Goal: Information Seeking & Learning: Learn about a topic

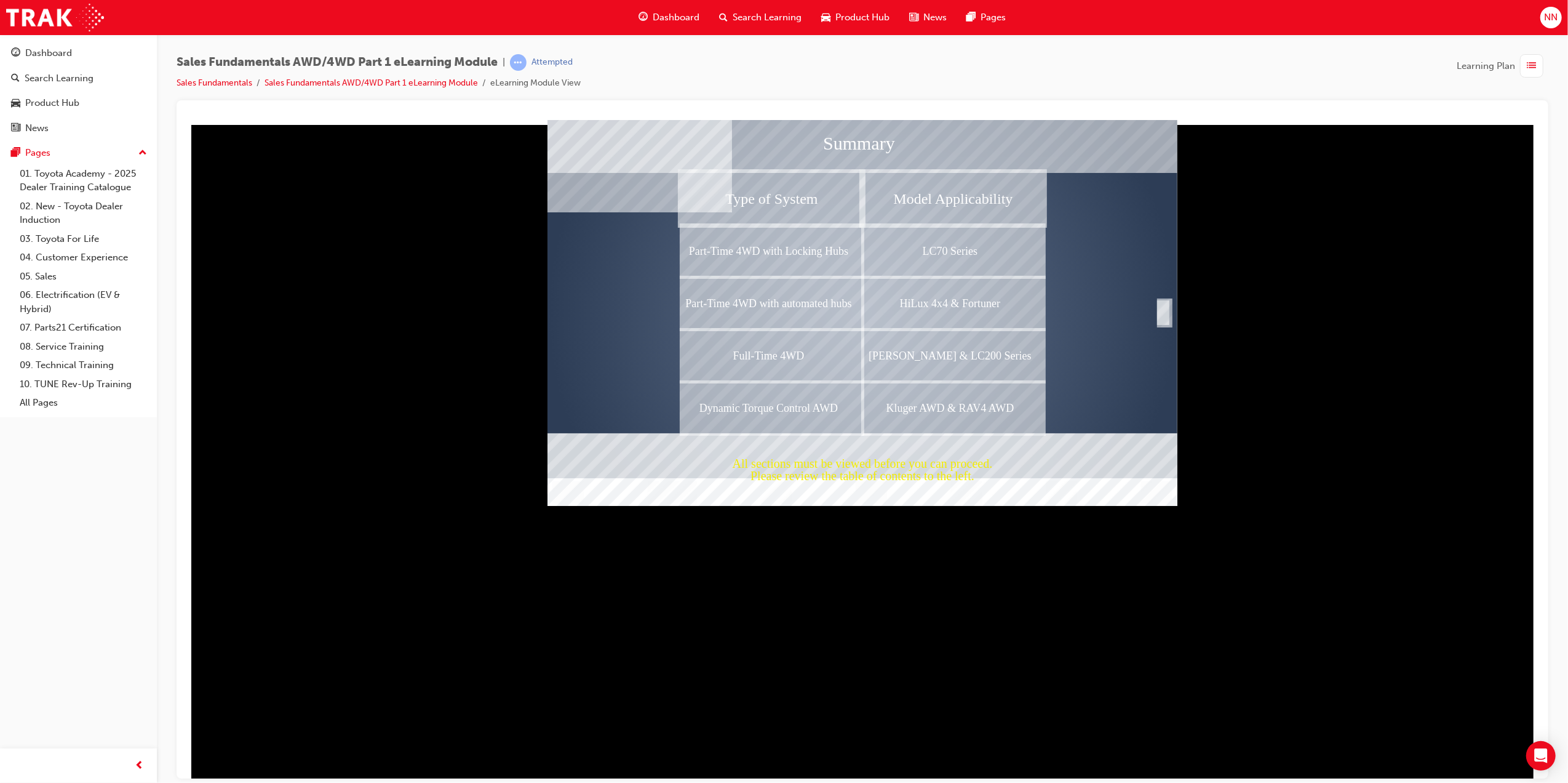
click at [1171, 307] on div at bounding box center [862, 313] width 630 height 361
click at [1165, 311] on div "Completion" at bounding box center [1163, 312] width 12 height 25
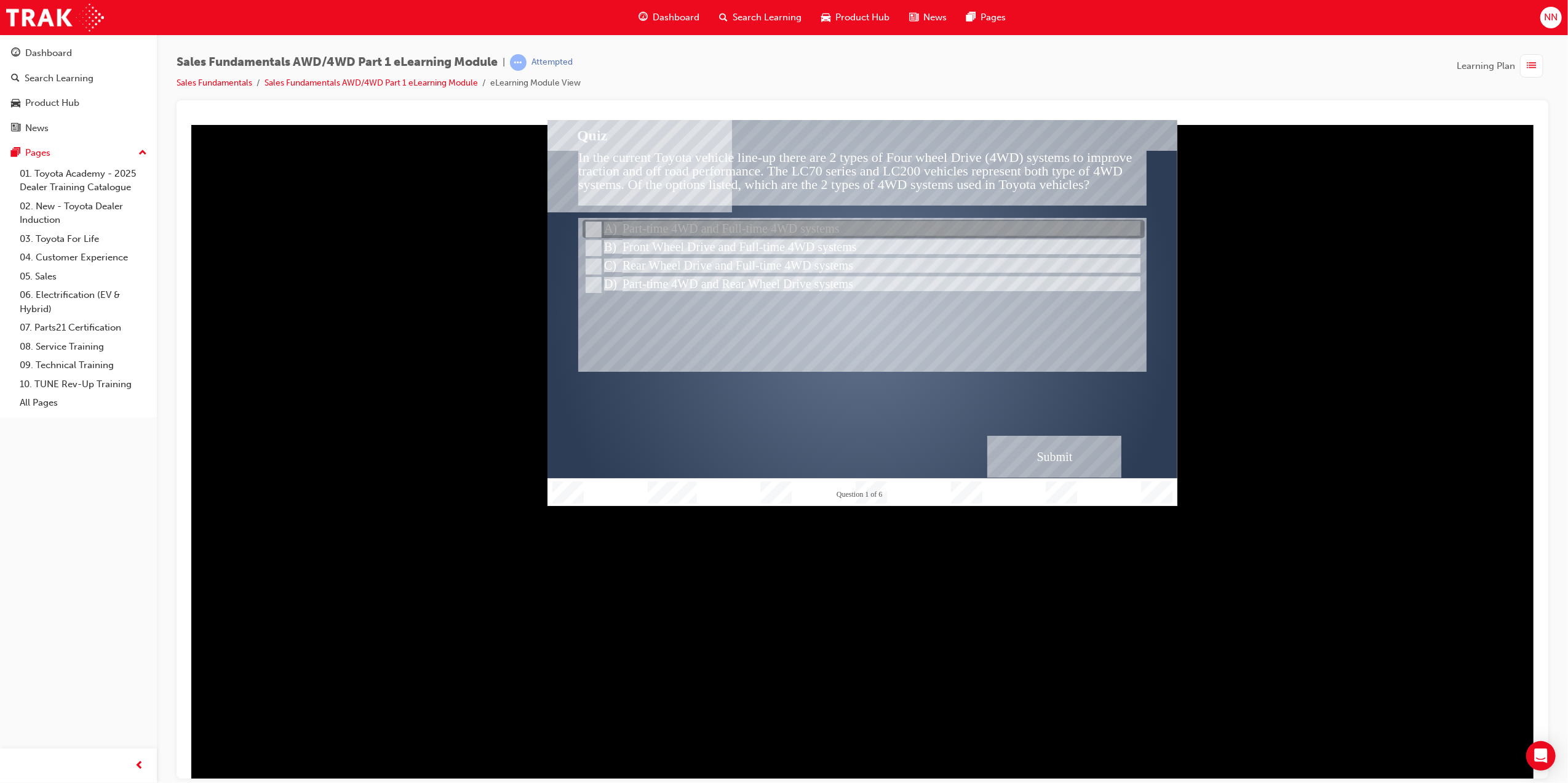
click at [827, 231] on div at bounding box center [863, 229] width 562 height 18
radio input "true"
click at [1055, 470] on div "Submit" at bounding box center [1054, 456] width 134 height 42
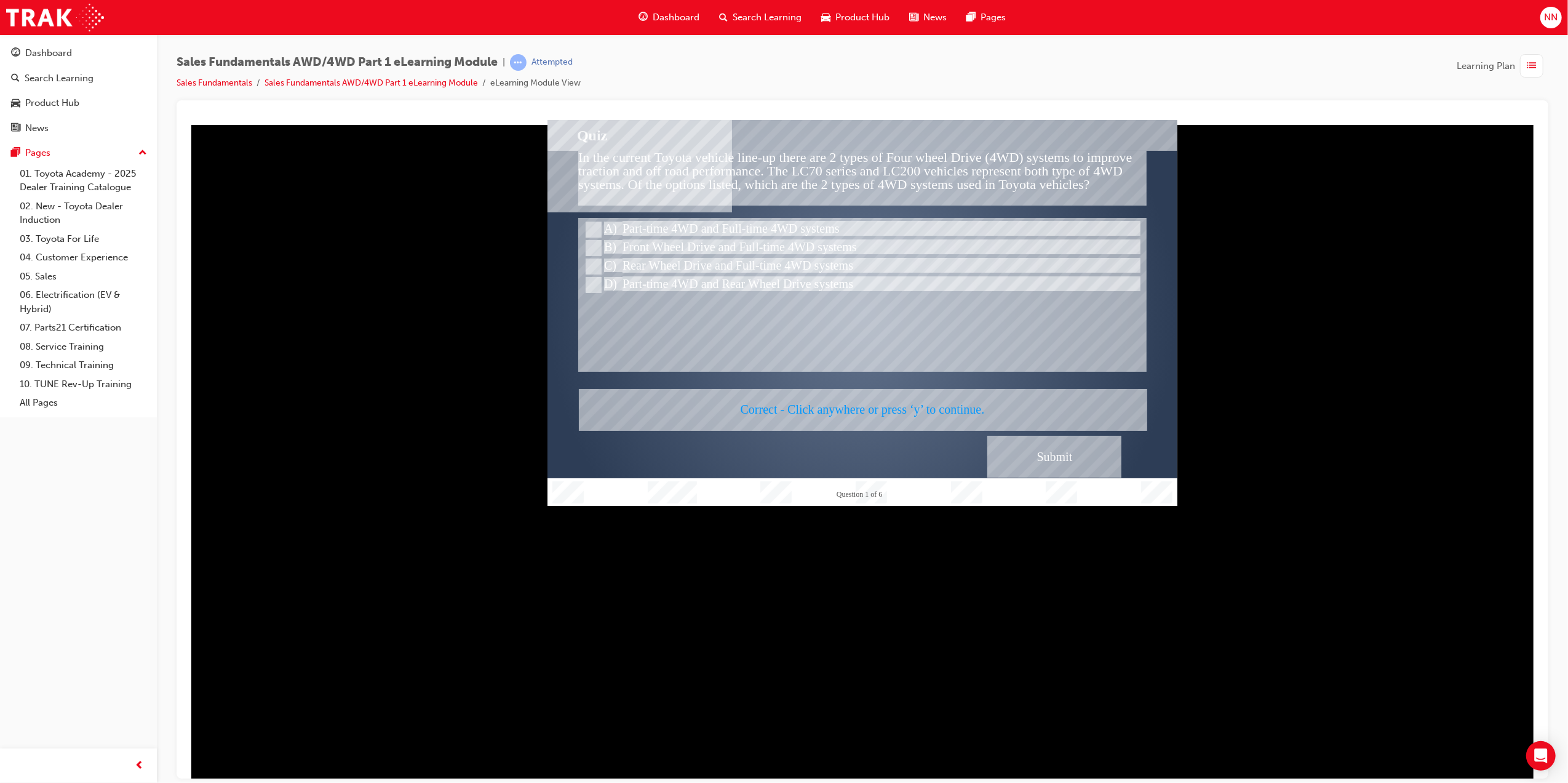
click at [923, 398] on div at bounding box center [862, 312] width 630 height 386
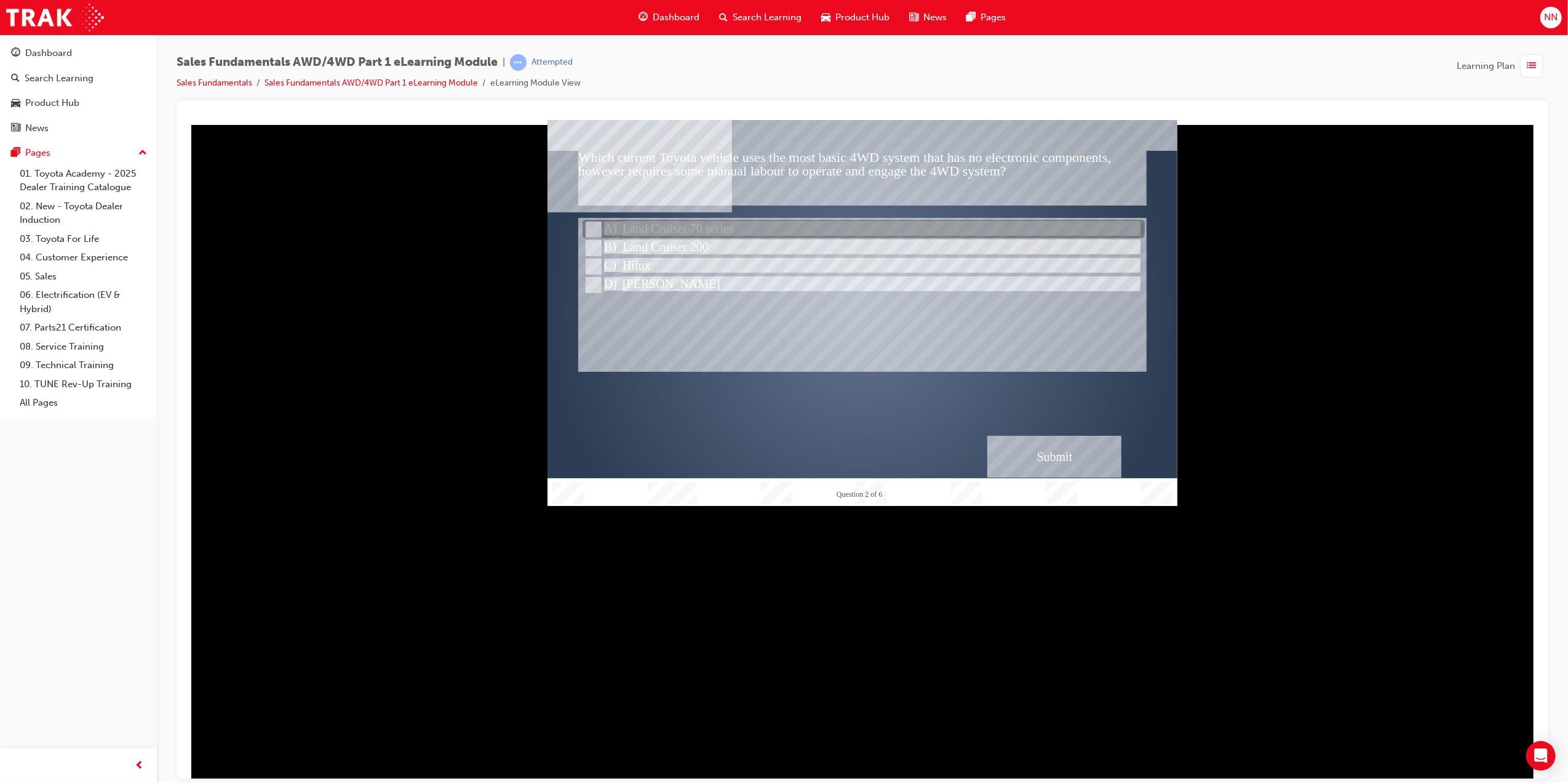
click at [683, 233] on div at bounding box center [863, 229] width 562 height 18
radio input "true"
click at [1039, 444] on div "Submit" at bounding box center [1054, 456] width 134 height 42
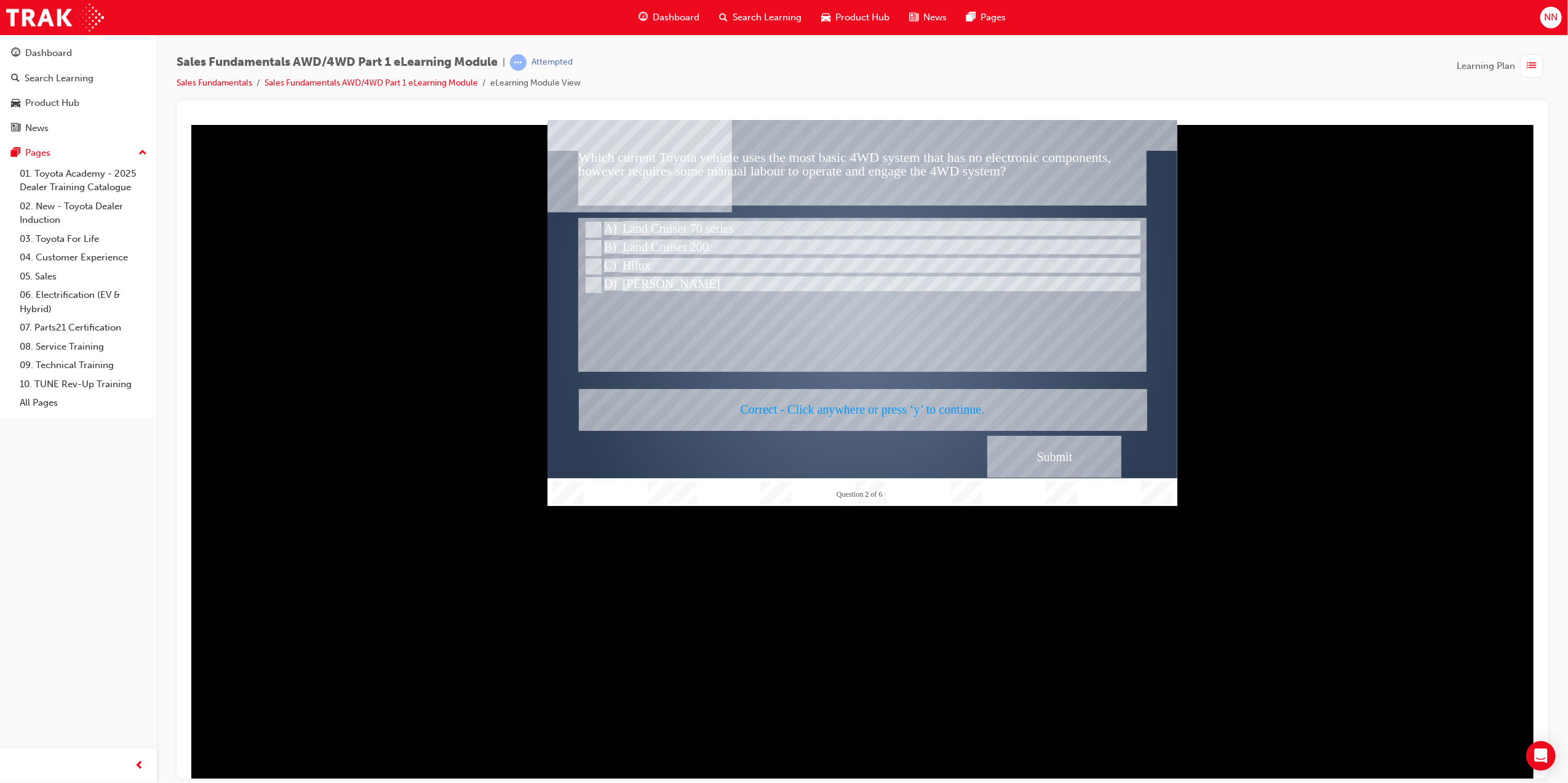
click at [926, 413] on div at bounding box center [862, 312] width 630 height 386
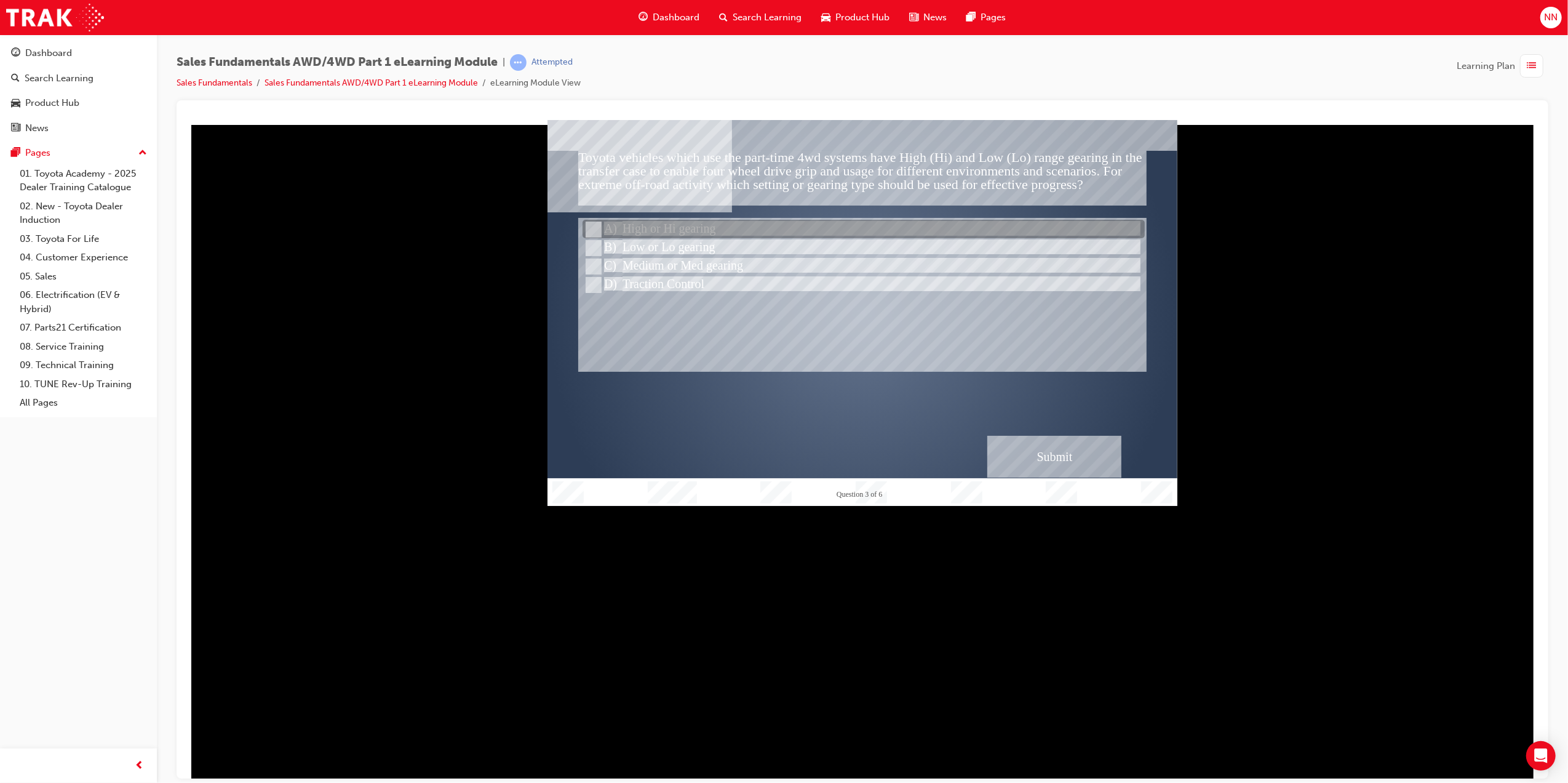
click at [697, 231] on div at bounding box center [863, 229] width 562 height 18
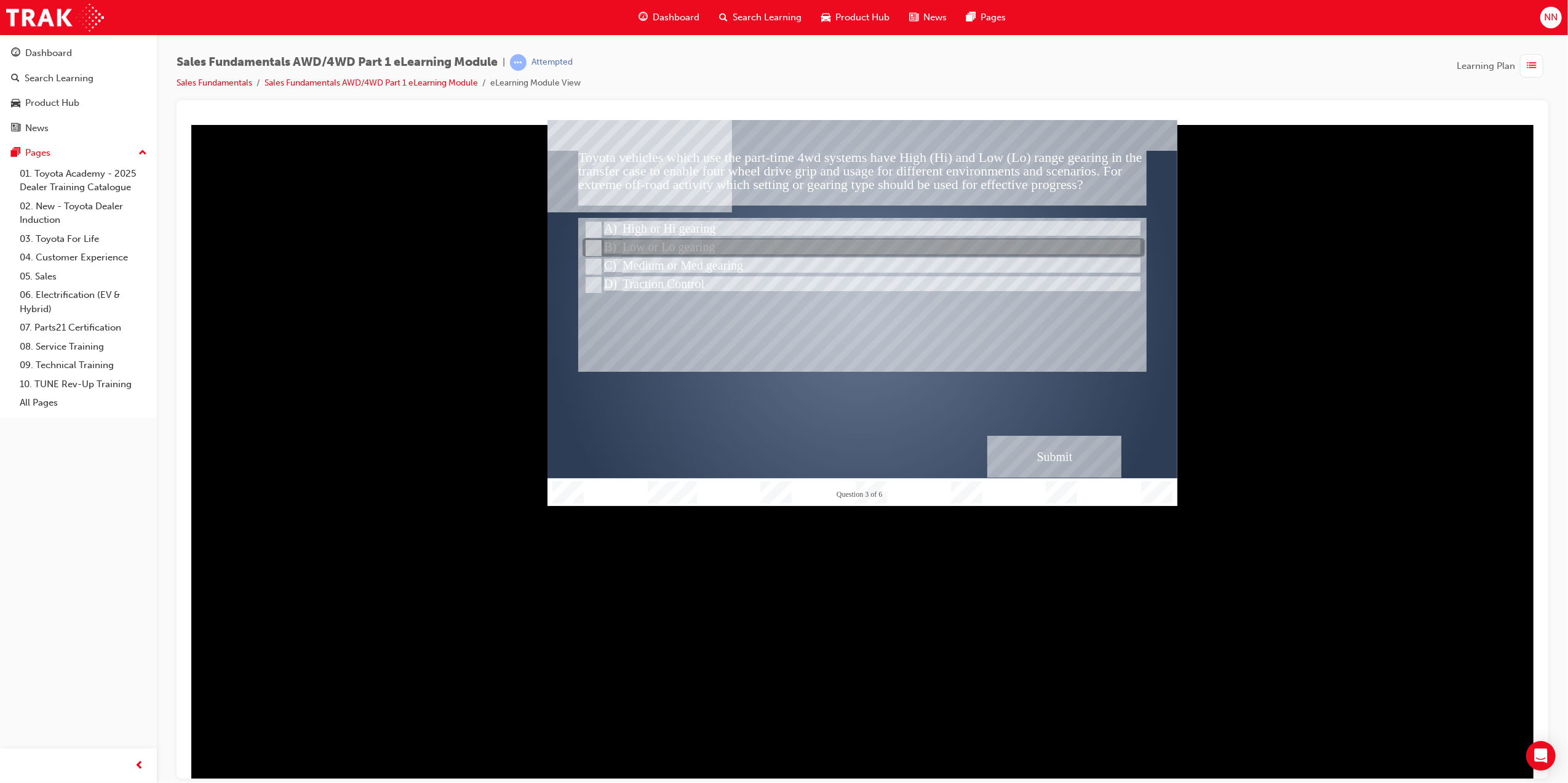
click at [701, 249] on div at bounding box center [863, 247] width 562 height 18
radio input "false"
radio input "true"
click at [1051, 457] on div "Submit" at bounding box center [1054, 456] width 134 height 42
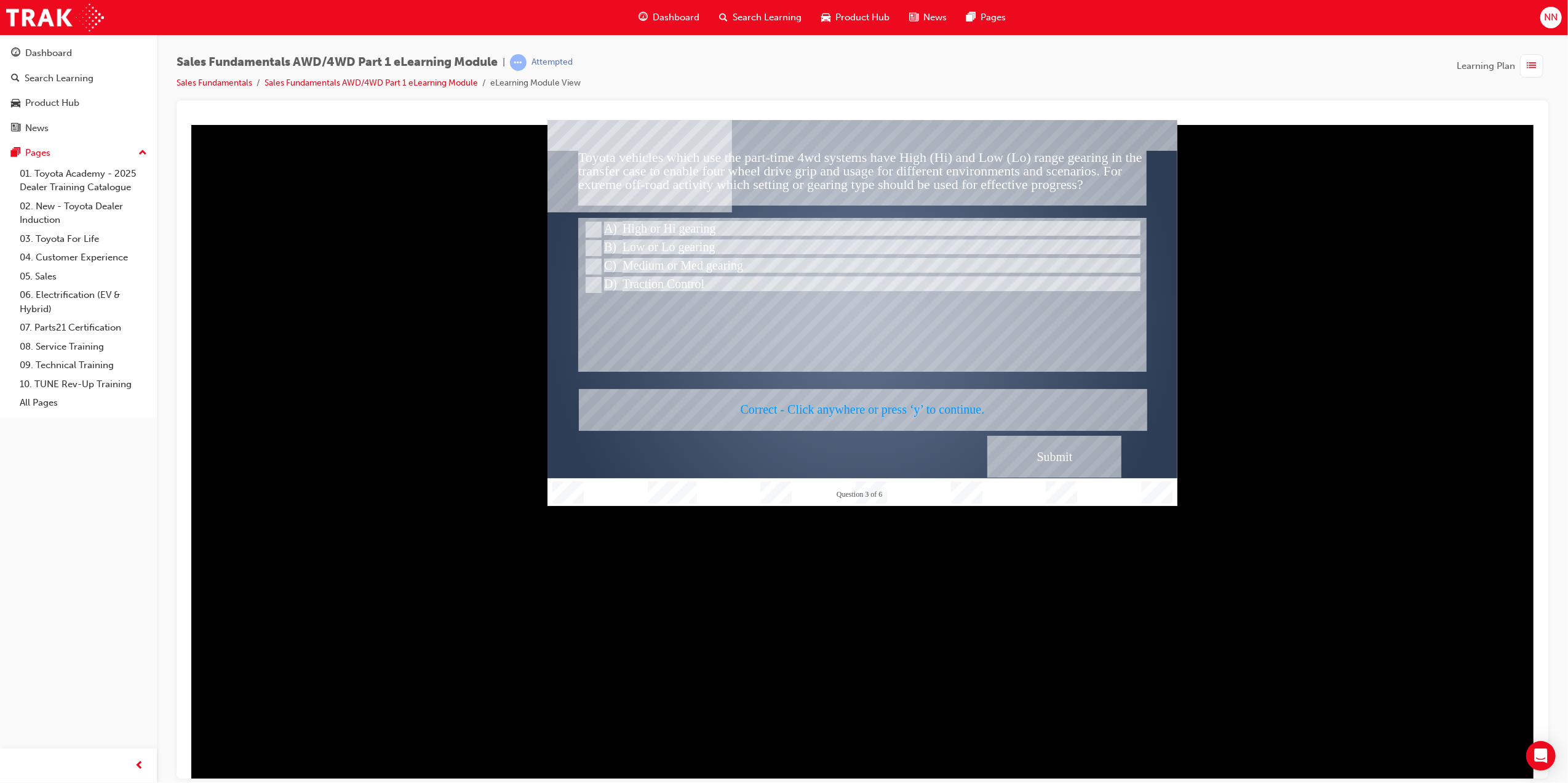
click at [1051, 457] on div at bounding box center [862, 312] width 630 height 386
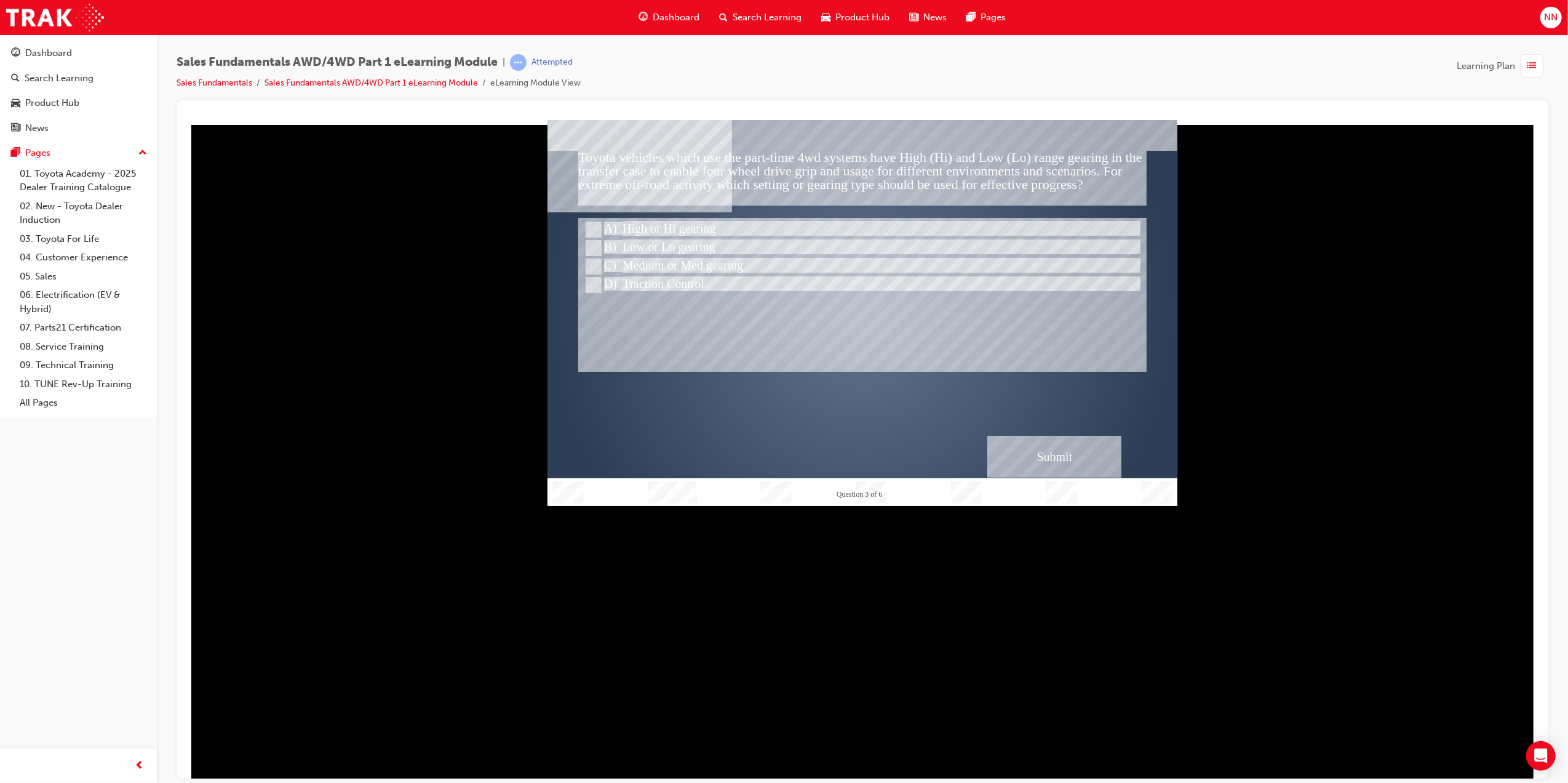
click at [1051, 451] on div "Submit" at bounding box center [1054, 456] width 134 height 42
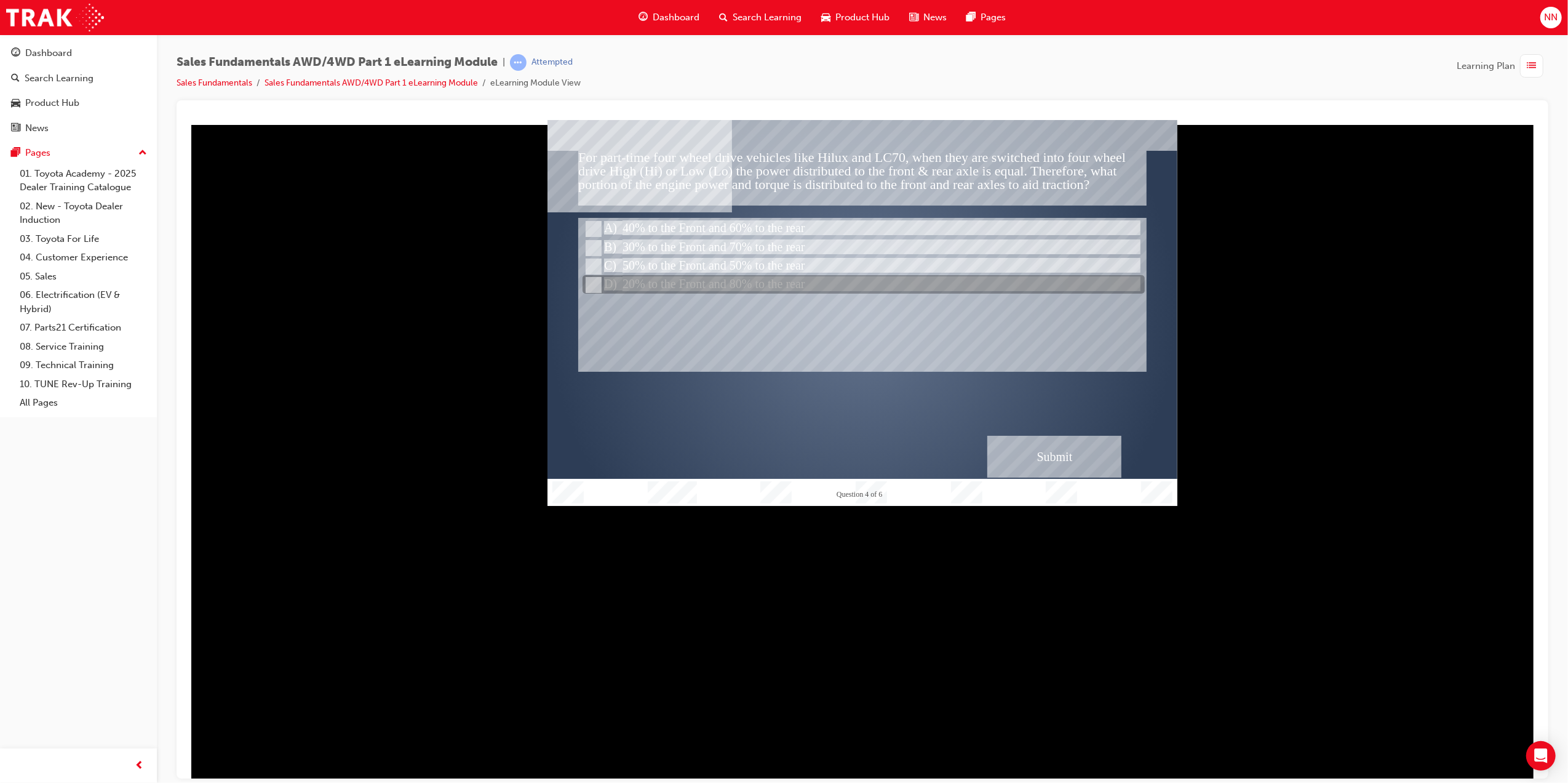
click at [739, 285] on div at bounding box center [863, 285] width 562 height 18
radio input "true"
click at [739, 285] on div at bounding box center [863, 285] width 562 height 18
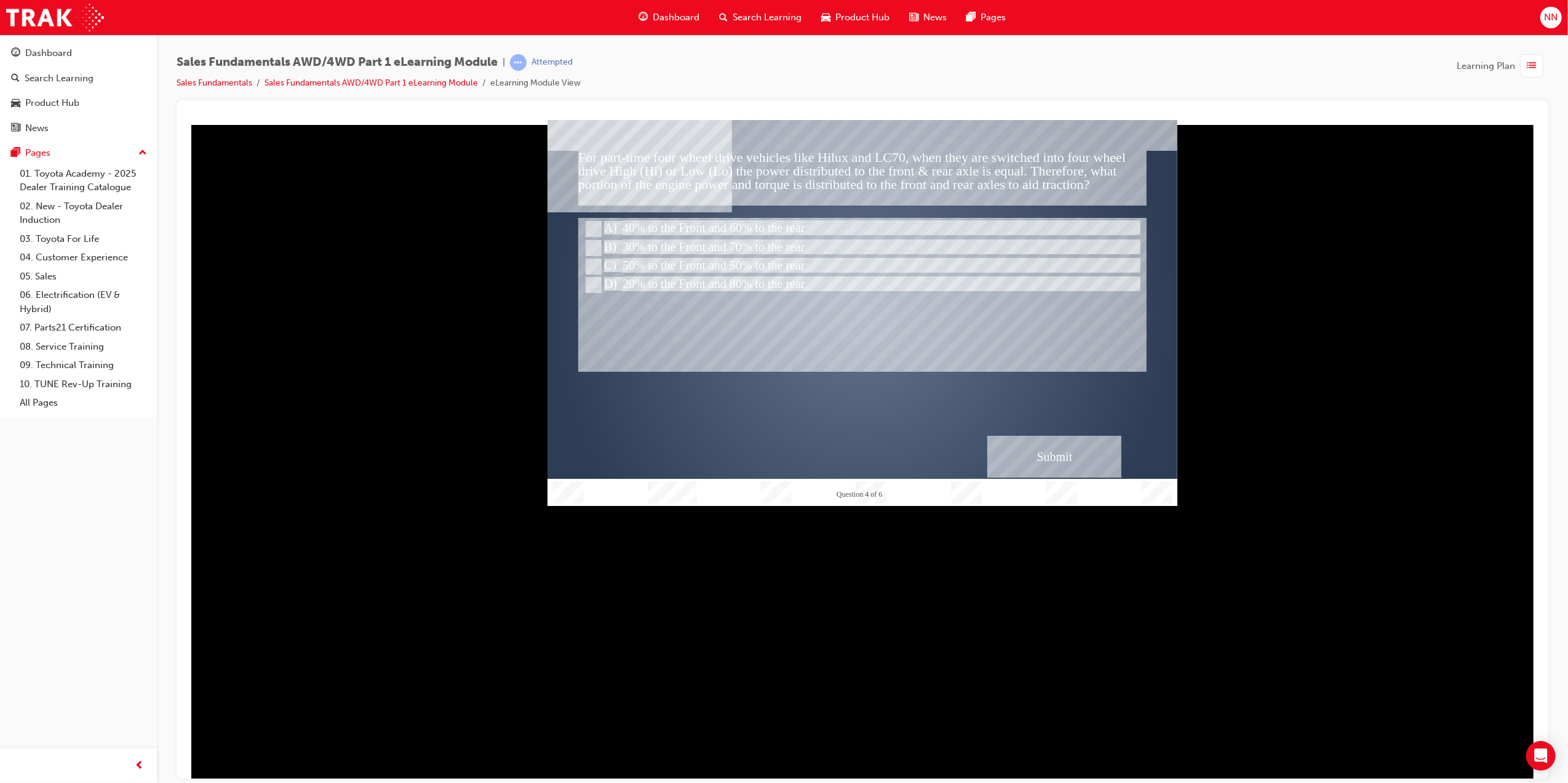
click at [1042, 448] on div "Submit" at bounding box center [1054, 456] width 134 height 42
click at [1046, 445] on div "Submit" at bounding box center [1054, 456] width 134 height 42
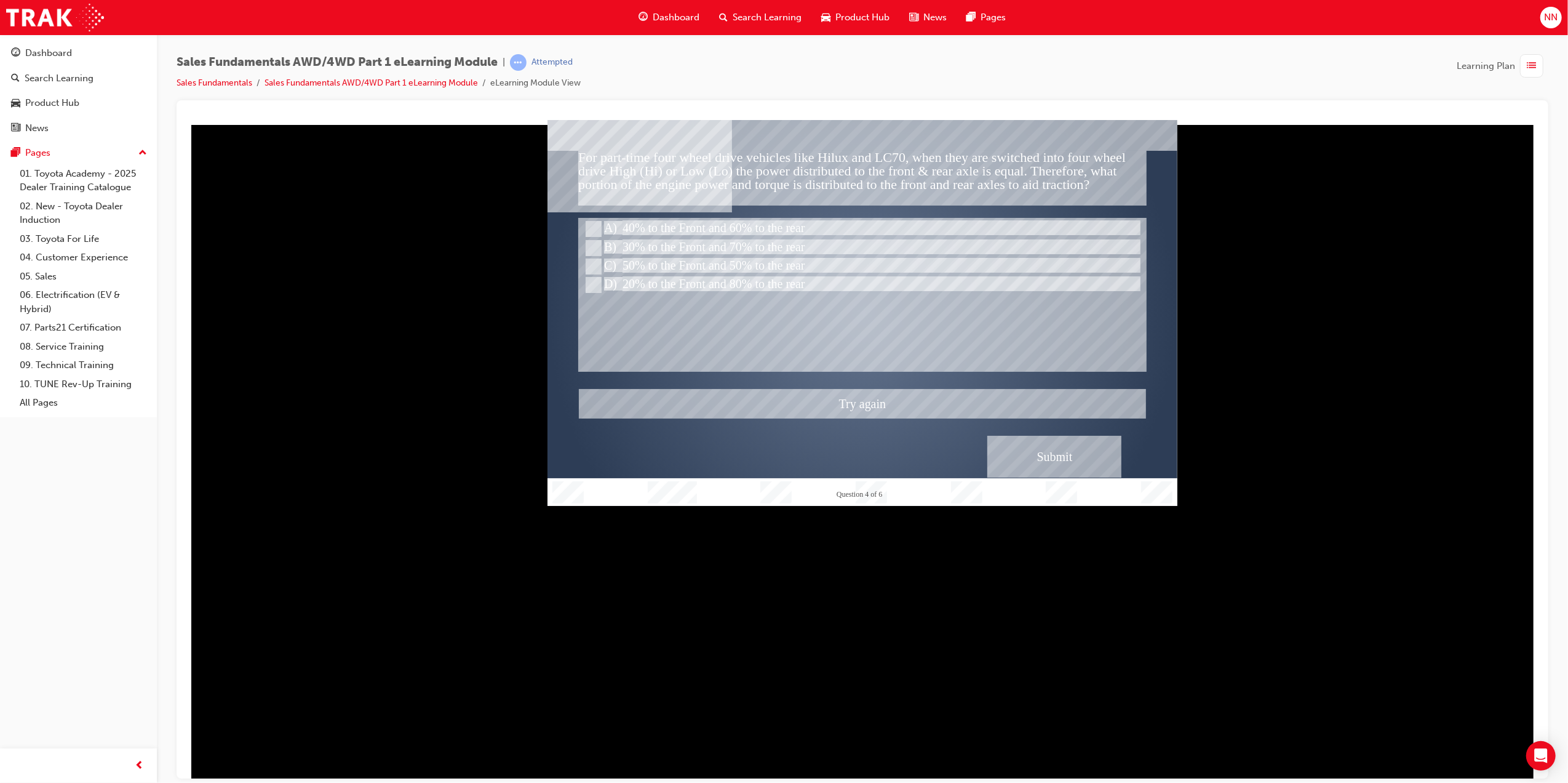
click at [716, 243] on div at bounding box center [862, 312] width 630 height 386
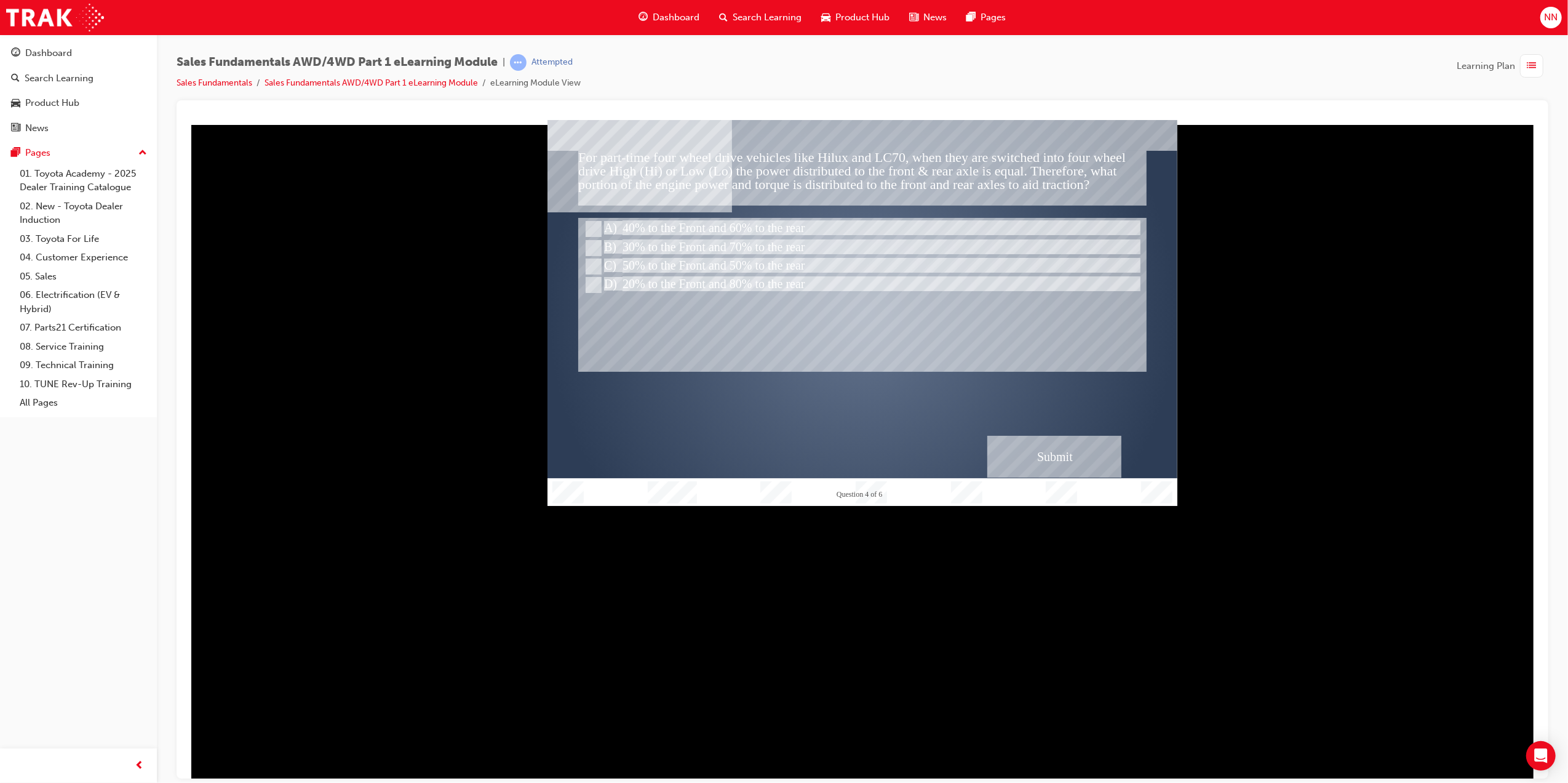
click at [1069, 448] on div "Submit" at bounding box center [1054, 456] width 134 height 42
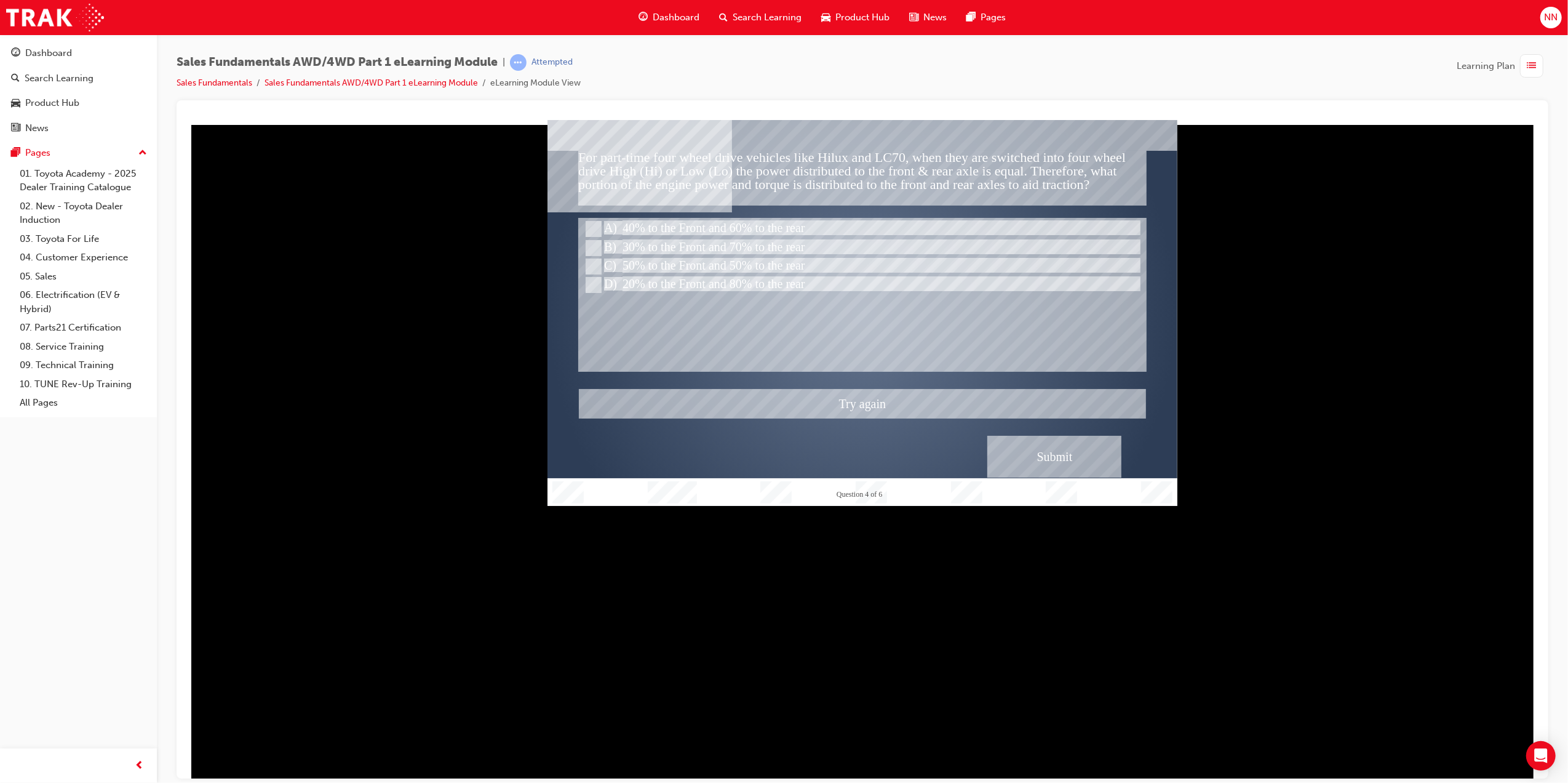
click at [746, 219] on div at bounding box center [862, 312] width 630 height 386
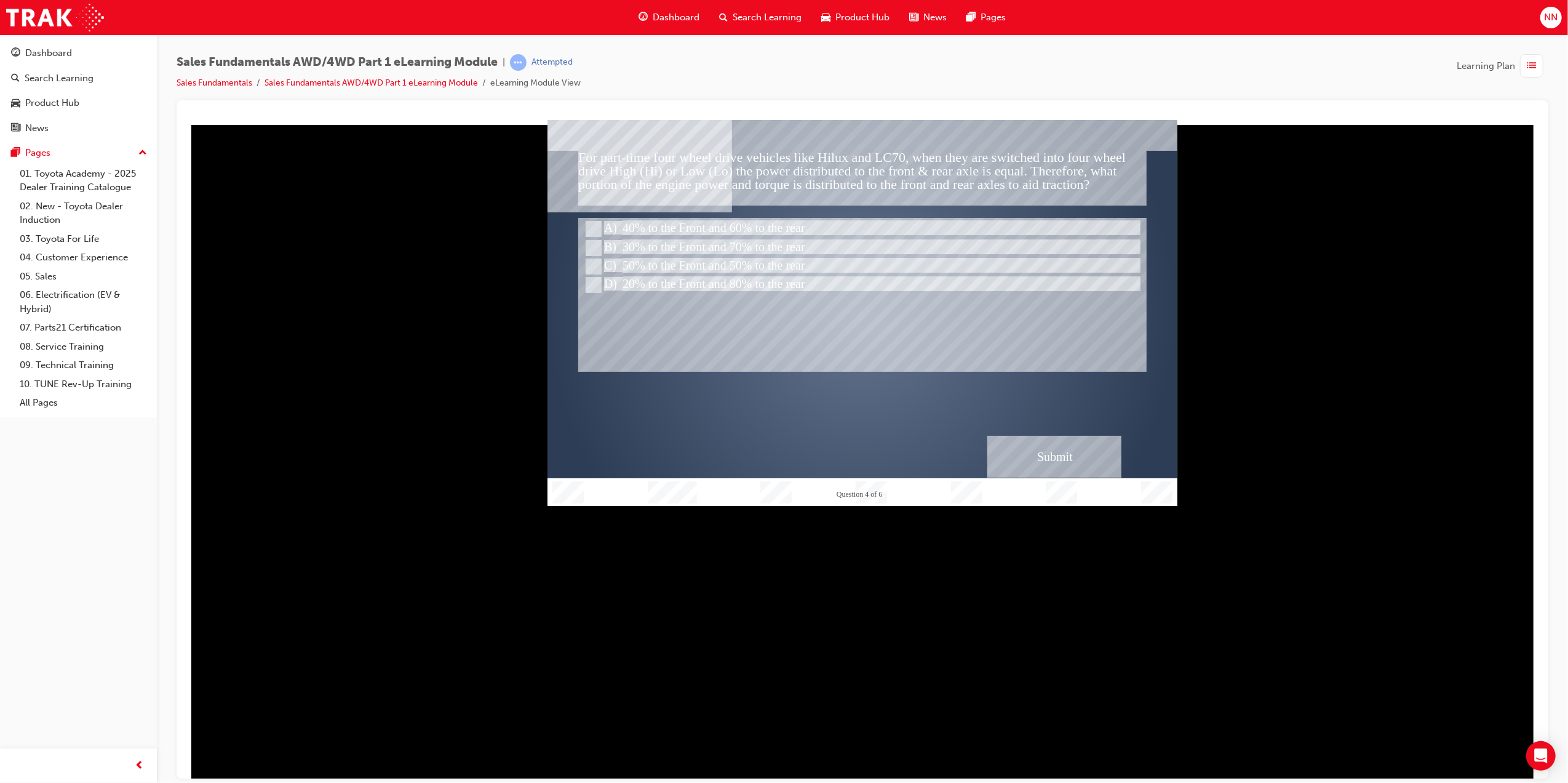
click at [1049, 451] on div "Submit" at bounding box center [1054, 456] width 134 height 42
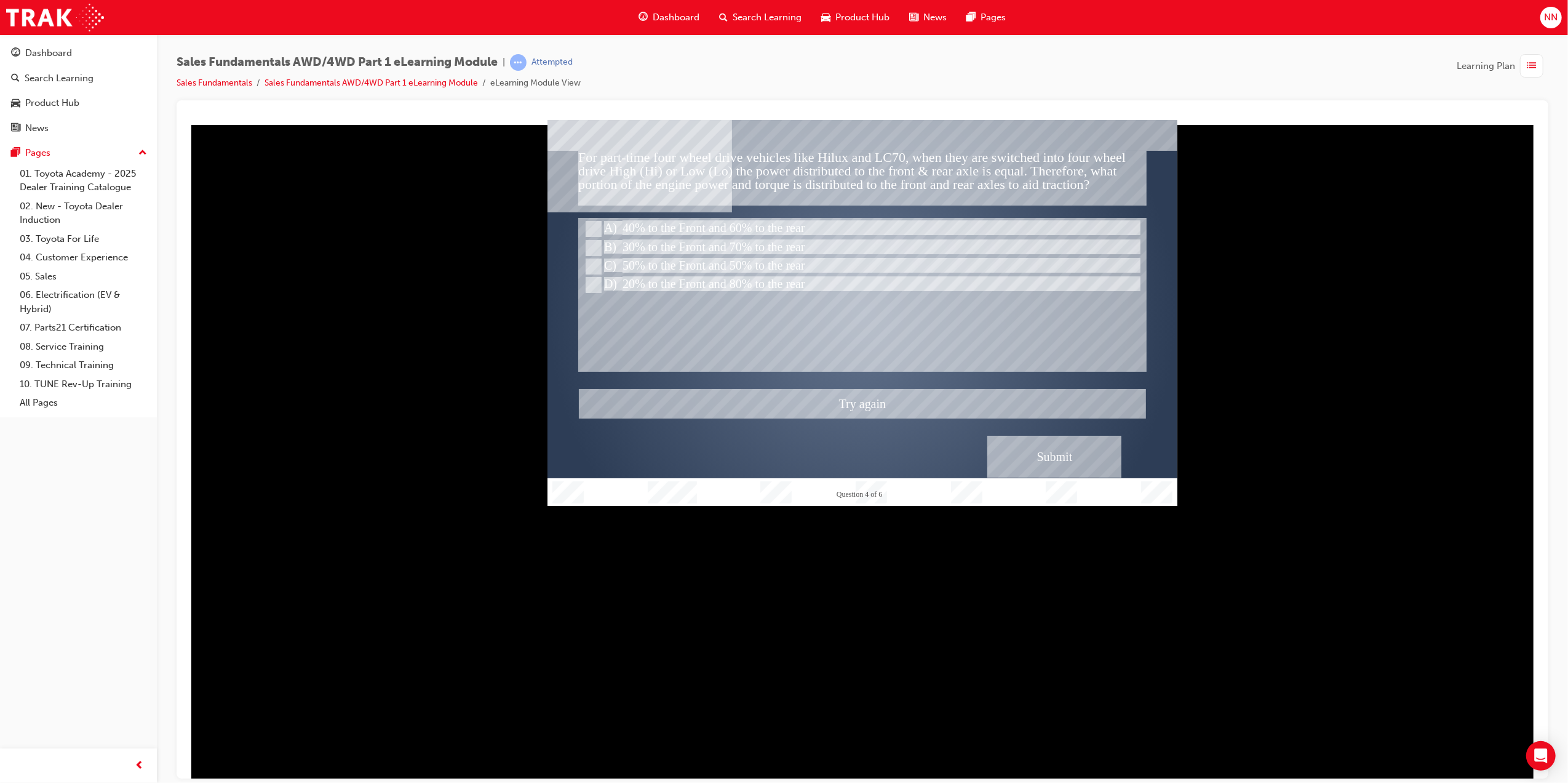
click at [688, 220] on div at bounding box center [862, 312] width 630 height 386
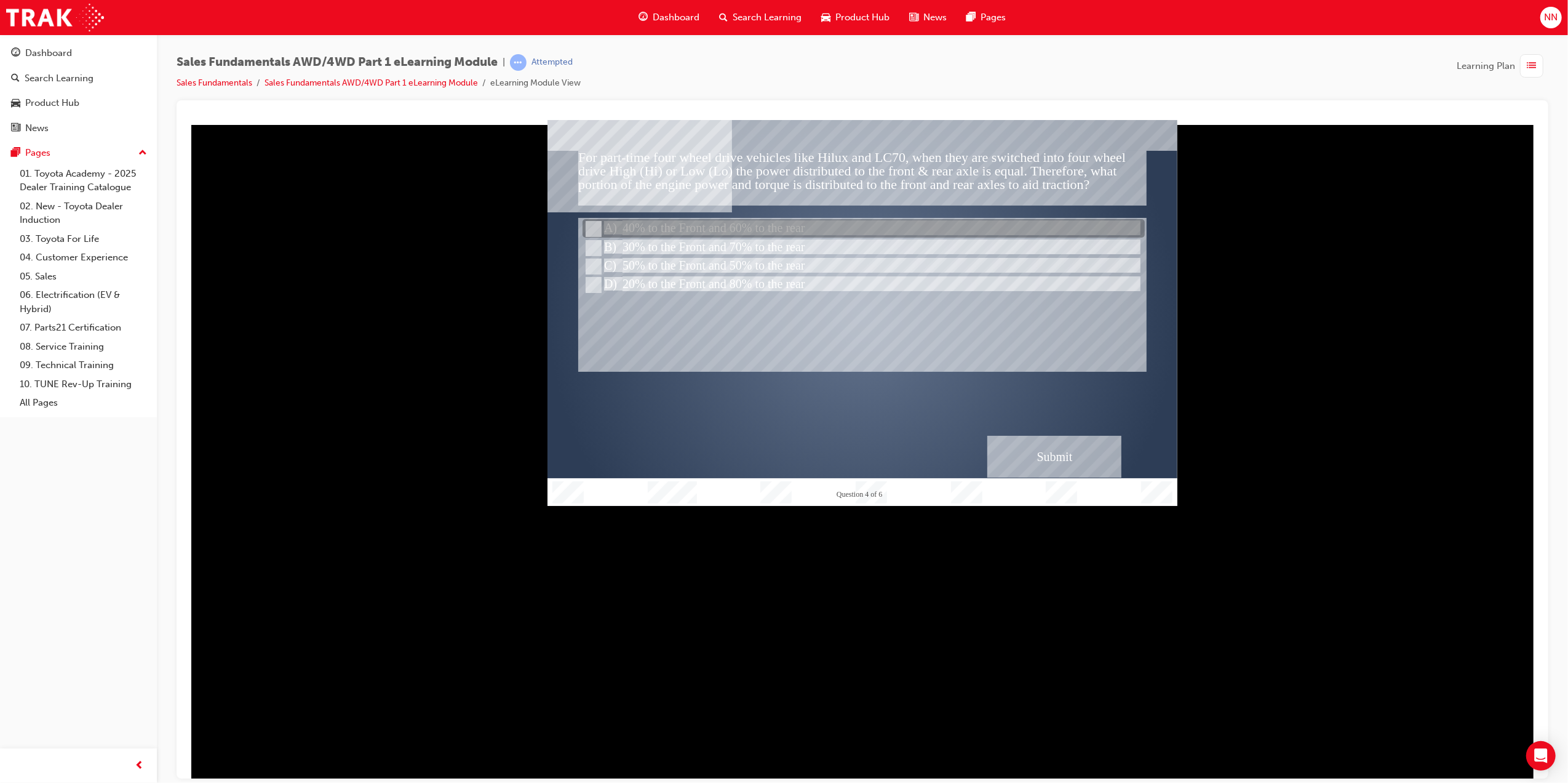
click at [611, 222] on div at bounding box center [863, 228] width 562 height 18
radio input "true"
click at [1069, 456] on div "Submit" at bounding box center [1054, 456] width 134 height 42
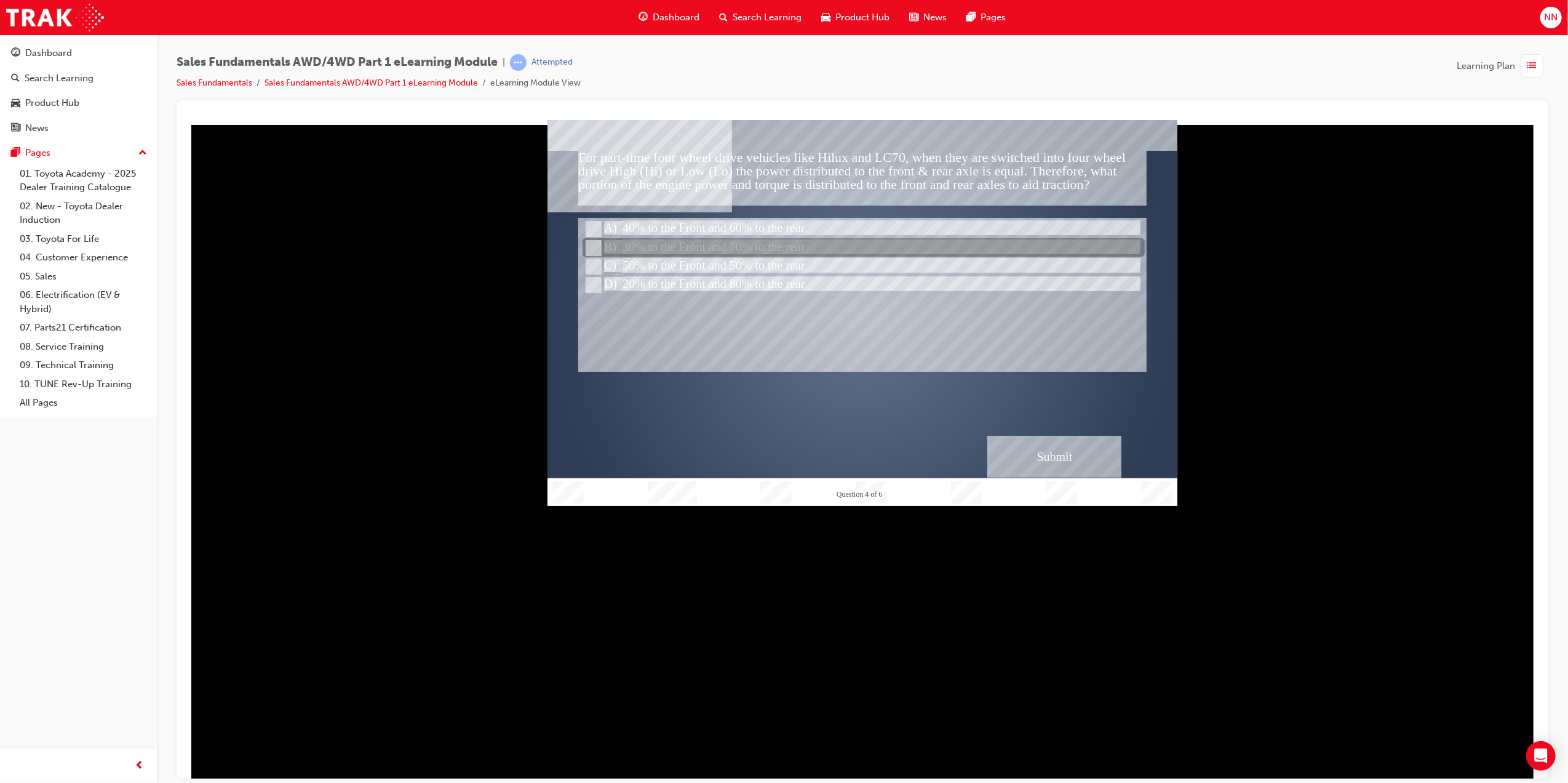
click at [595, 244] on input "30% to the Front and 70% to the rear" at bounding box center [592, 247] width 14 height 14
radio input "true"
click at [1099, 453] on div "Submit" at bounding box center [1054, 456] width 134 height 42
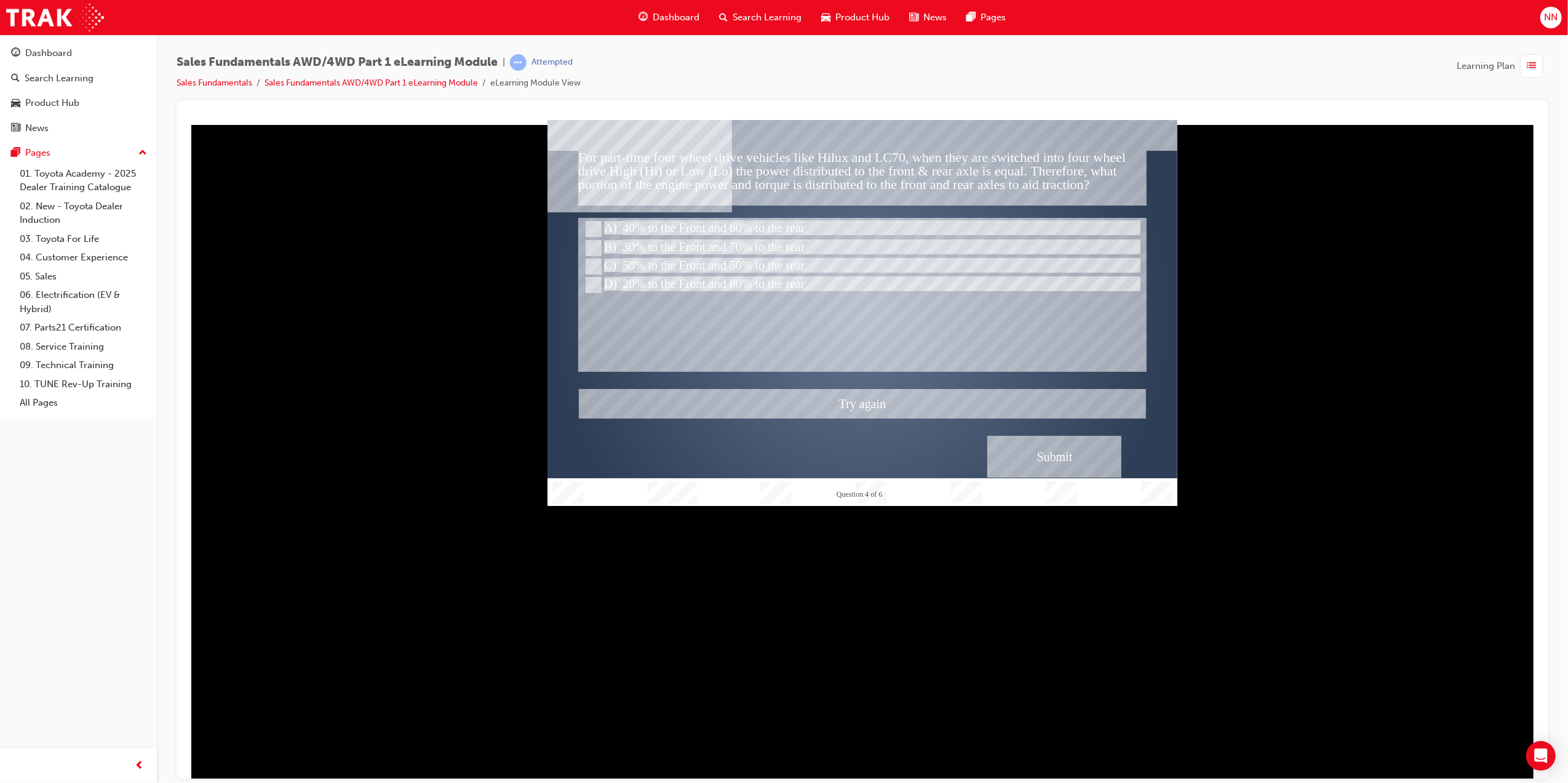
click at [586, 261] on div at bounding box center [862, 312] width 630 height 386
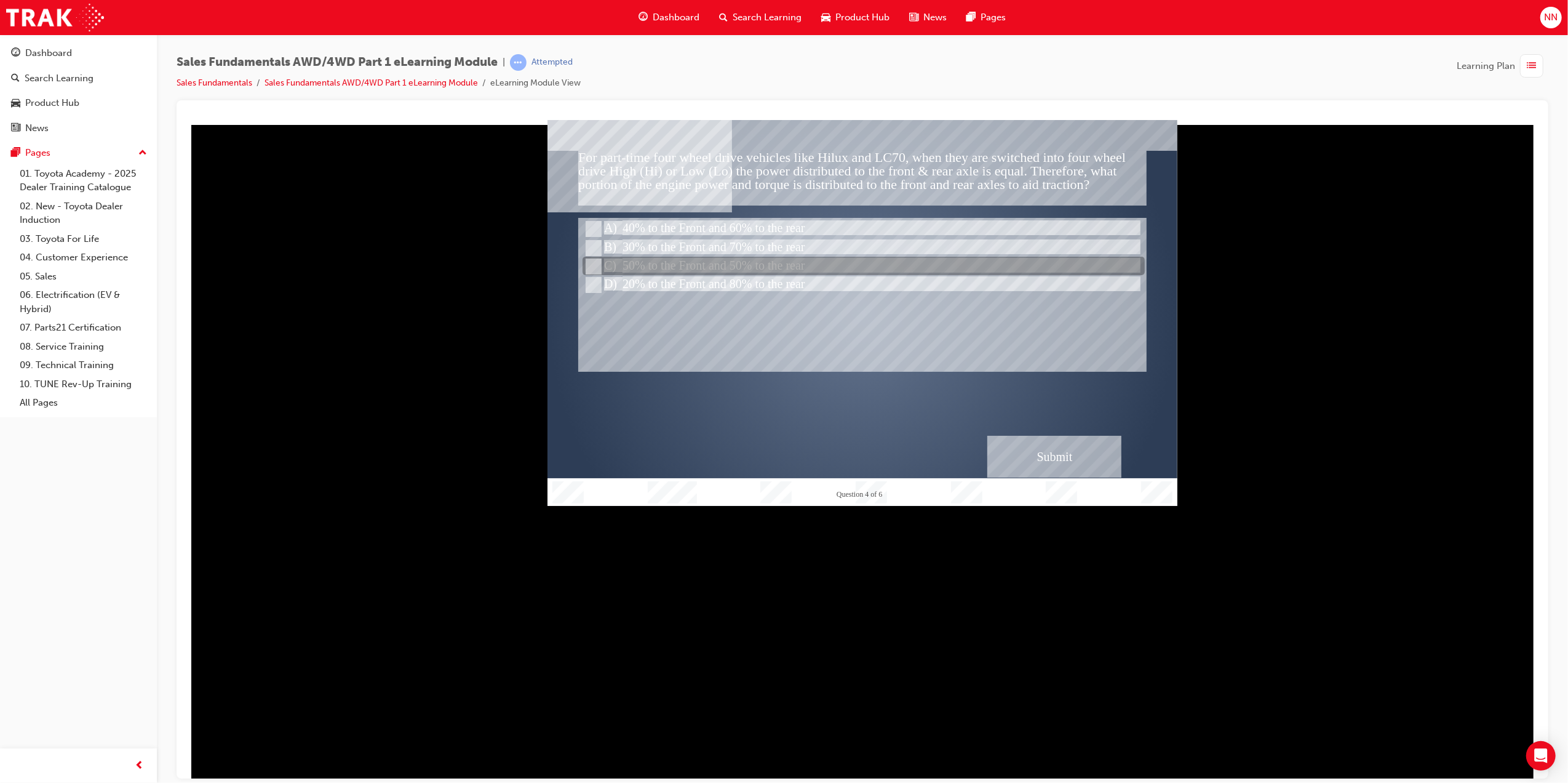
click at [592, 266] on input "50% to the Front and 50% to the rear" at bounding box center [592, 266] width 14 height 14
radio input "true"
click at [592, 266] on input "50% to the Front and 50% to the rear" at bounding box center [592, 266] width 14 height 14
click at [1003, 448] on div "Submit" at bounding box center [1054, 456] width 134 height 42
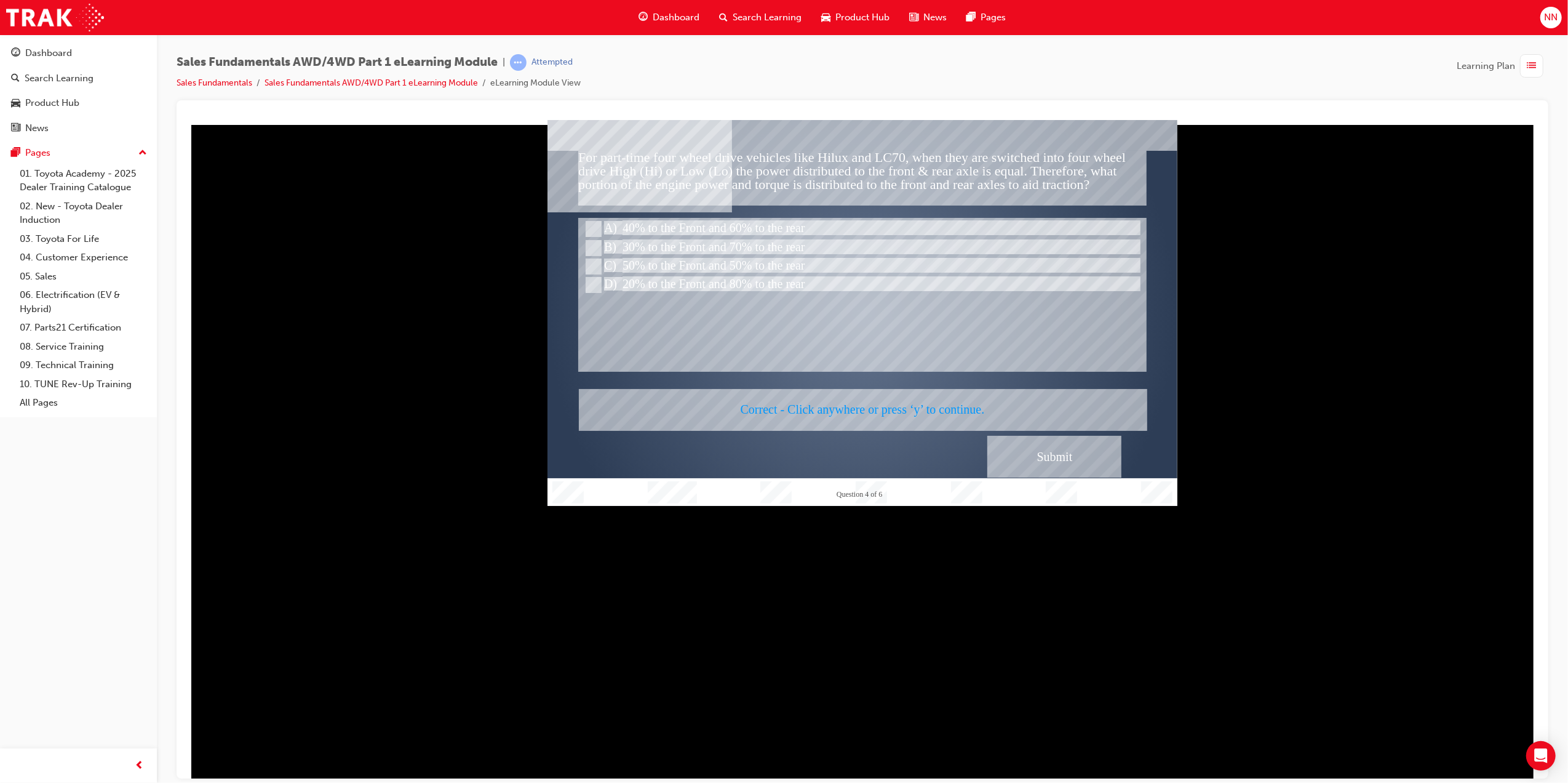
click at [923, 408] on div at bounding box center [862, 312] width 630 height 386
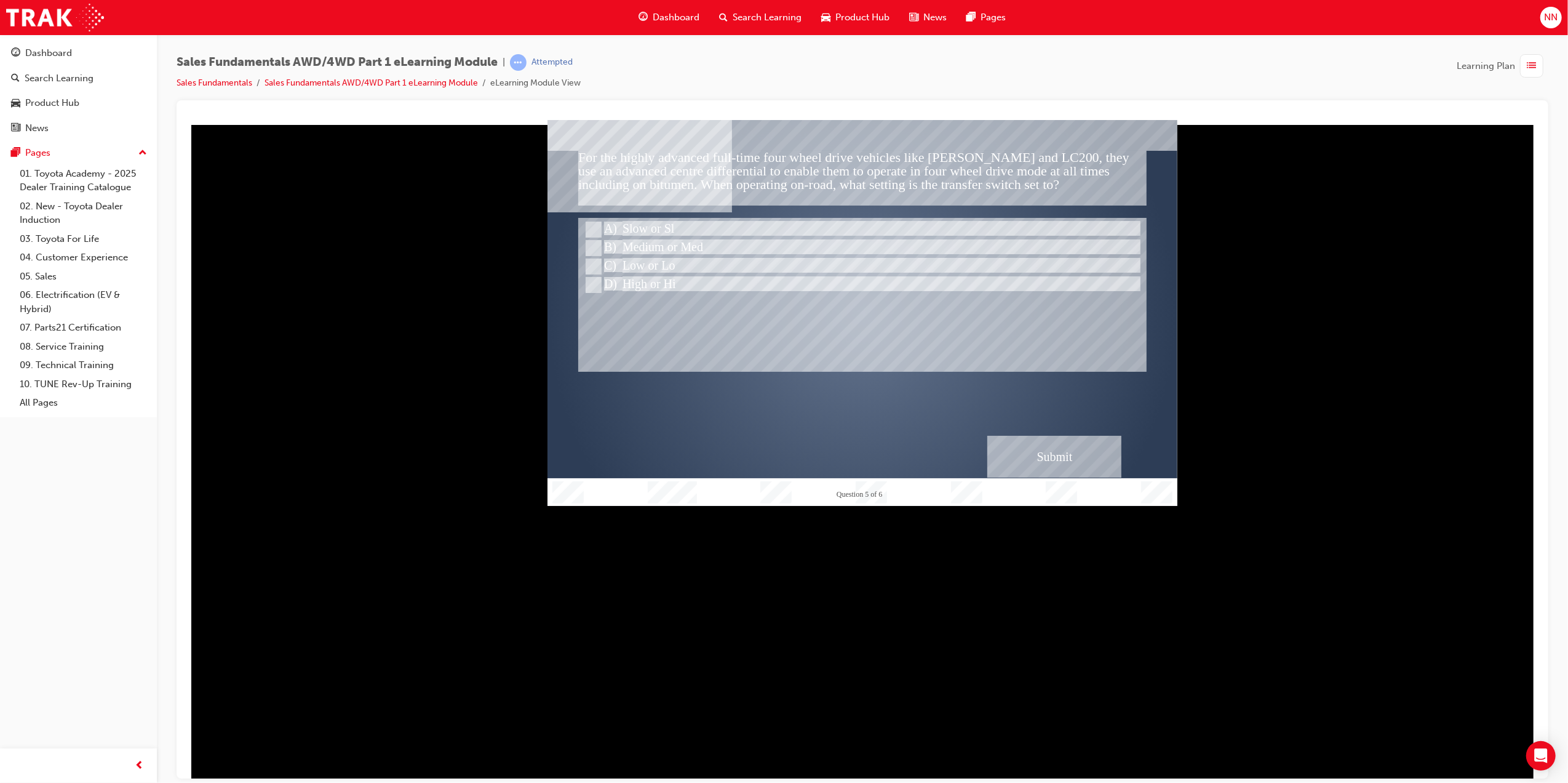
click at [932, 186] on div "For the highly advanced full-time four wheel drive vehicles like Prado and LC20…" at bounding box center [861, 177] width 568 height 55
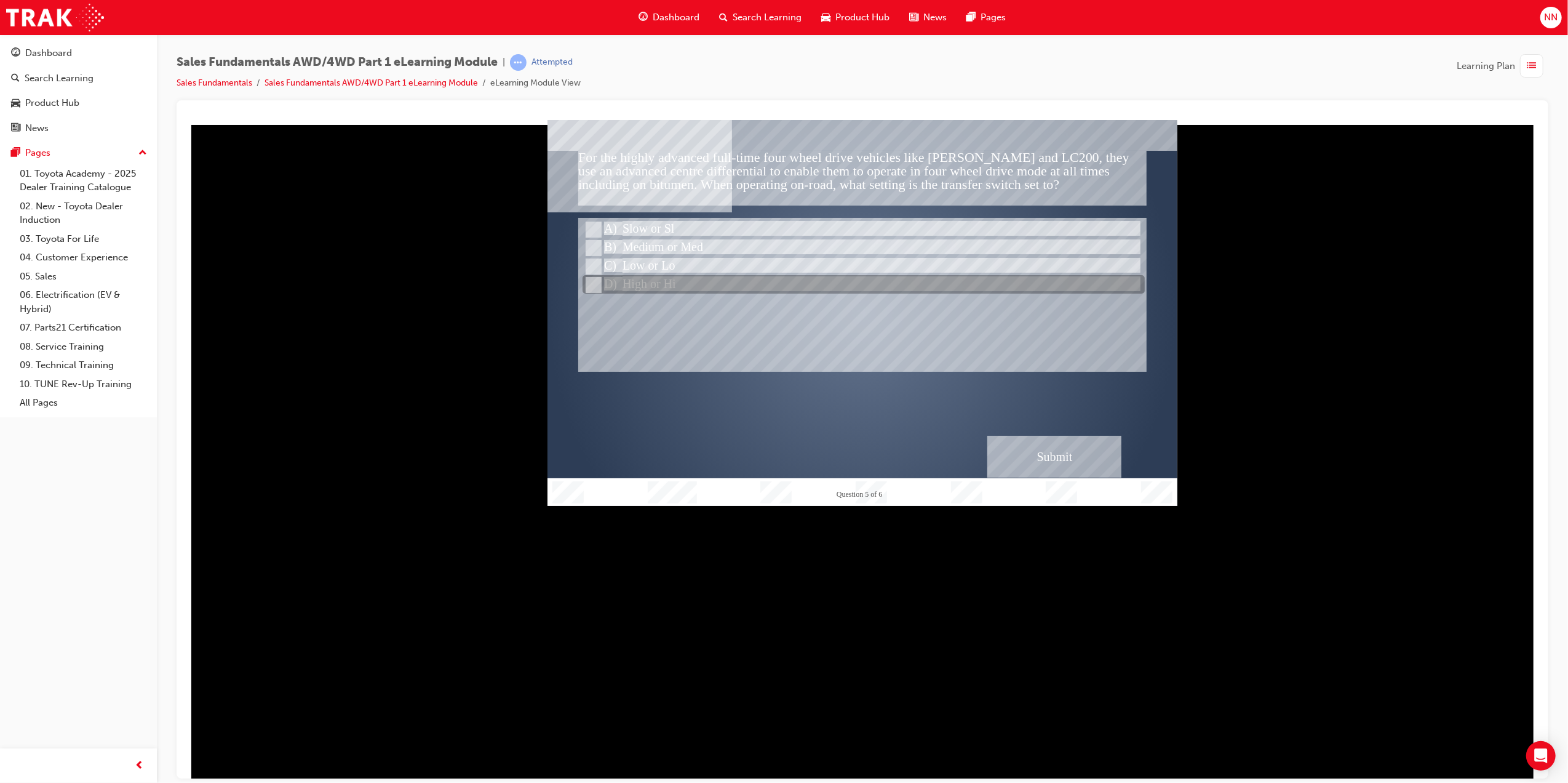
click at [592, 288] on input "High or Hi" at bounding box center [592, 285] width 14 height 14
radio input "true"
click at [592, 288] on input "High or Hi" at bounding box center [592, 285] width 14 height 14
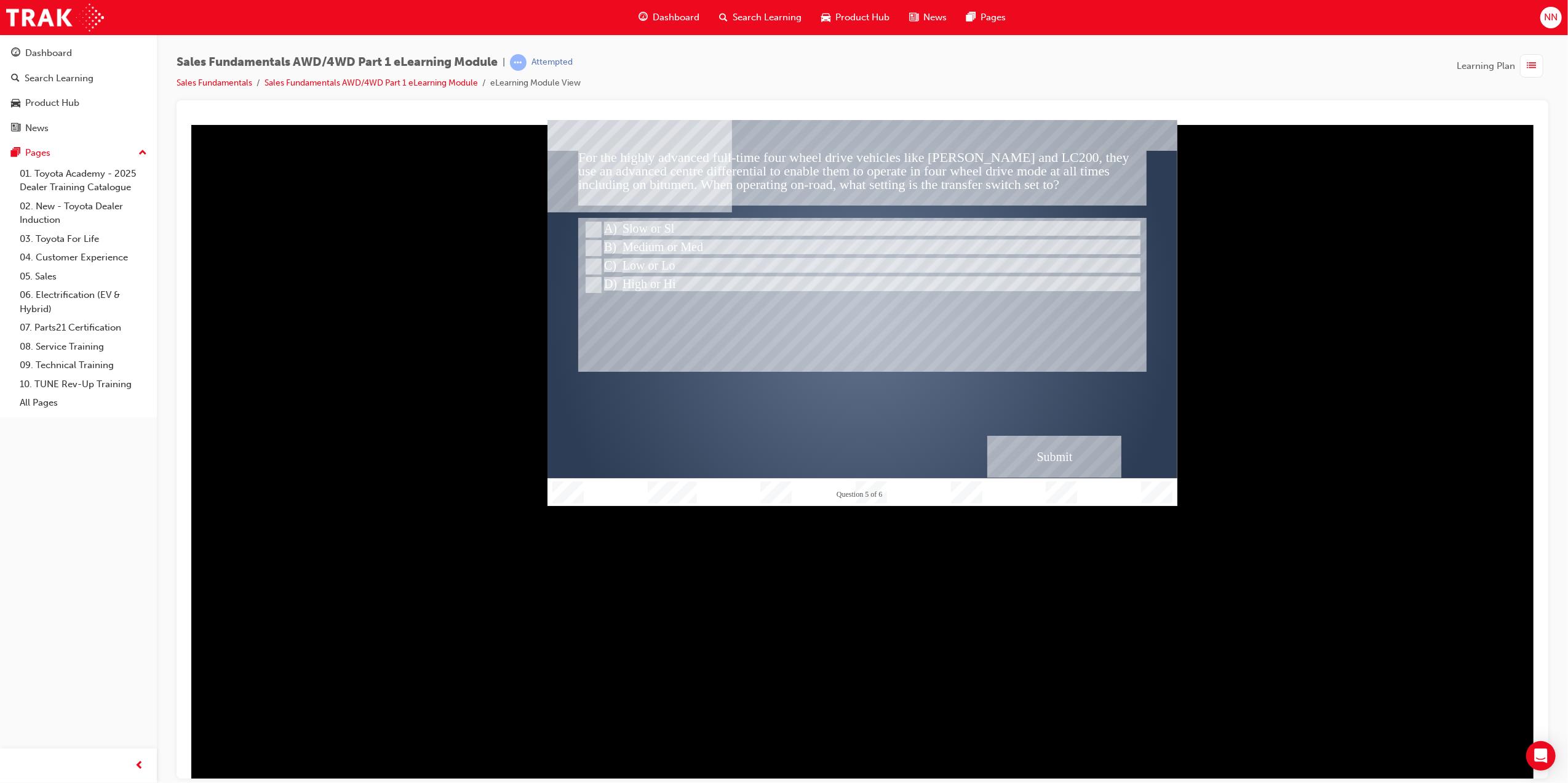
click at [1048, 441] on div "Submit" at bounding box center [1054, 456] width 134 height 42
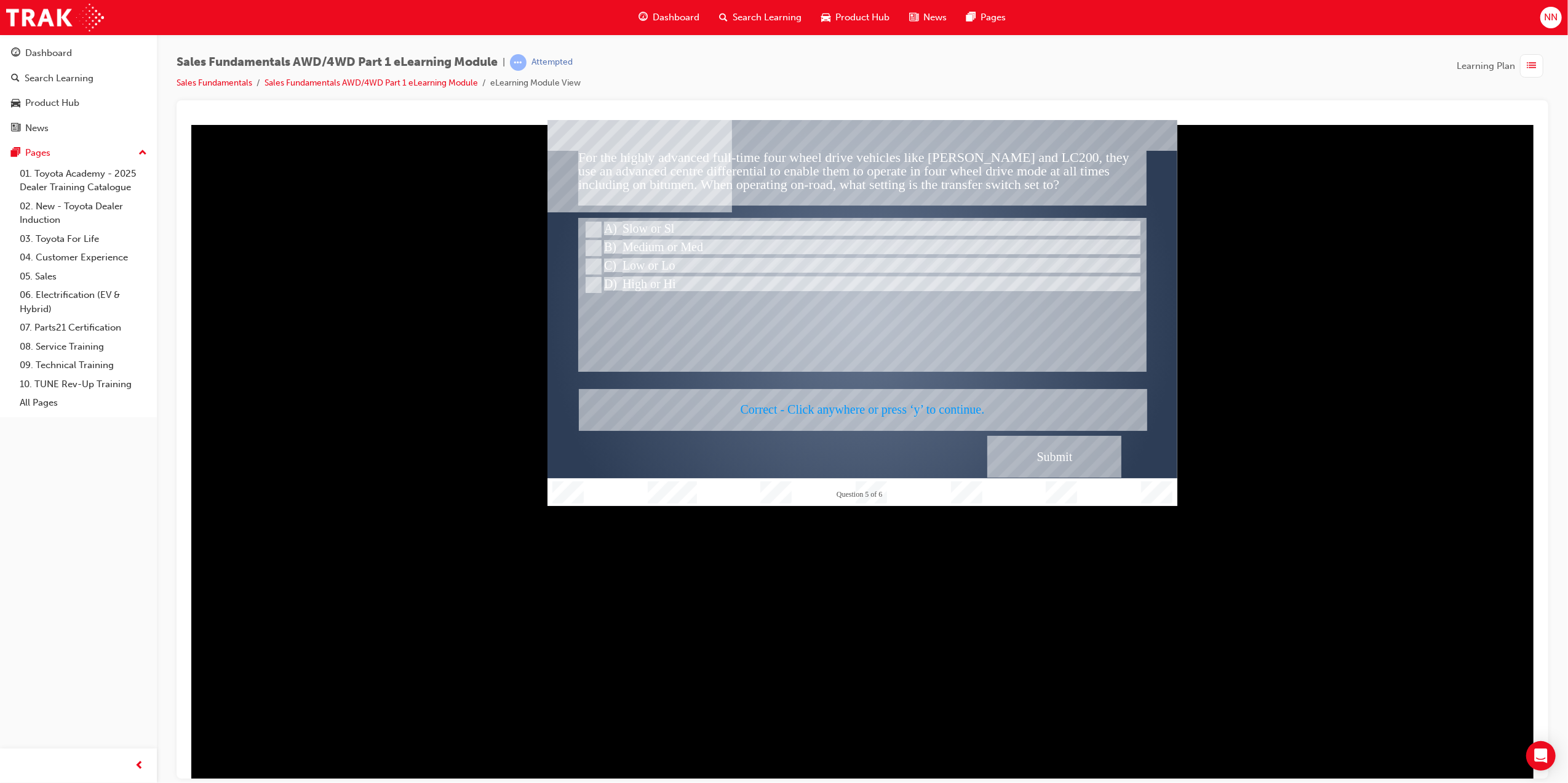
click at [1048, 441] on div at bounding box center [862, 312] width 630 height 386
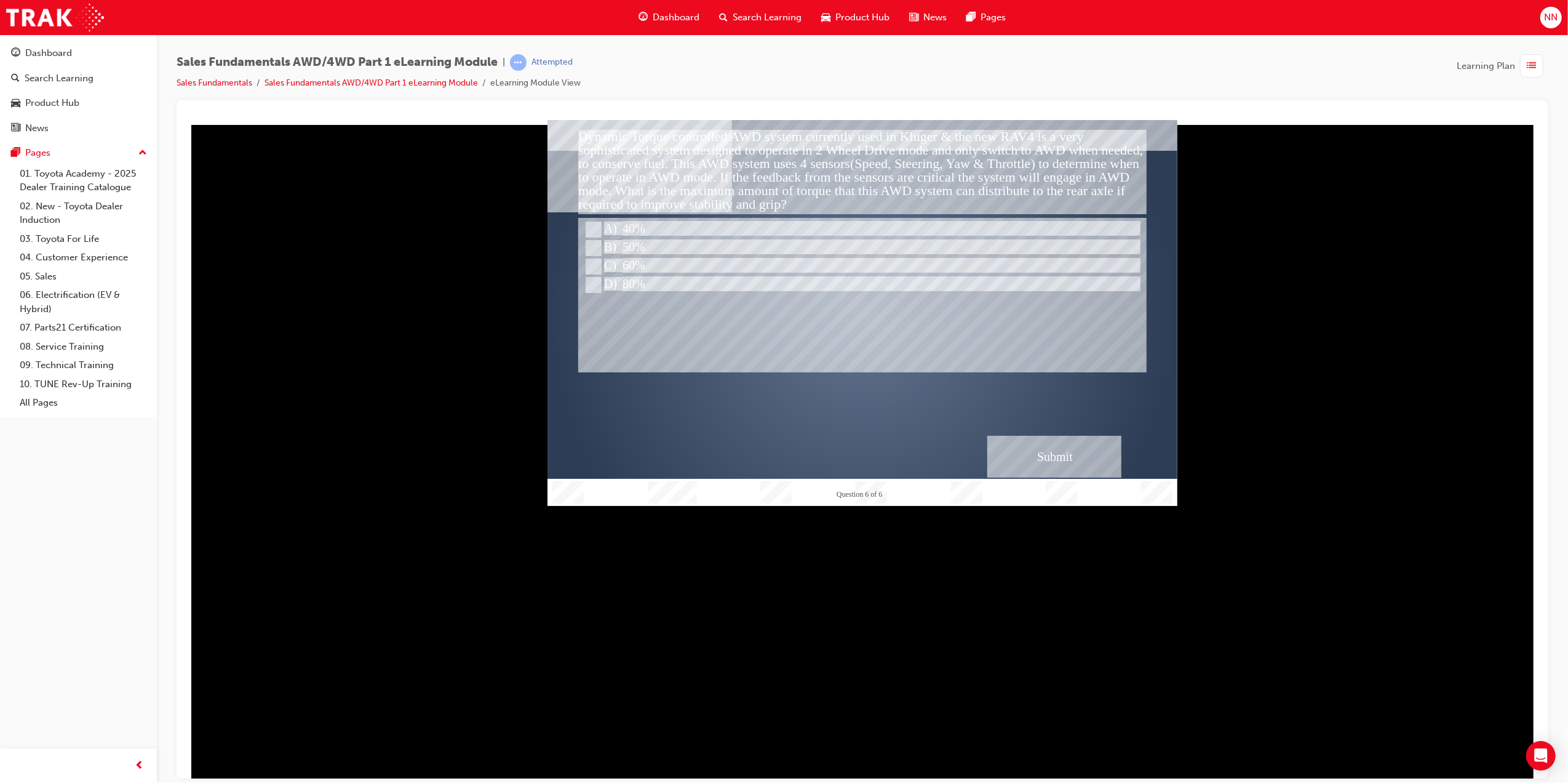
click at [1046, 450] on div "Submit" at bounding box center [1054, 456] width 134 height 42
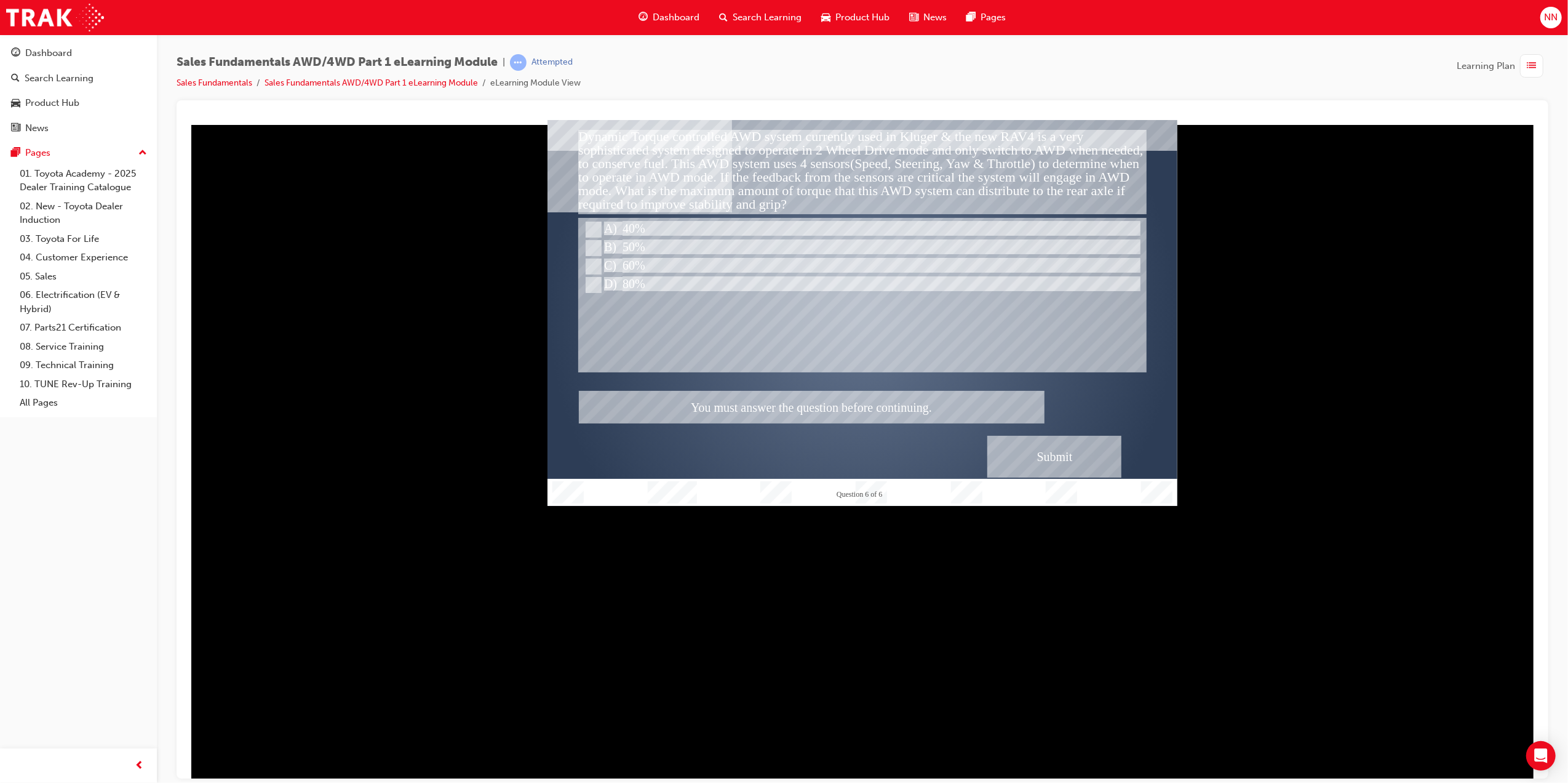
click at [851, 307] on div at bounding box center [862, 312] width 630 height 386
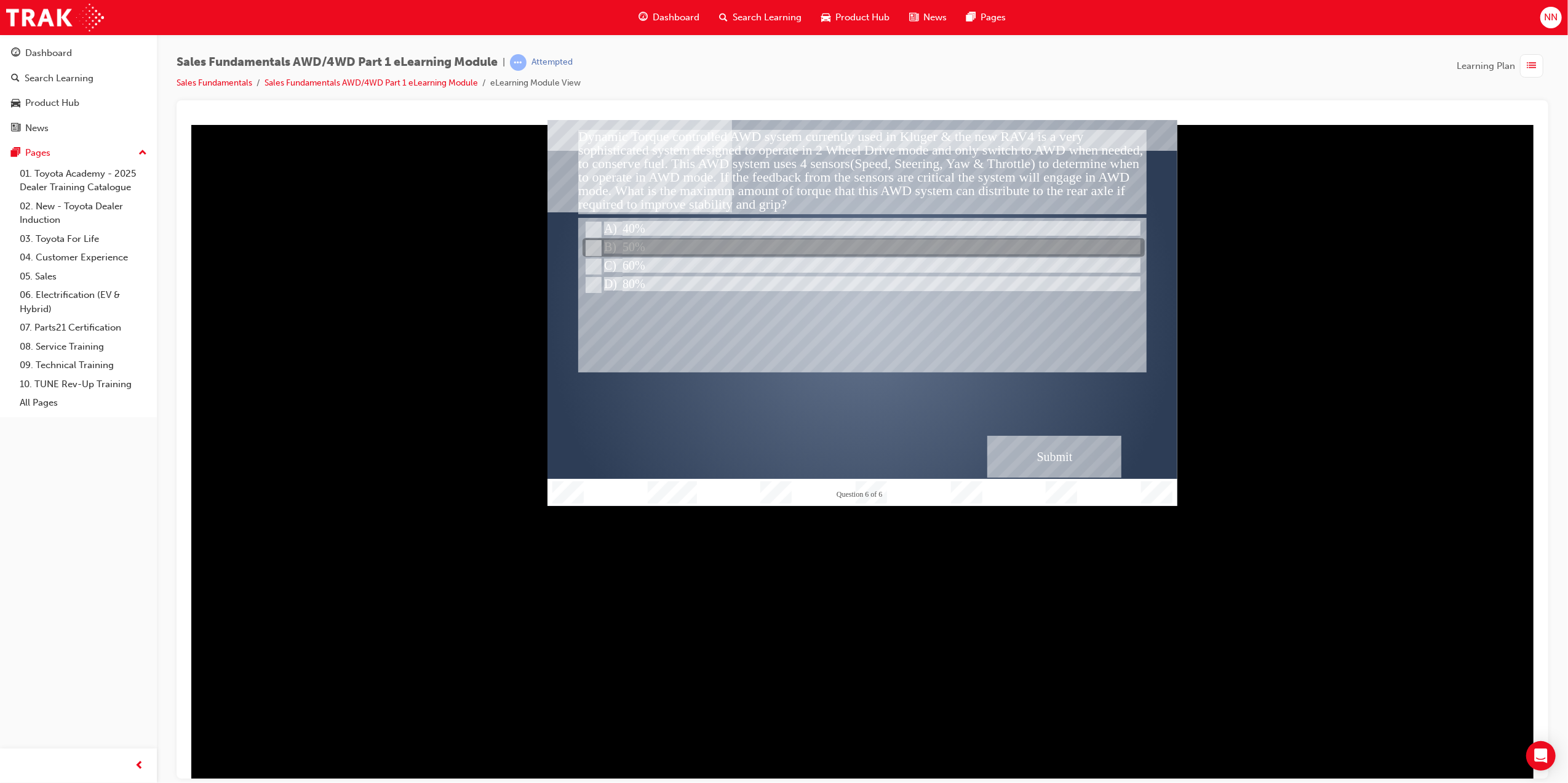
click at [588, 248] on input "50%" at bounding box center [592, 247] width 14 height 14
radio input "true"
click at [1035, 450] on div "Submit" at bounding box center [1054, 456] width 134 height 42
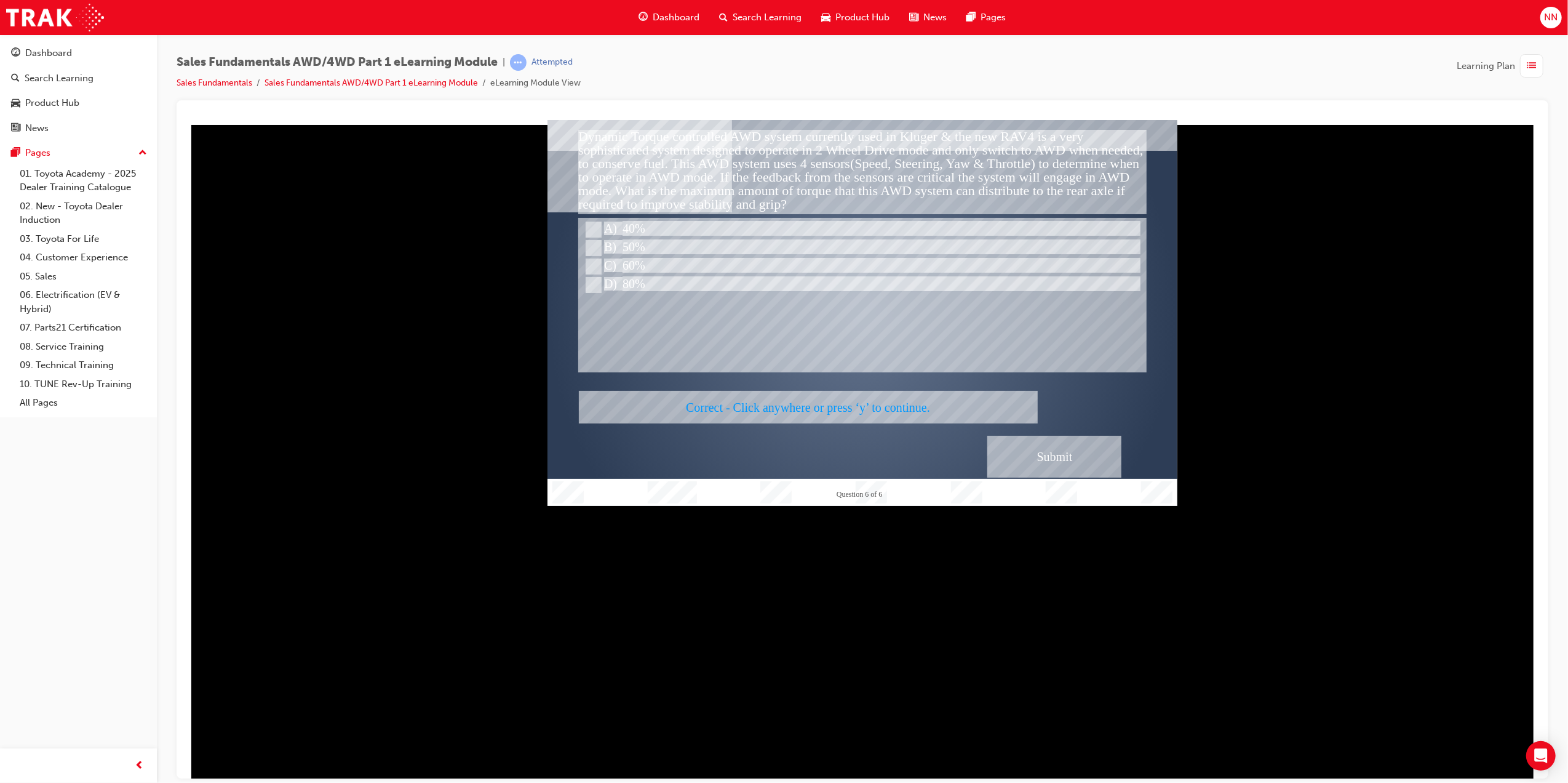
click at [959, 353] on div at bounding box center [862, 312] width 630 height 386
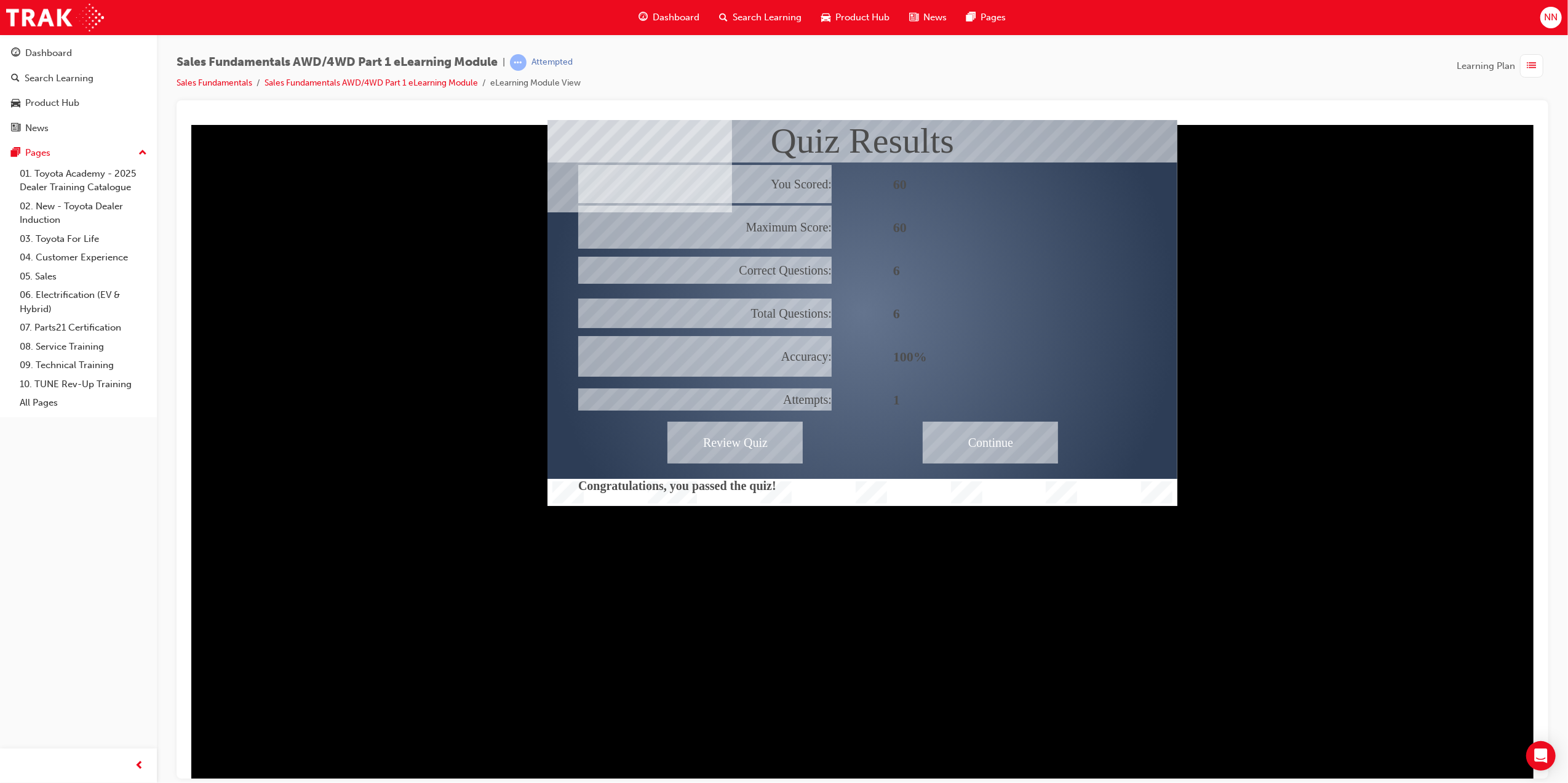
click at [994, 448] on div "Continue" at bounding box center [990, 442] width 135 height 42
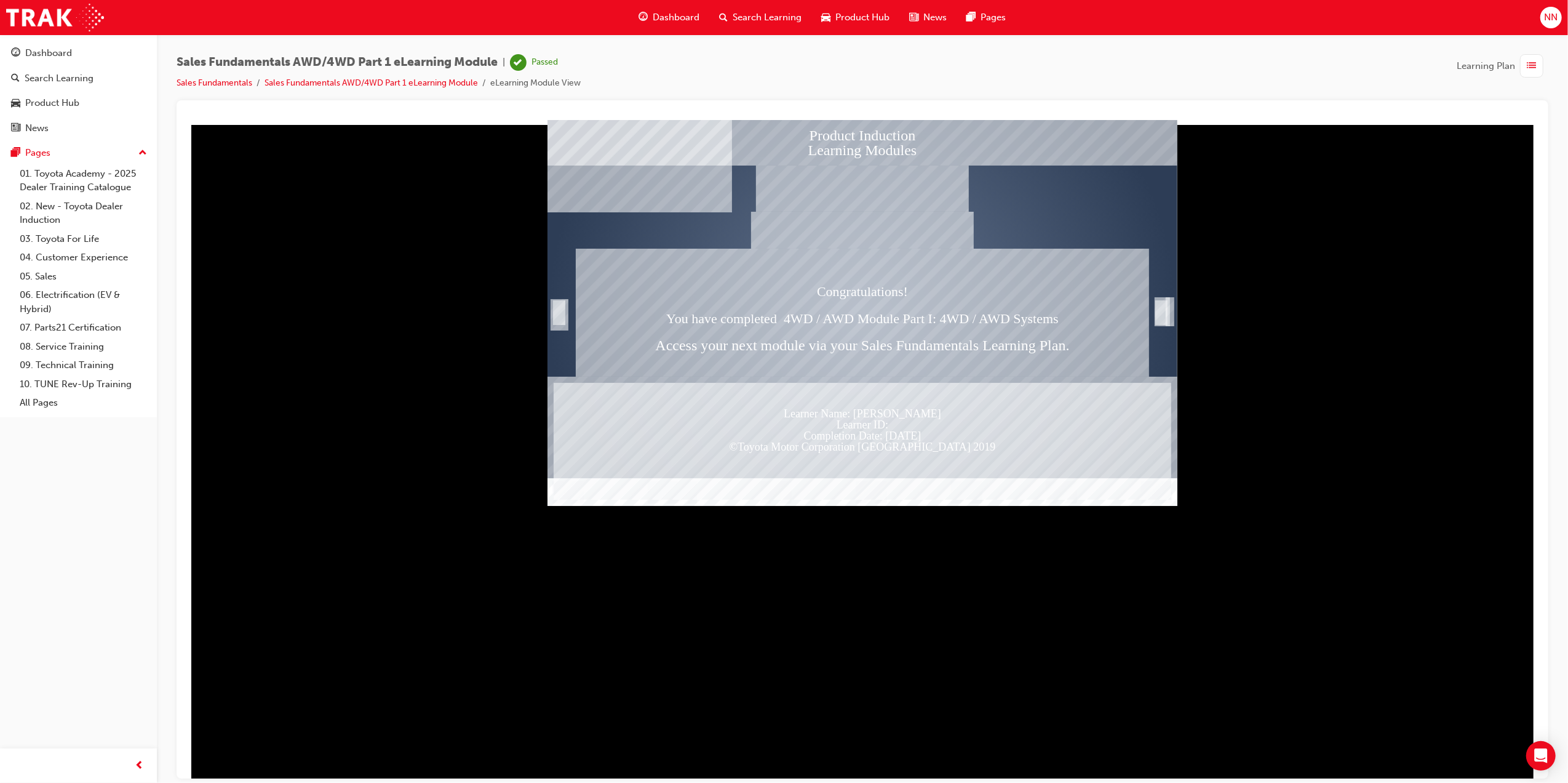
click at [1533, 66] on span "list-icon" at bounding box center [1532, 65] width 9 height 15
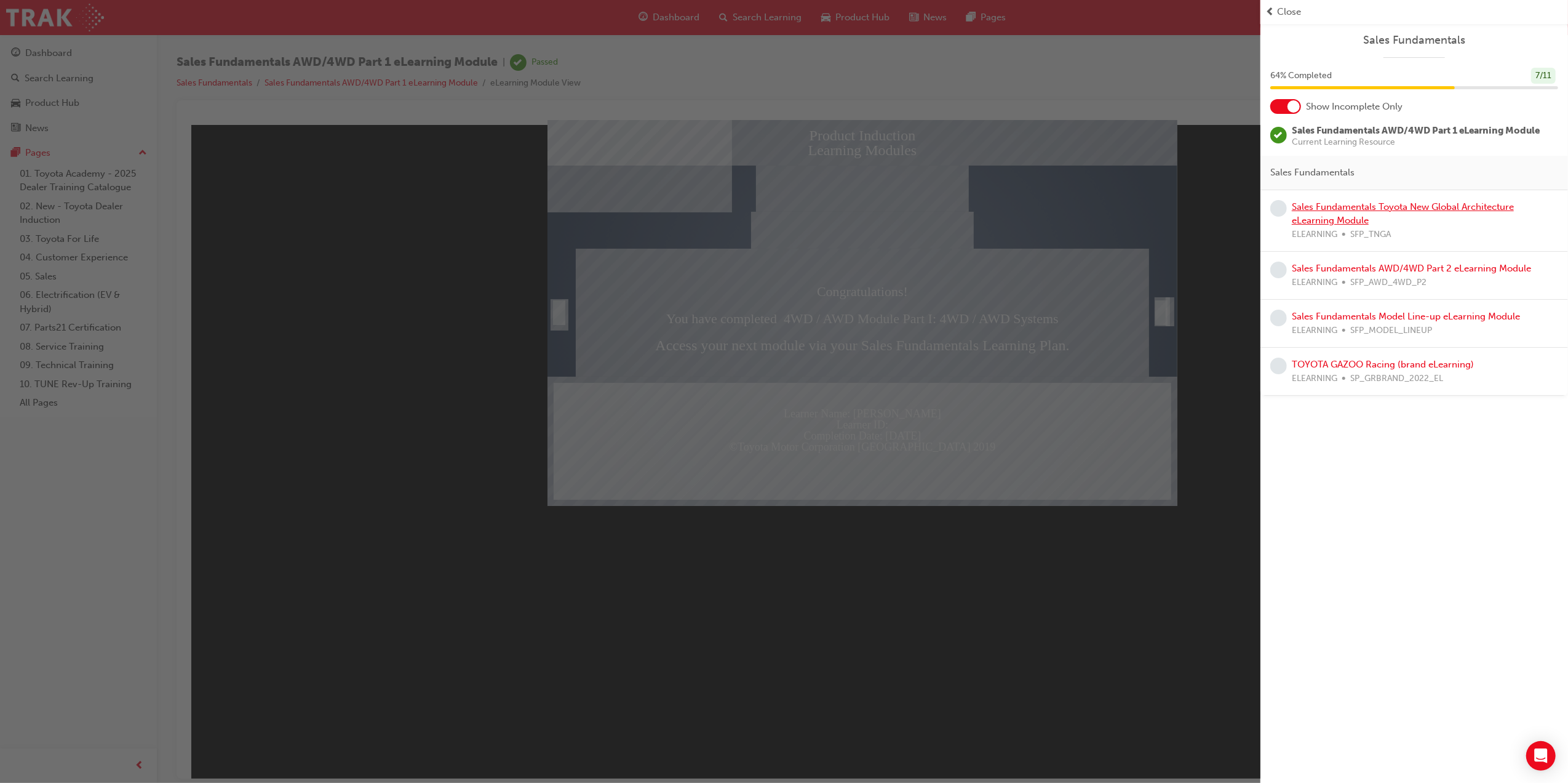
click at [1328, 207] on link "Sales Fundamentals Toyota New Global Architecture eLearning Module" at bounding box center [1403, 214] width 222 height 25
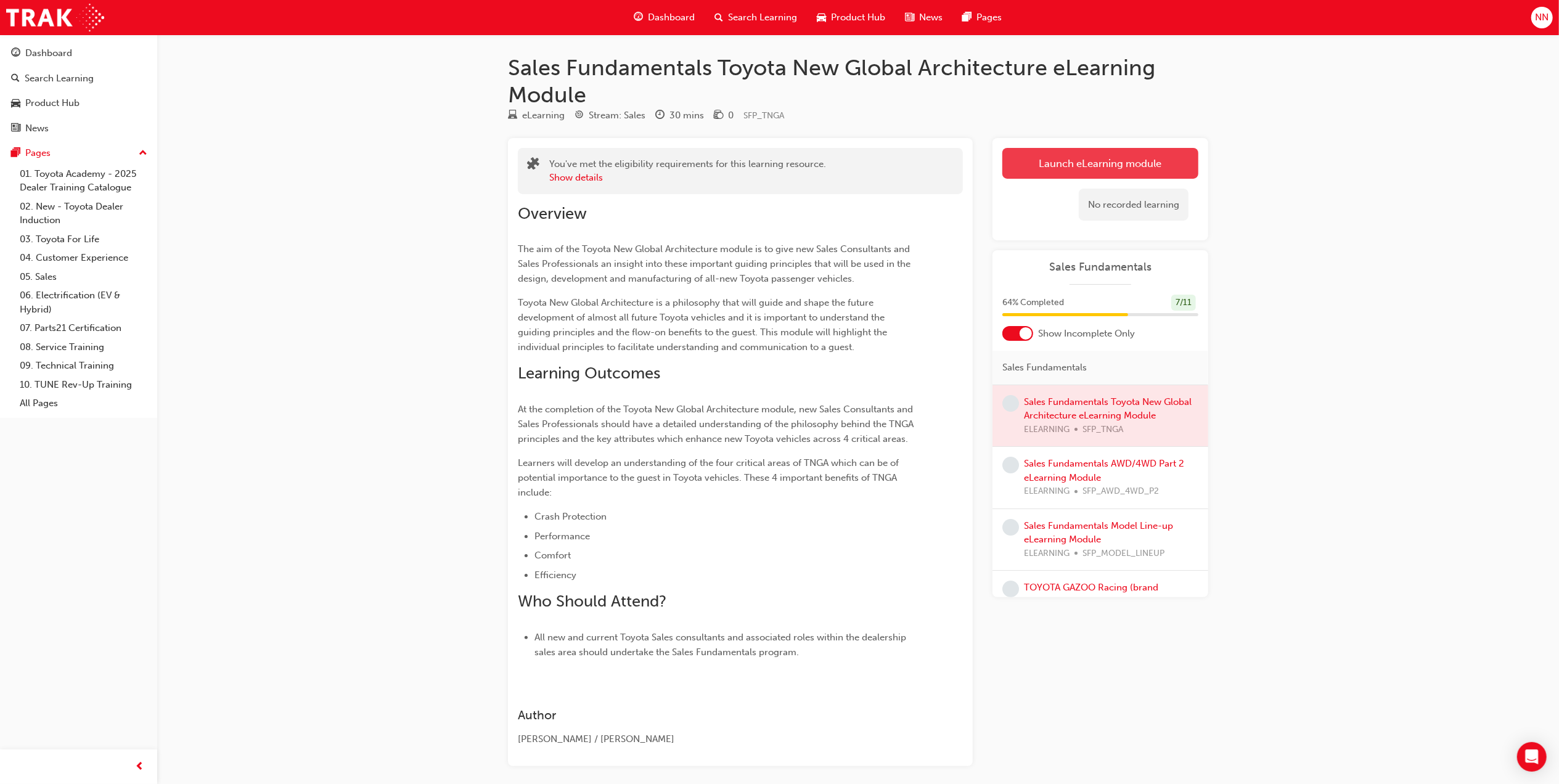
click at [1117, 158] on link "Launch eLearning module" at bounding box center [1100, 163] width 196 height 31
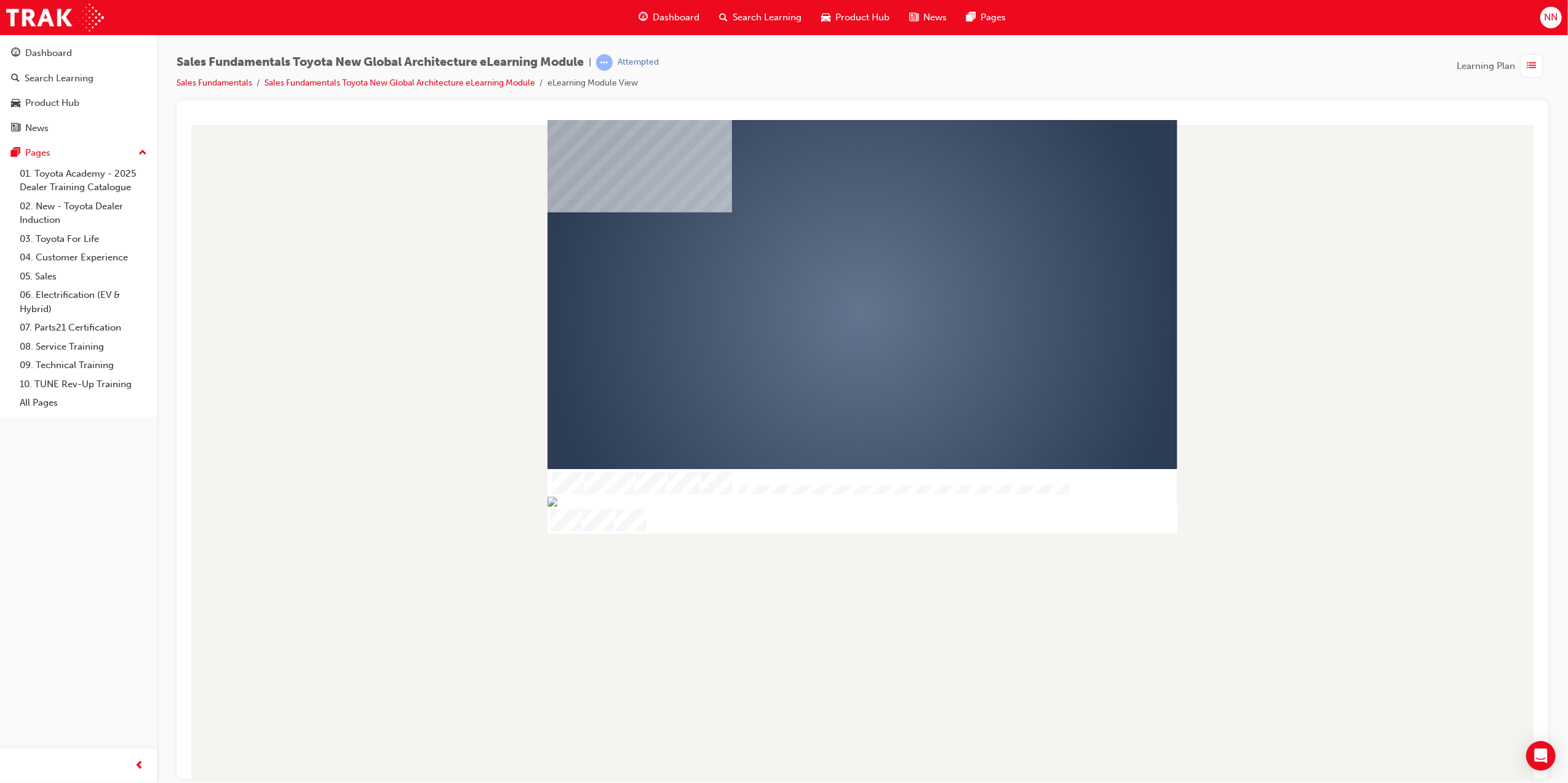
click at [827, 277] on div "play" at bounding box center [827, 277] width 0 height 0
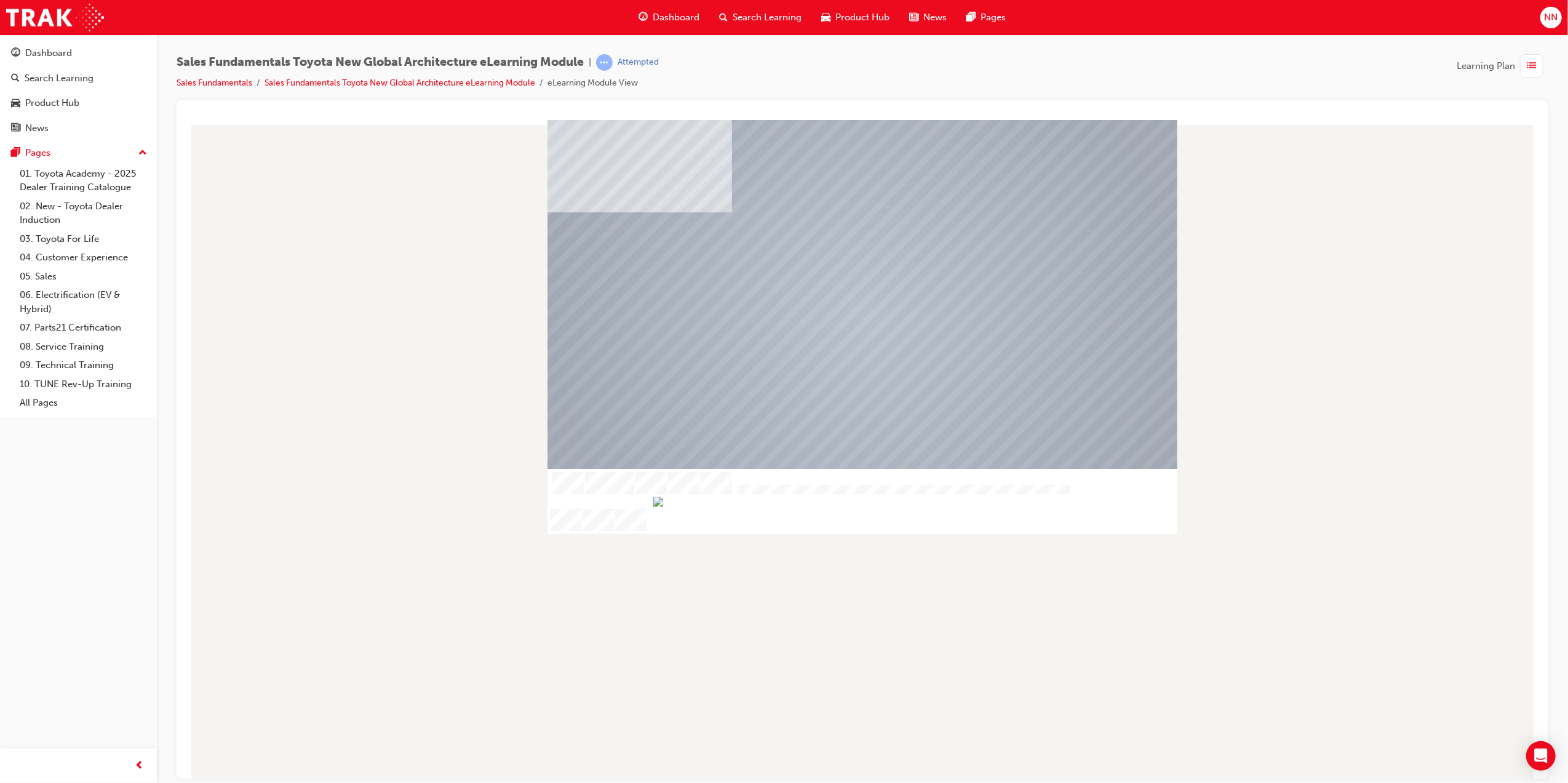
click at [1257, 405] on div at bounding box center [861, 448] width 1353 height 659
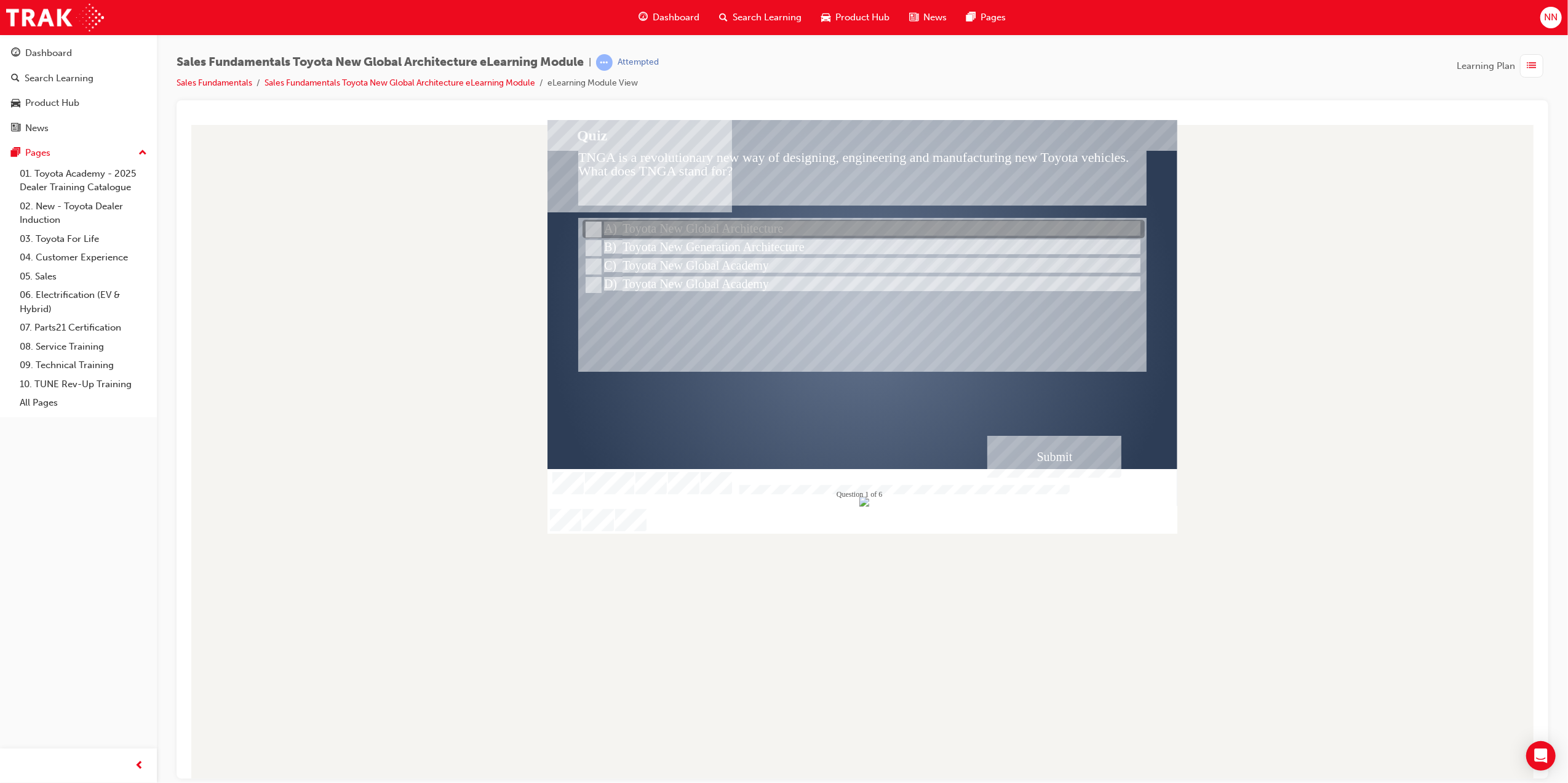
click at [777, 231] on div at bounding box center [863, 229] width 562 height 18
radio input "true"
click at [777, 231] on div at bounding box center [863, 229] width 562 height 18
click at [1021, 467] on div "Submit" at bounding box center [1054, 456] width 134 height 42
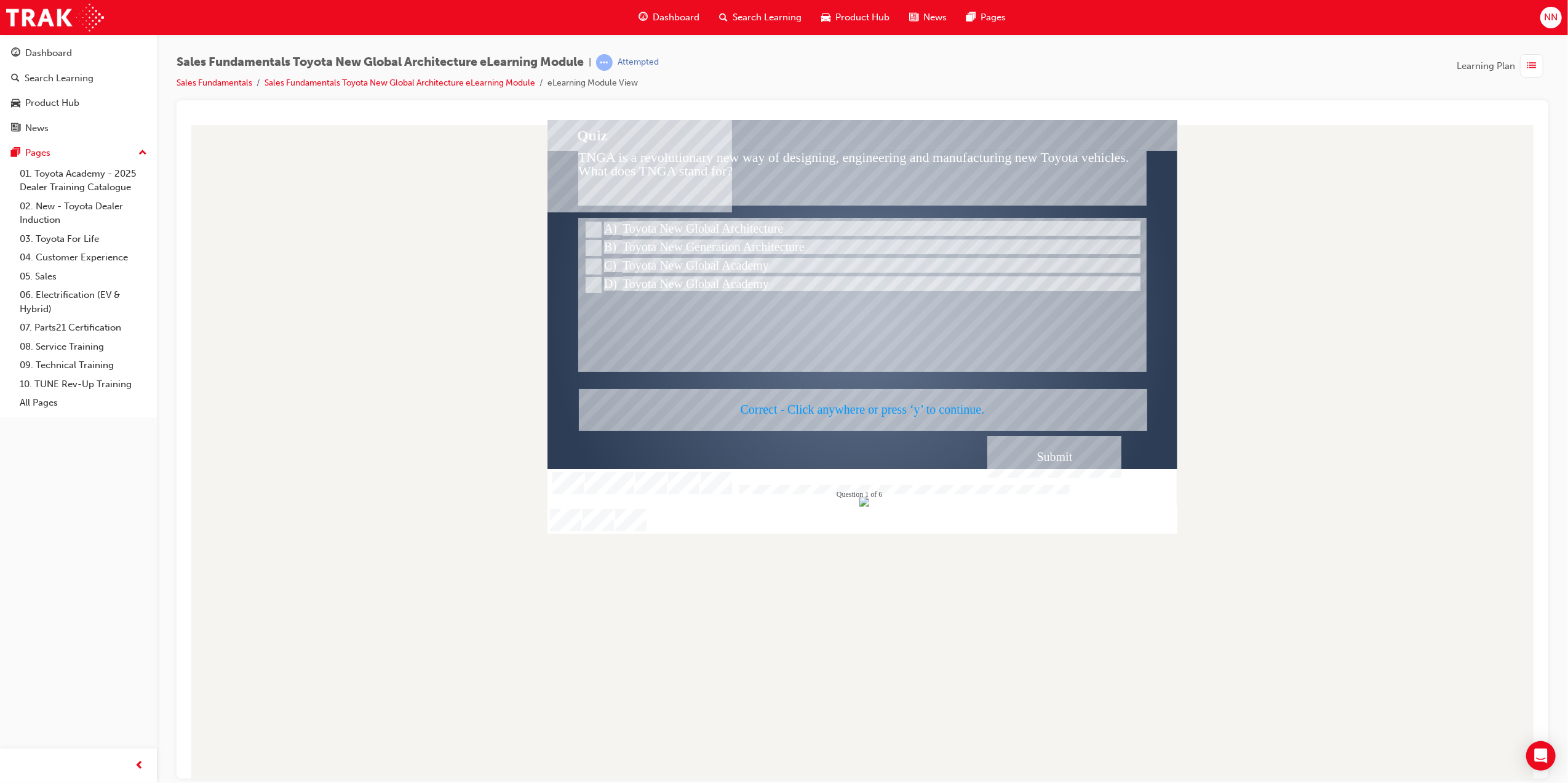
click at [875, 408] on div at bounding box center [862, 326] width 630 height 413
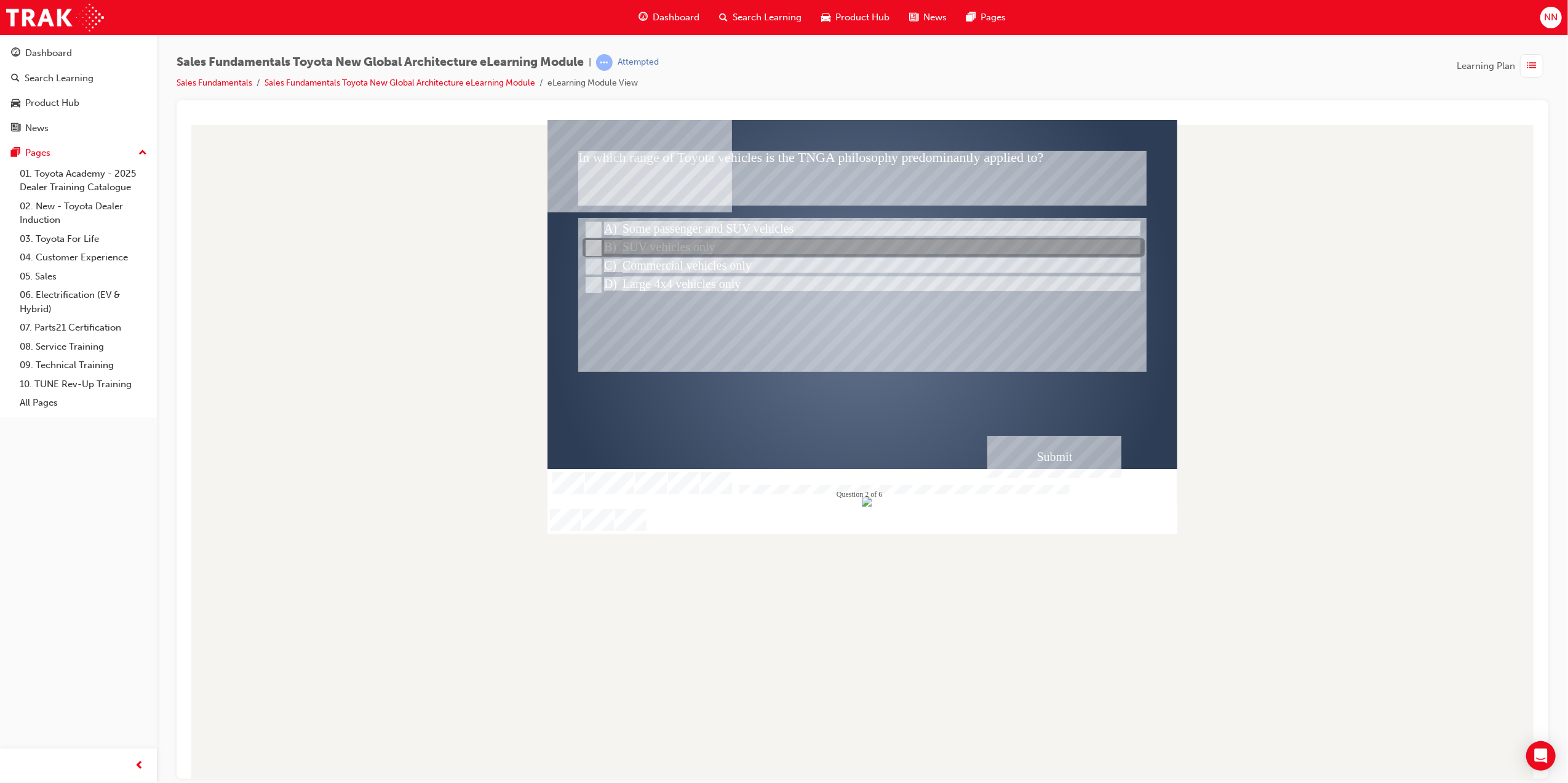
click at [736, 249] on div at bounding box center [863, 247] width 562 height 18
radio input "true"
click at [735, 249] on div at bounding box center [863, 247] width 562 height 18
click at [1014, 443] on div "Submit" at bounding box center [1054, 456] width 134 height 42
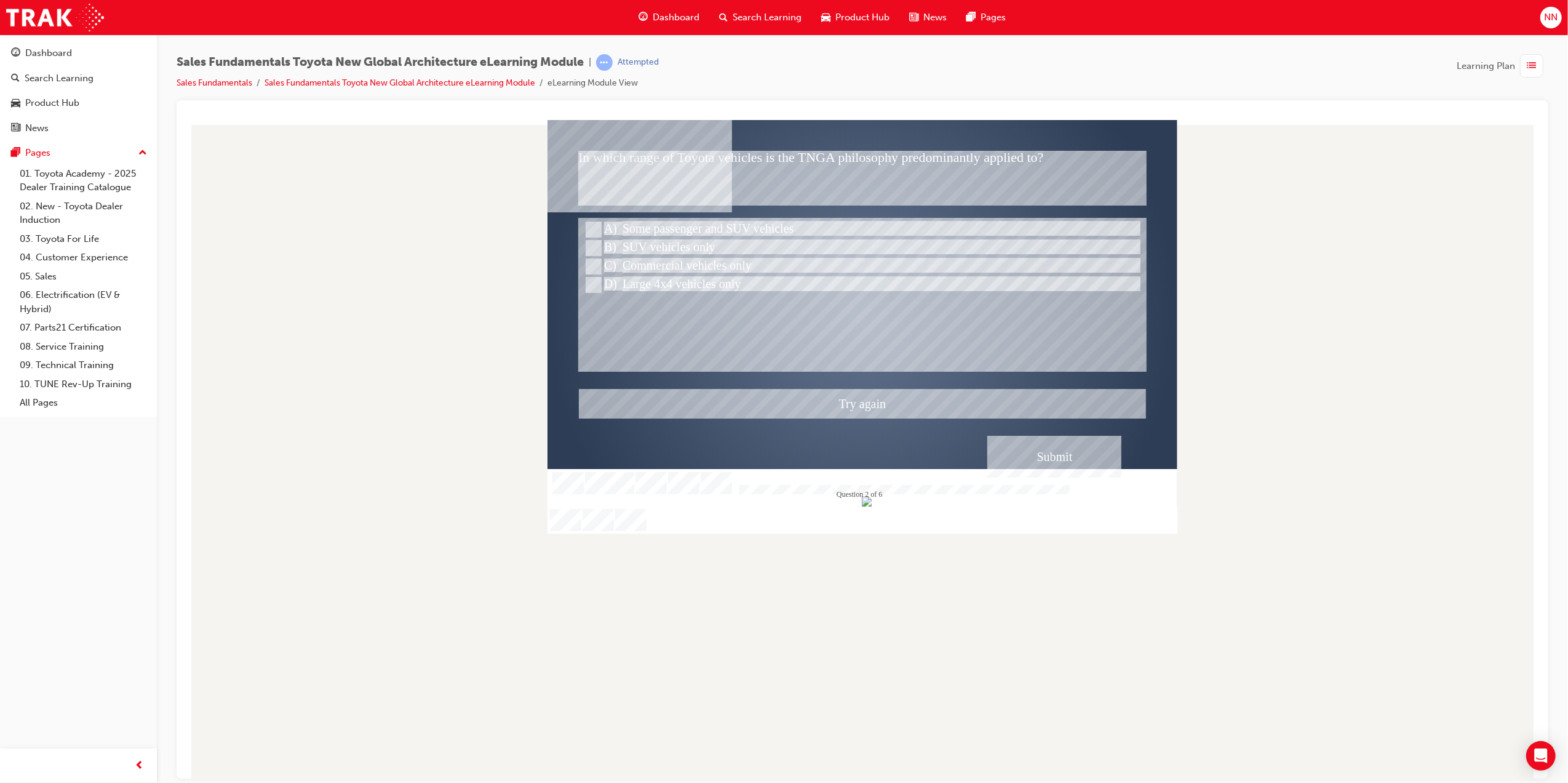
click at [727, 226] on div at bounding box center [862, 326] width 630 height 413
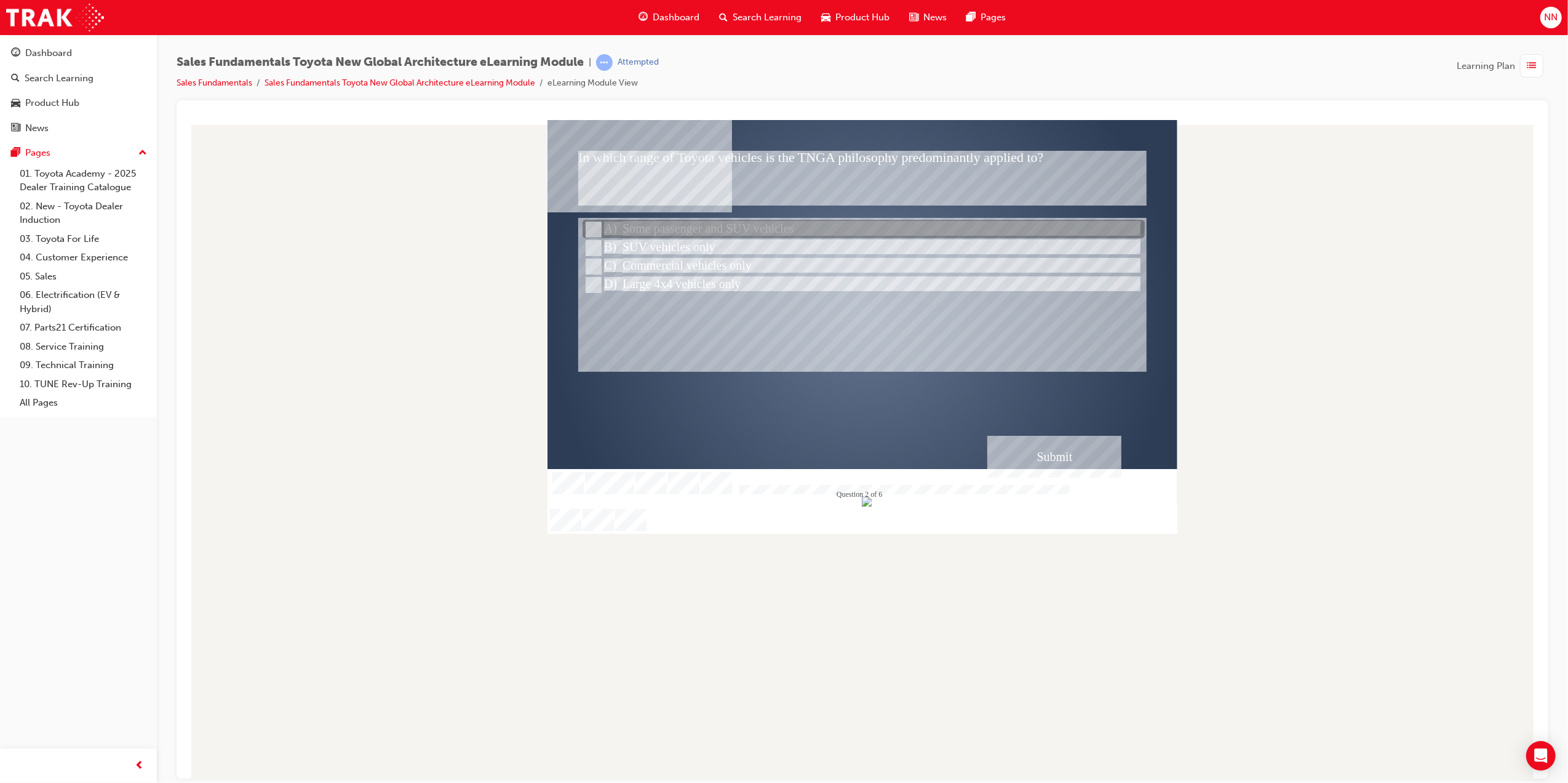
click at [592, 229] on input "Some passenger and SUV vehicles" at bounding box center [592, 229] width 14 height 14
radio input "true"
click at [1066, 458] on div "Submit" at bounding box center [1054, 456] width 134 height 42
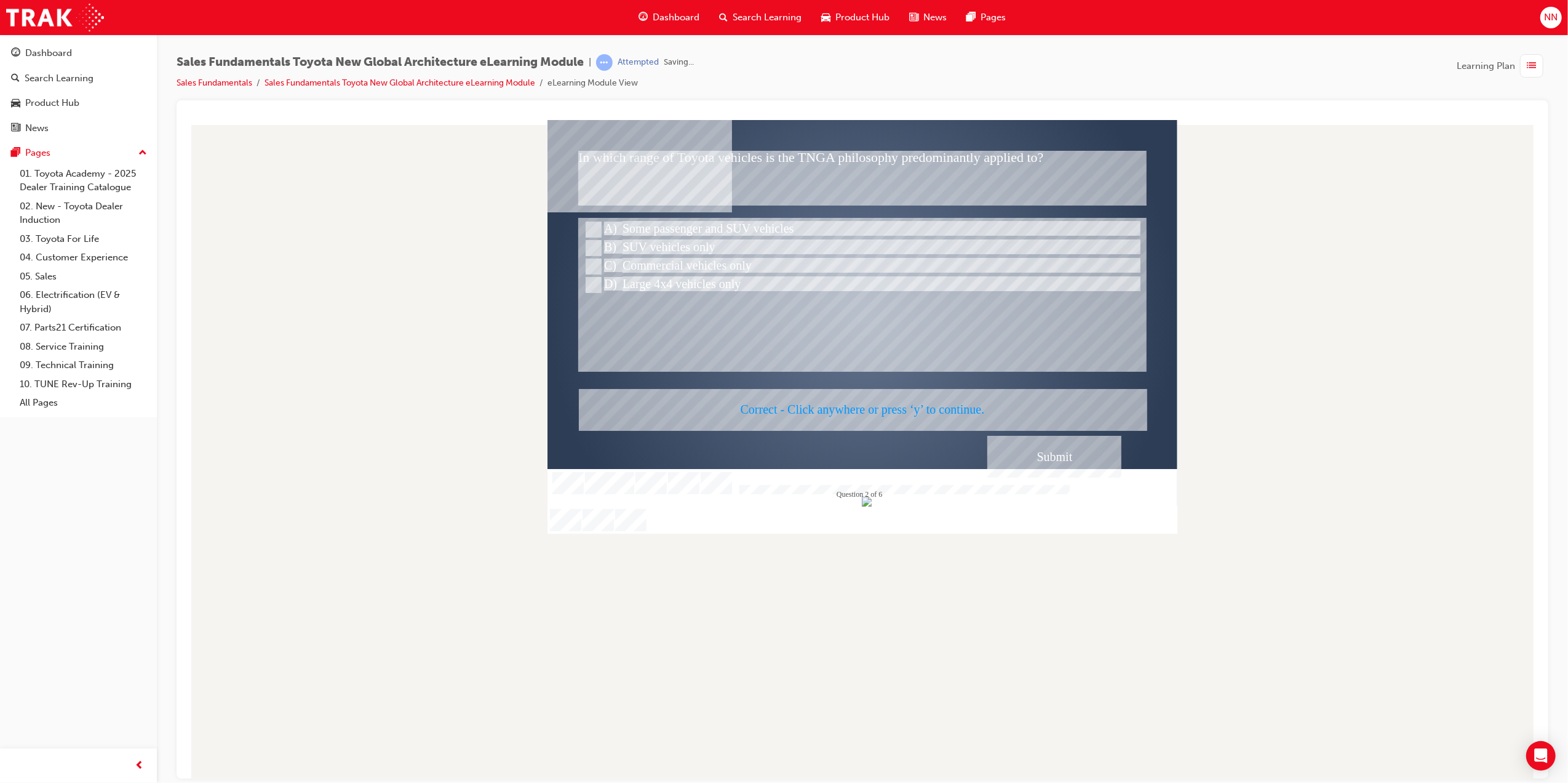
click at [903, 405] on div at bounding box center [862, 326] width 630 height 413
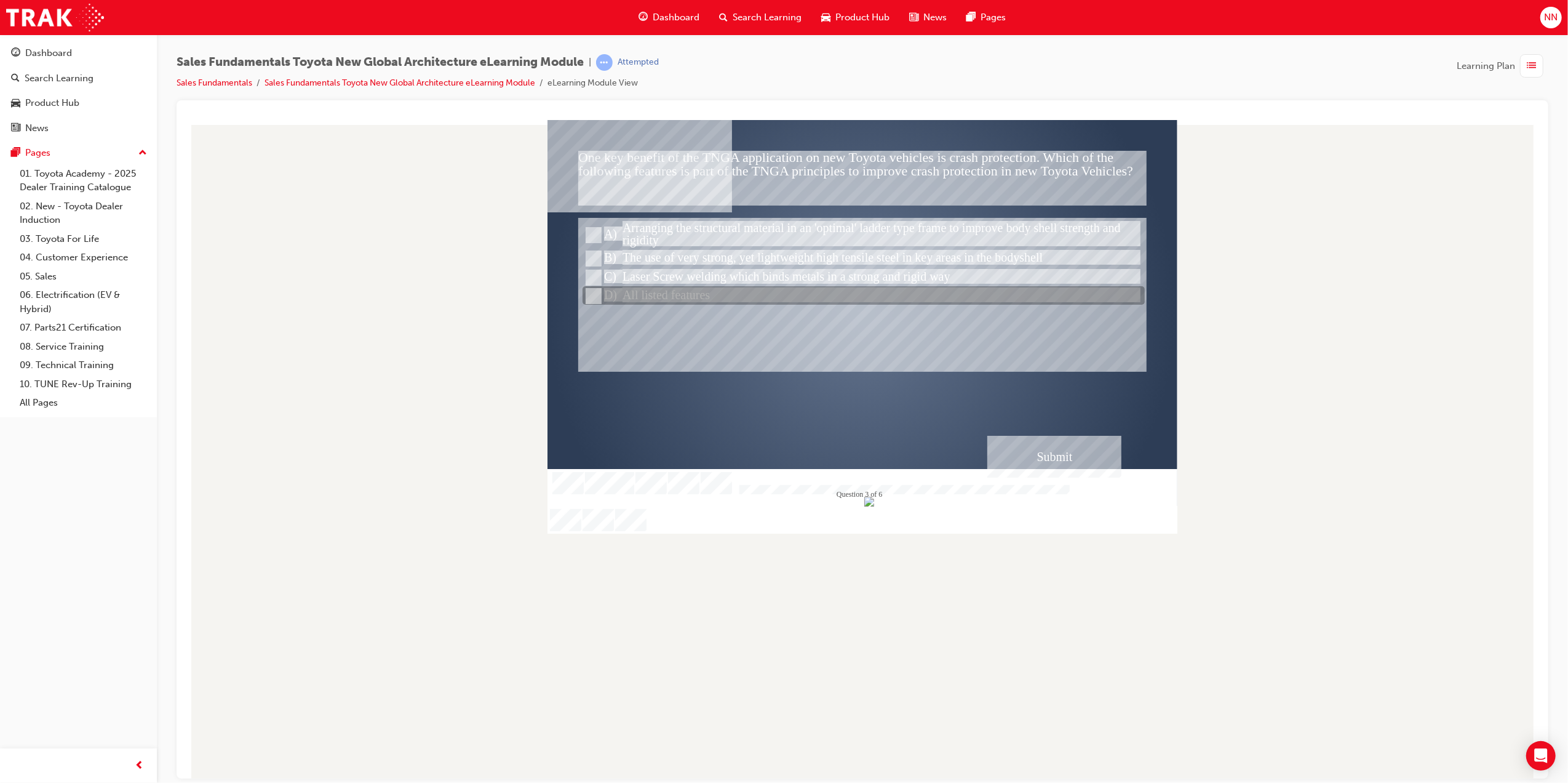
click at [592, 293] on input "All listed features" at bounding box center [592, 295] width 14 height 14
radio input "true"
click at [1070, 448] on div "Submit" at bounding box center [1054, 456] width 134 height 42
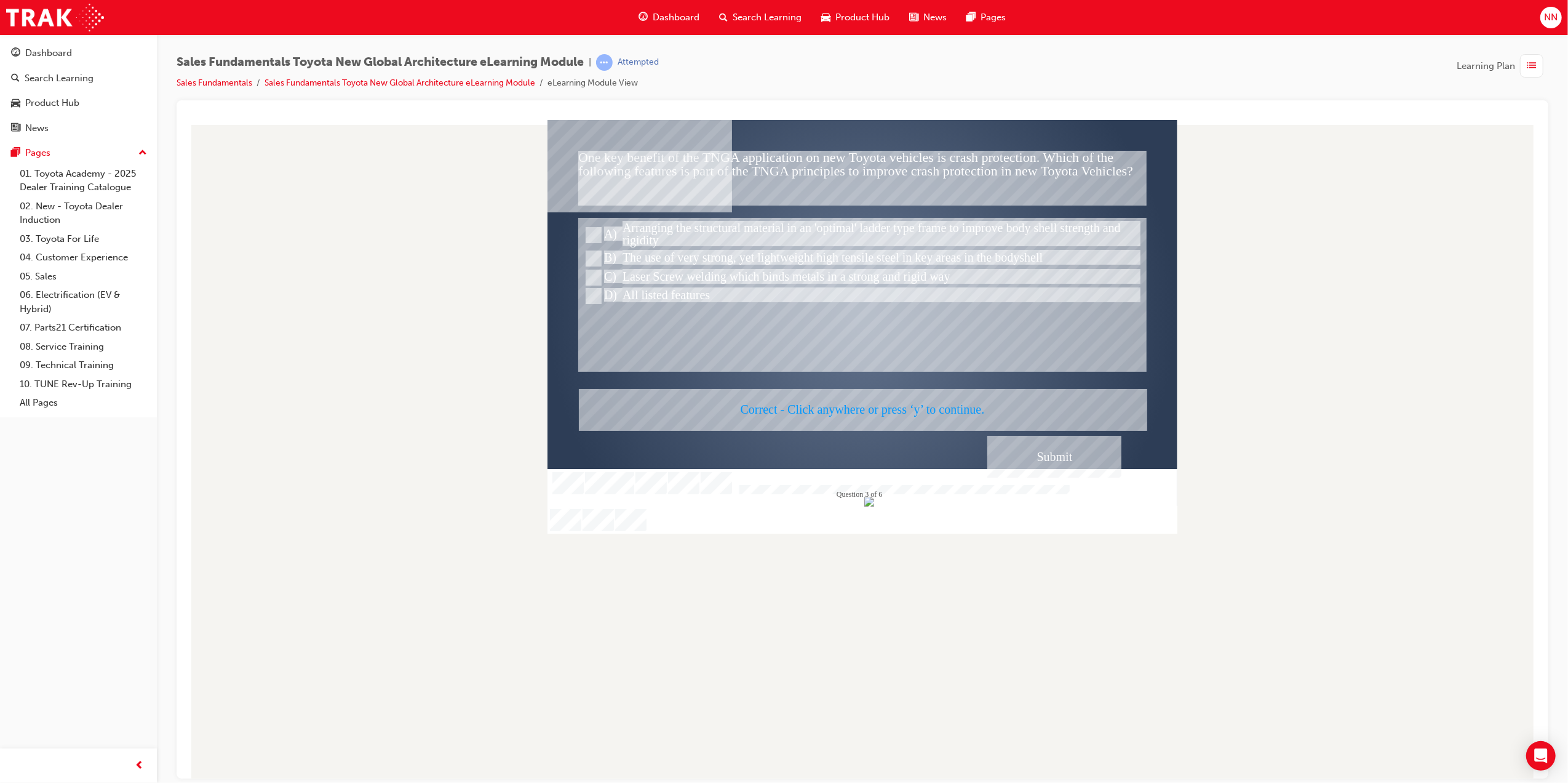
click at [918, 411] on div at bounding box center [862, 326] width 630 height 413
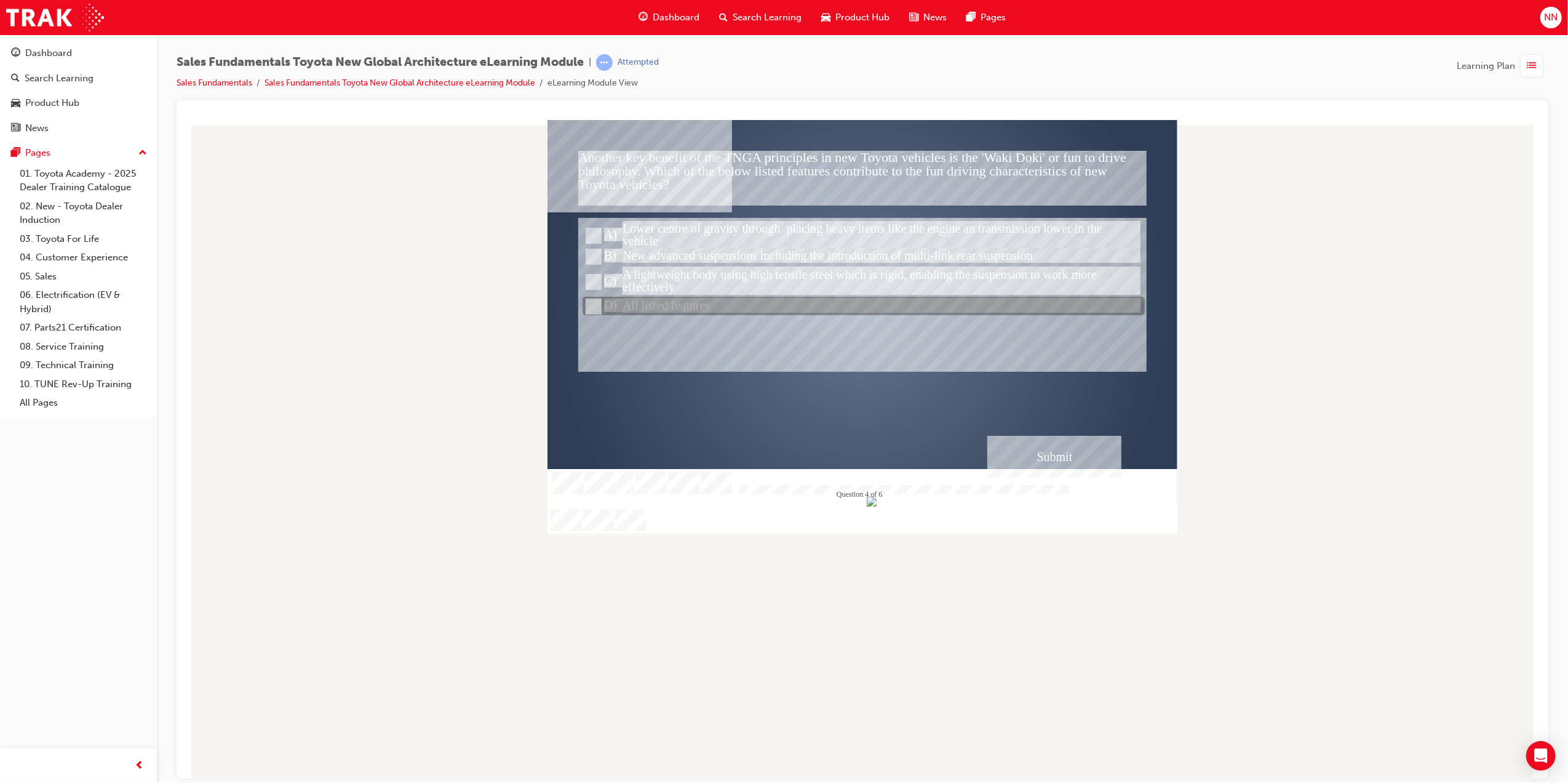
click at [596, 303] on input "All listed features" at bounding box center [592, 306] width 14 height 14
radio input "true"
click at [1026, 450] on div "Submit" at bounding box center [1054, 456] width 134 height 42
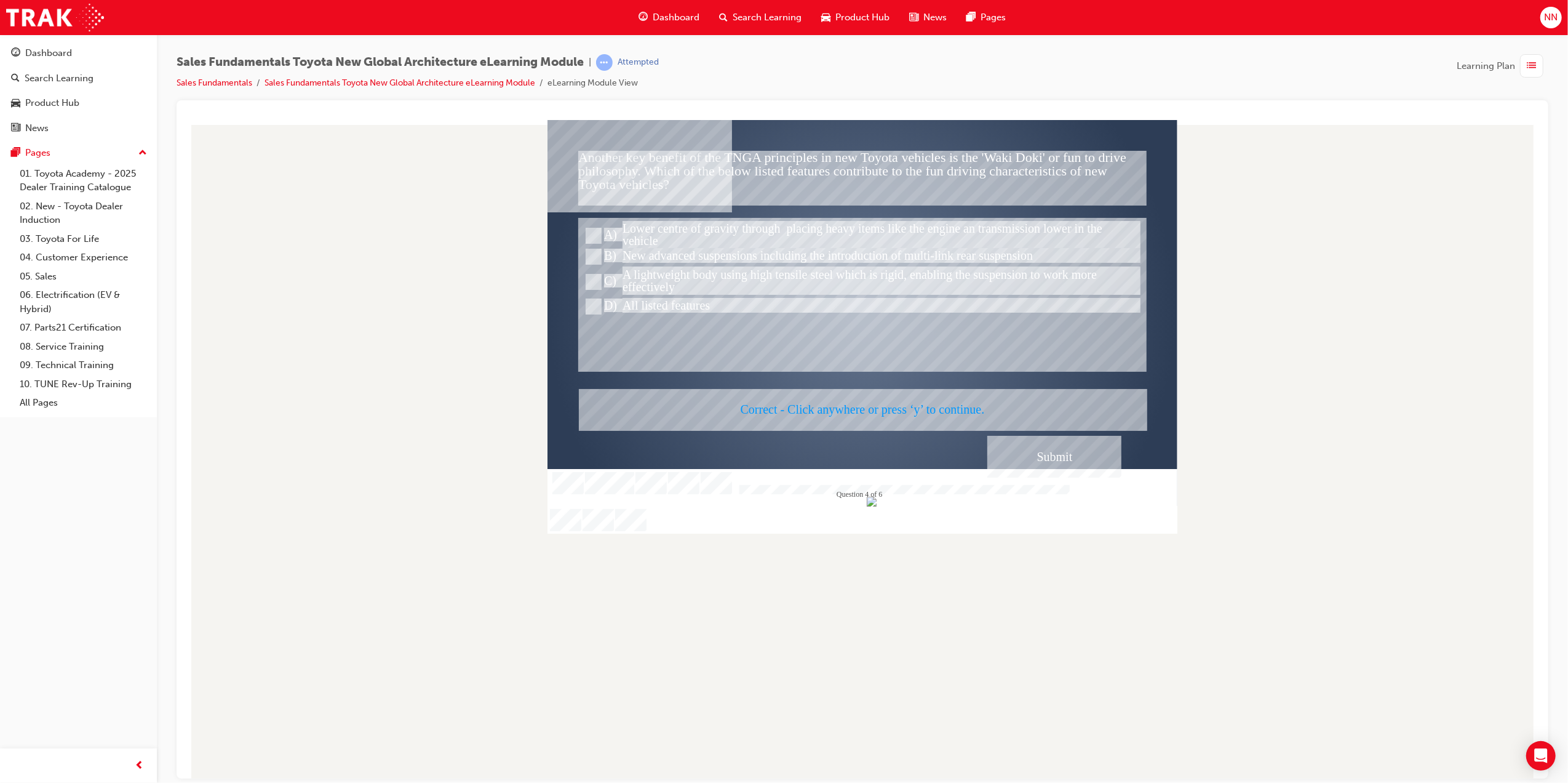
click at [939, 404] on div at bounding box center [862, 326] width 630 height 413
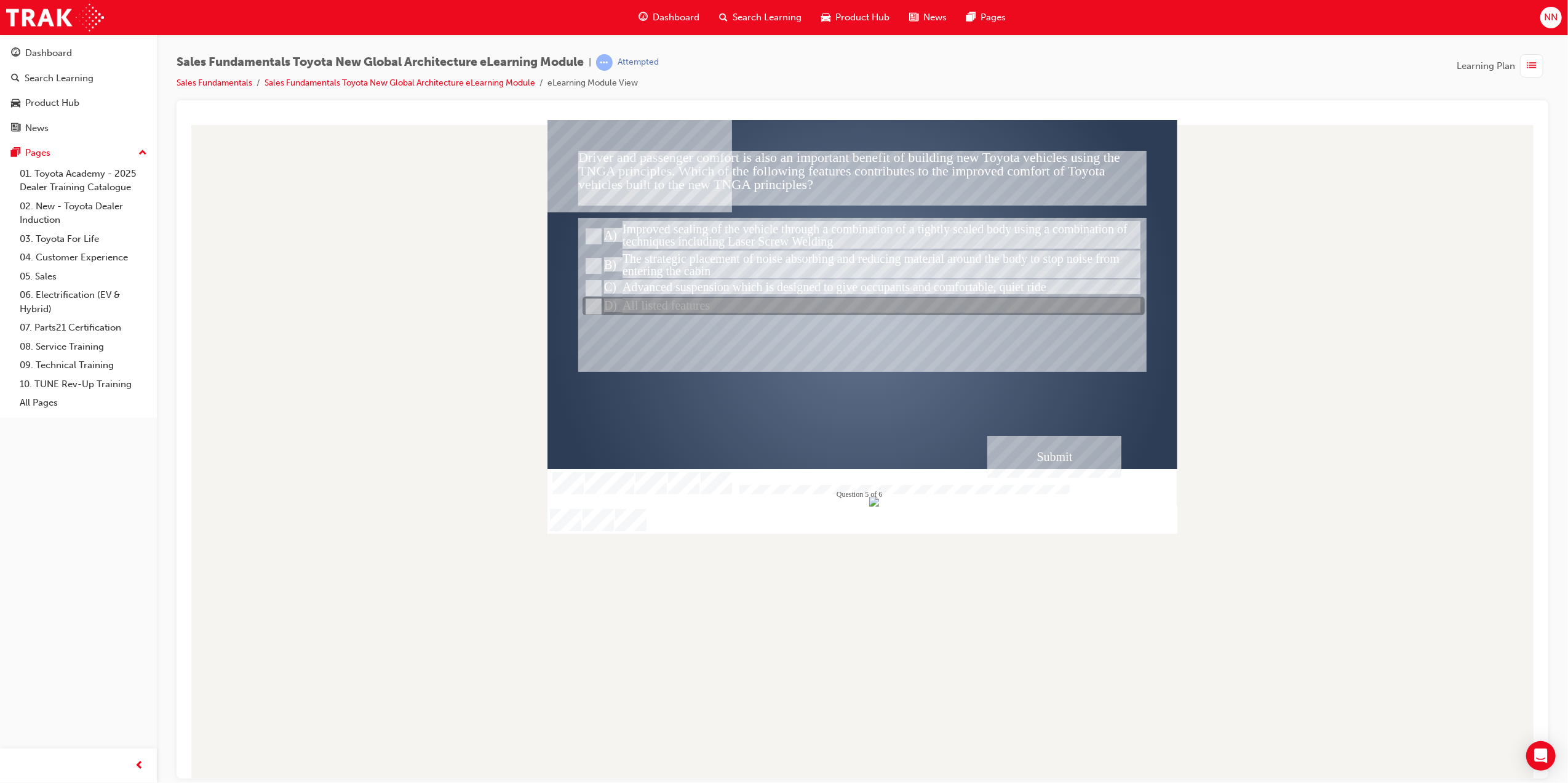
click at [583, 309] on div at bounding box center [863, 306] width 562 height 18
radio input "true"
click at [1051, 450] on div "Submit" at bounding box center [1054, 456] width 134 height 42
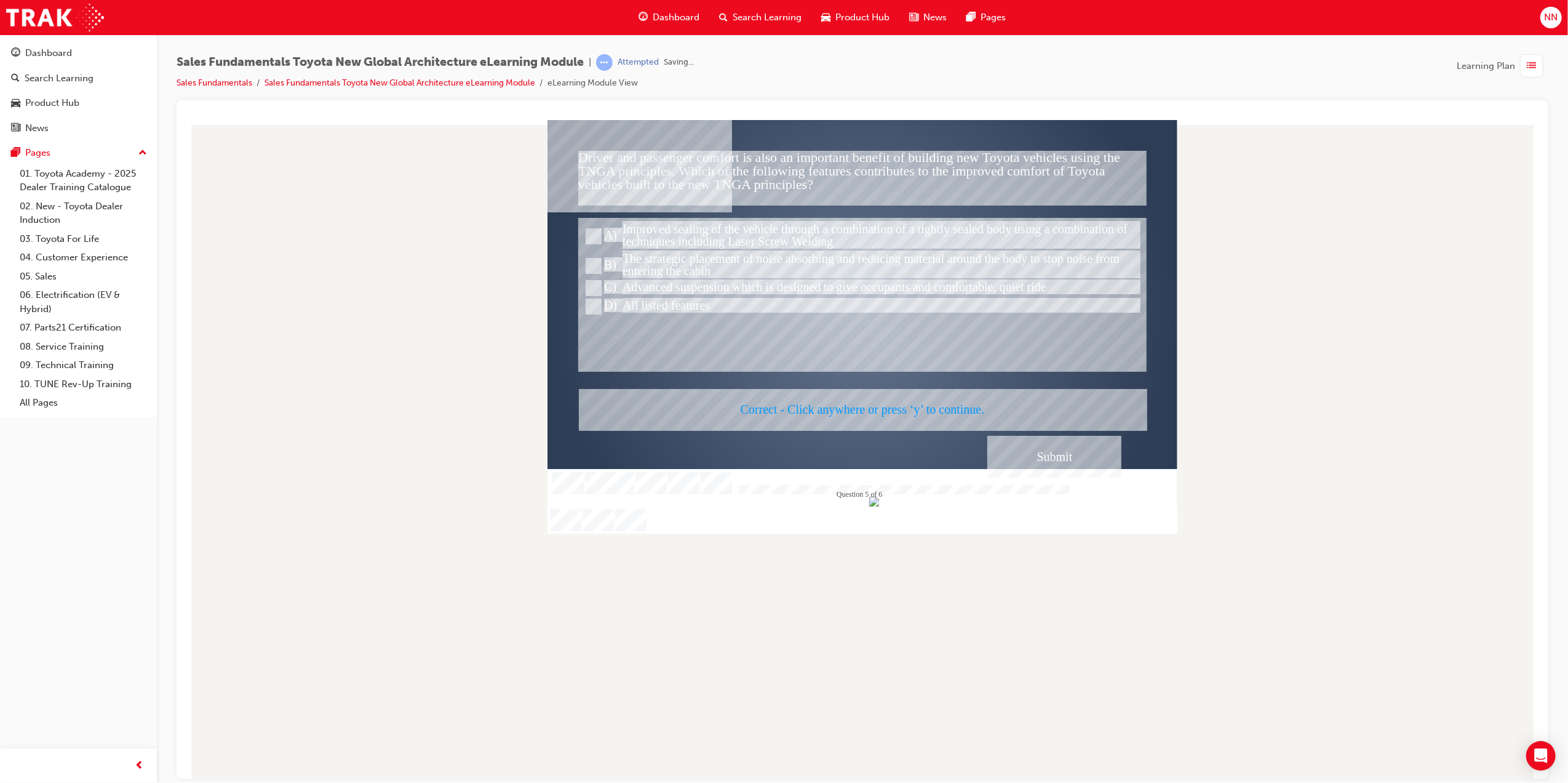
click at [915, 409] on div at bounding box center [862, 326] width 630 height 413
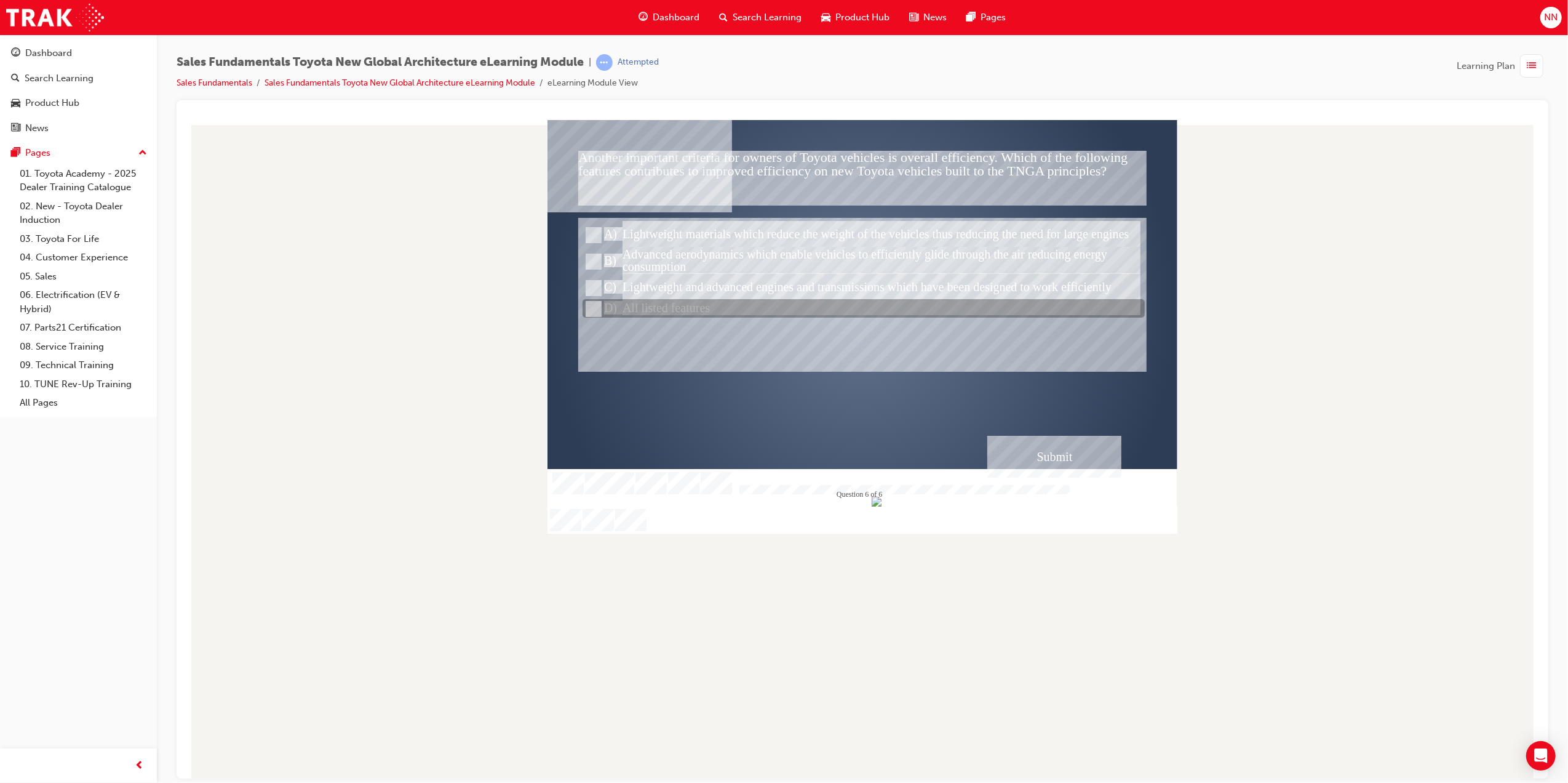
click at [588, 306] on input "All listed features" at bounding box center [592, 309] width 14 height 14
radio input "true"
click at [588, 306] on input "All listed features" at bounding box center [592, 309] width 14 height 14
click at [1087, 453] on div "Submit" at bounding box center [1054, 456] width 134 height 42
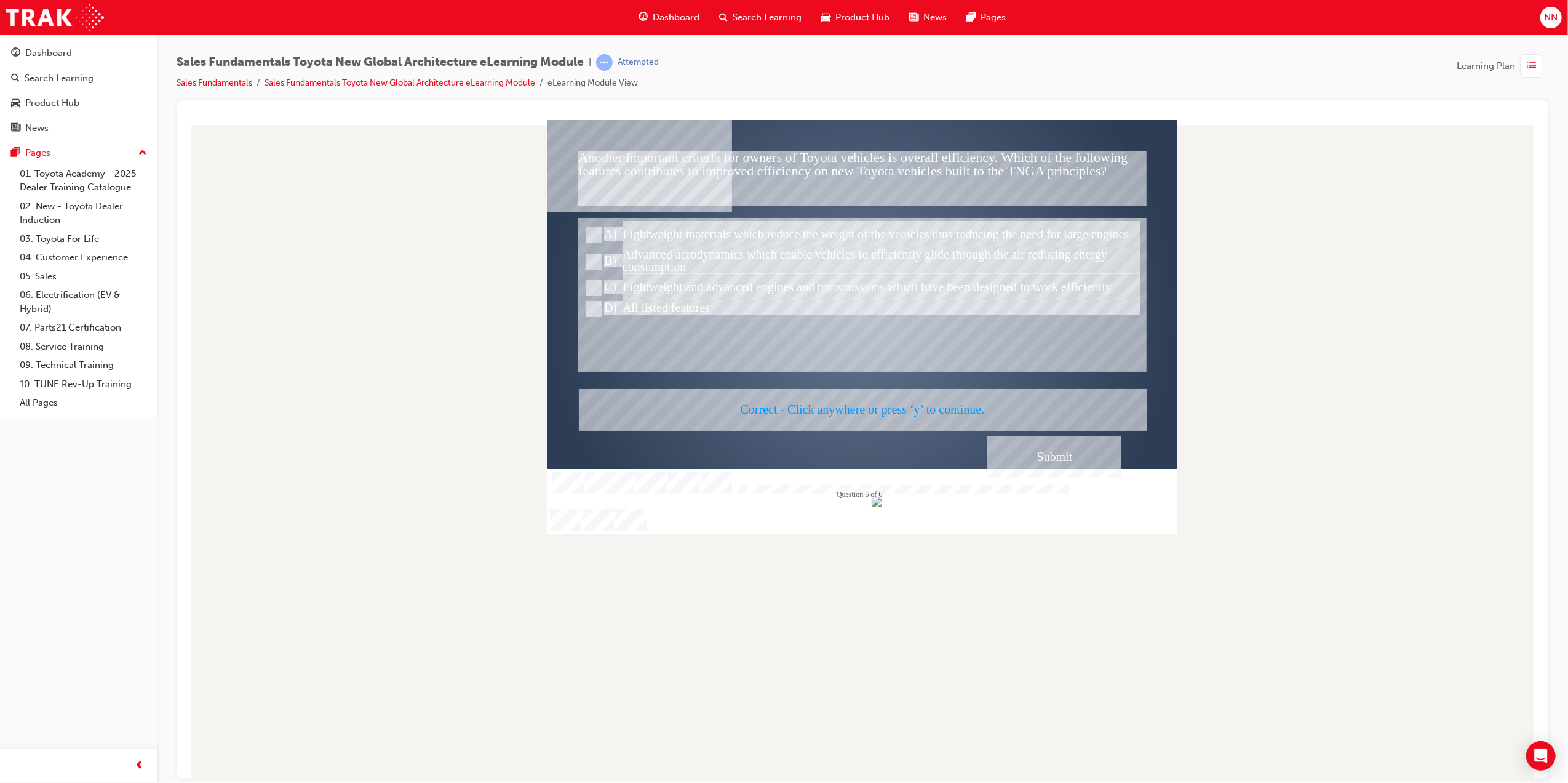
click at [923, 408] on div at bounding box center [862, 326] width 630 height 413
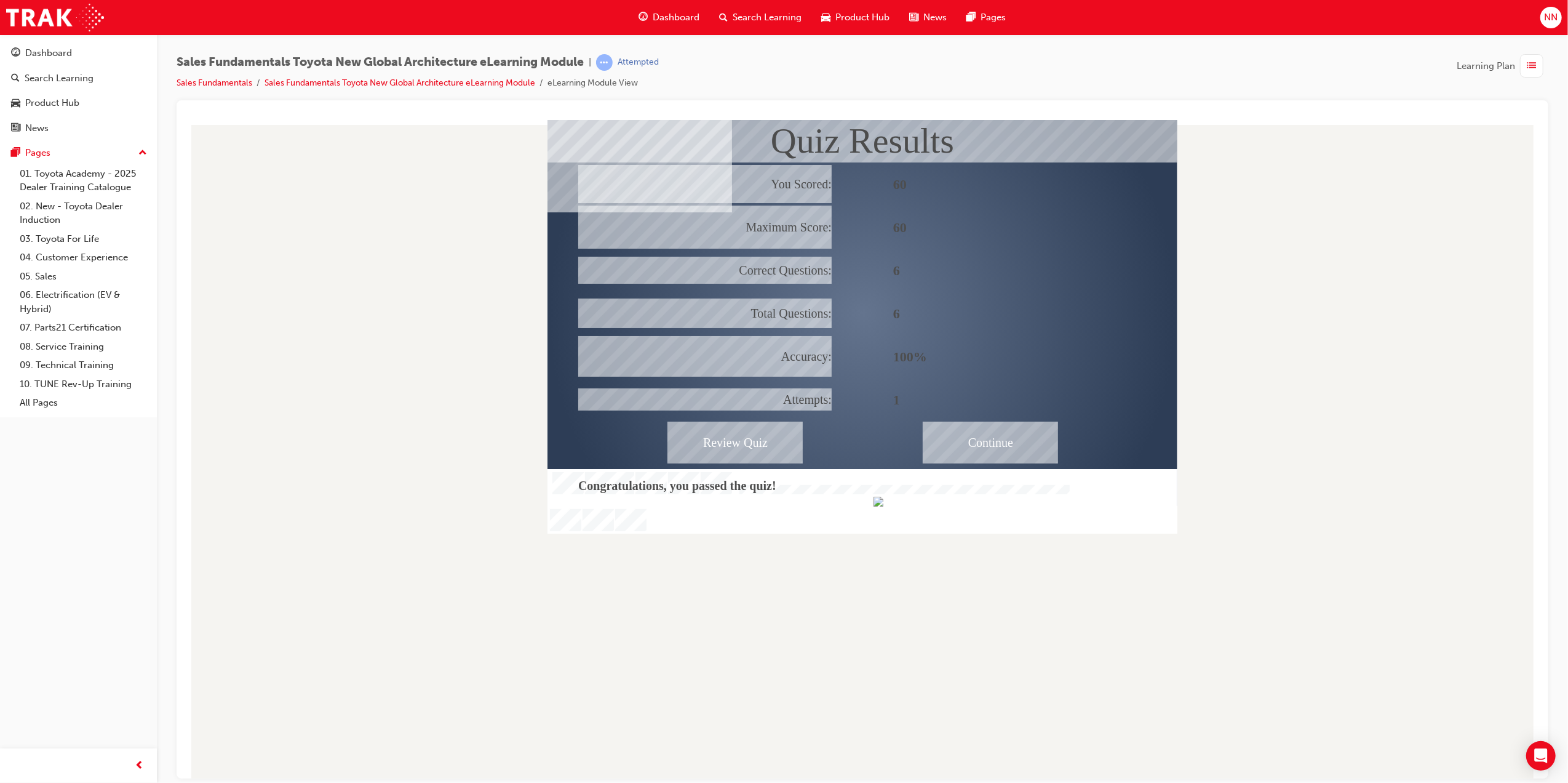
click at [1010, 429] on div "Continue" at bounding box center [990, 442] width 135 height 42
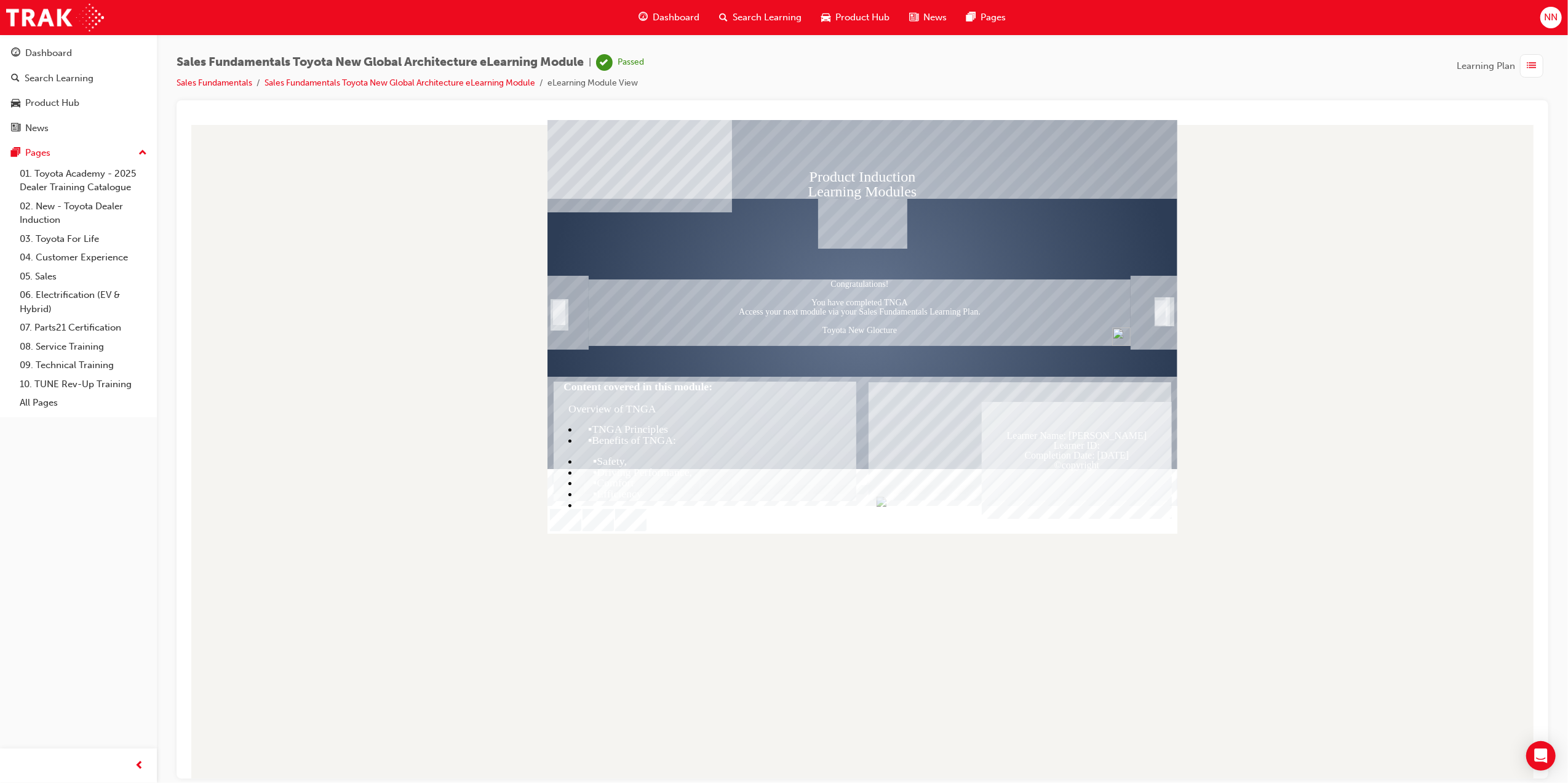
click at [1532, 67] on span "list-icon" at bounding box center [1532, 65] width 9 height 15
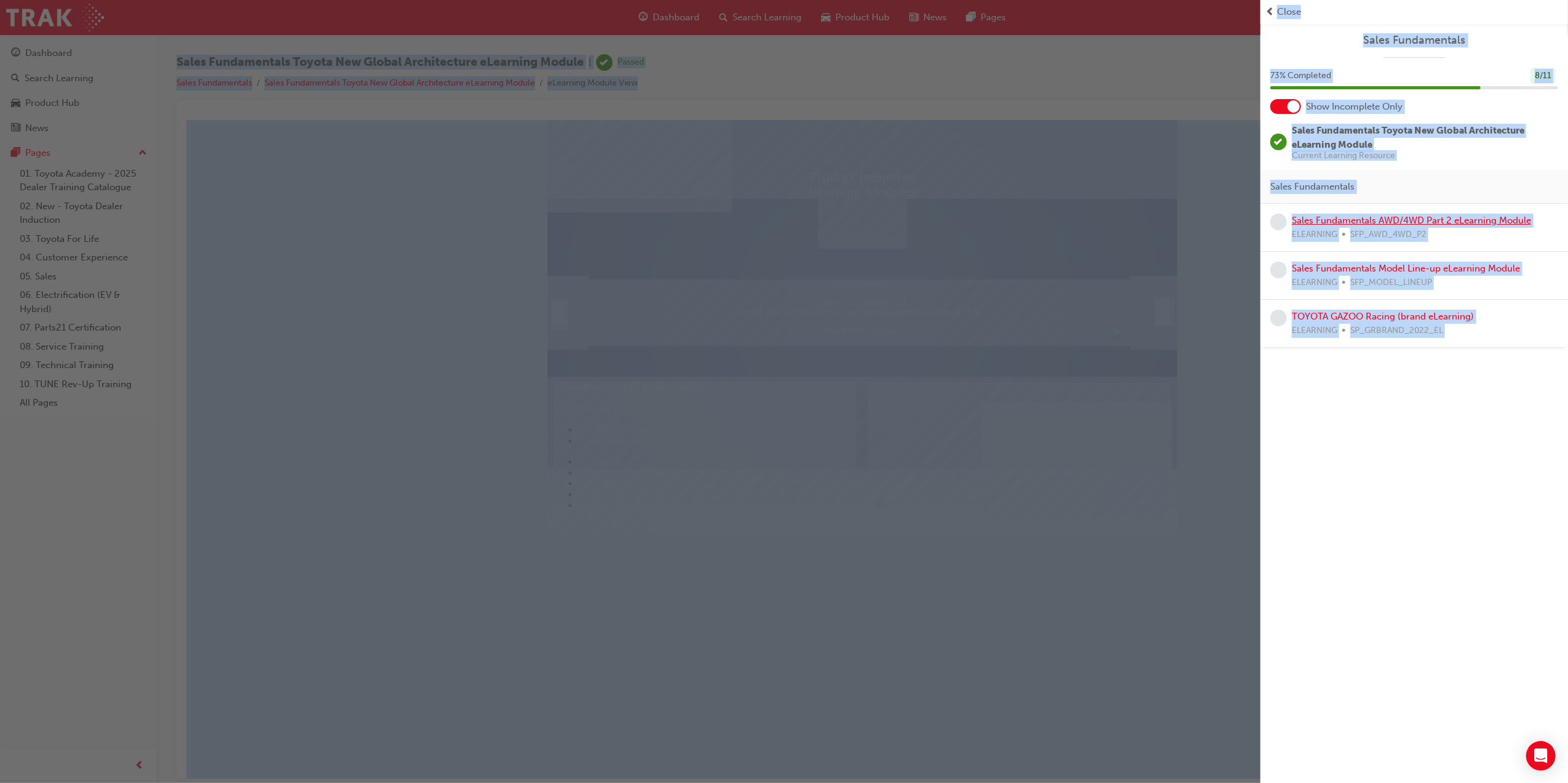
click at [1460, 221] on link "Sales Fundamentals AWD/4WD Part 2 eLearning Module" at bounding box center [1412, 220] width 239 height 11
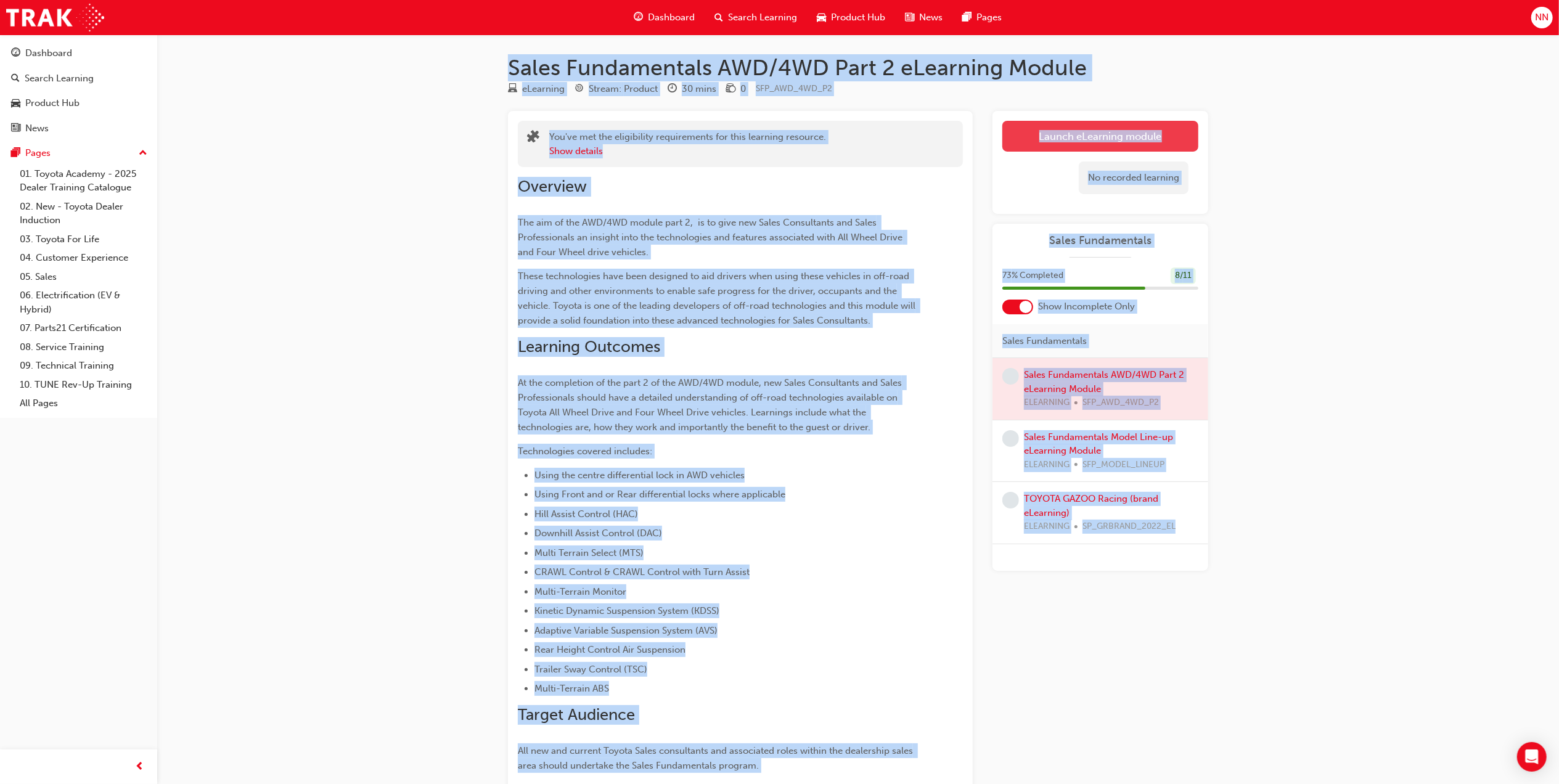
click at [1091, 133] on link "Launch eLearning module" at bounding box center [1100, 136] width 196 height 31
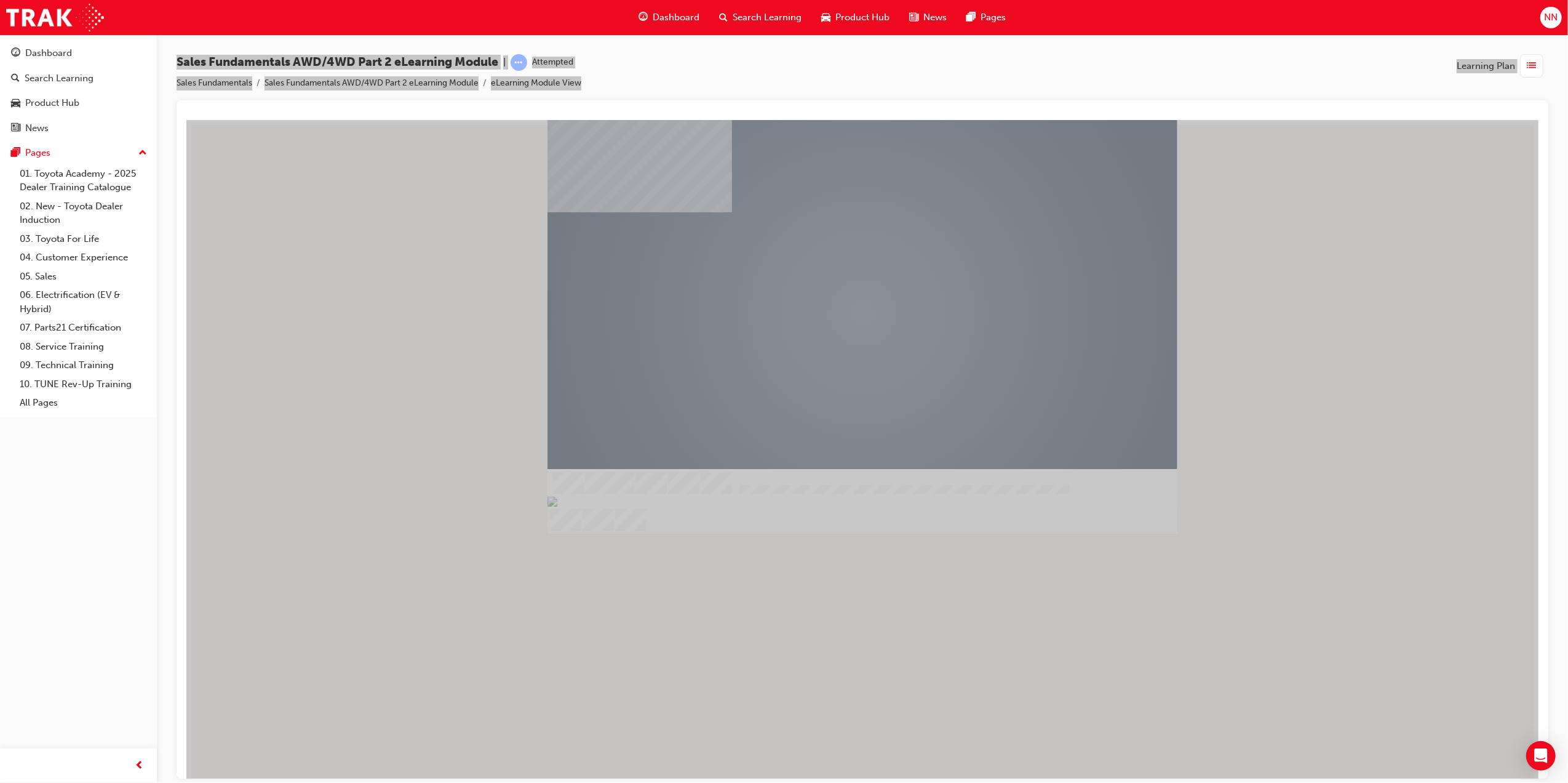
click at [827, 277] on div "play" at bounding box center [827, 277] width 0 height 0
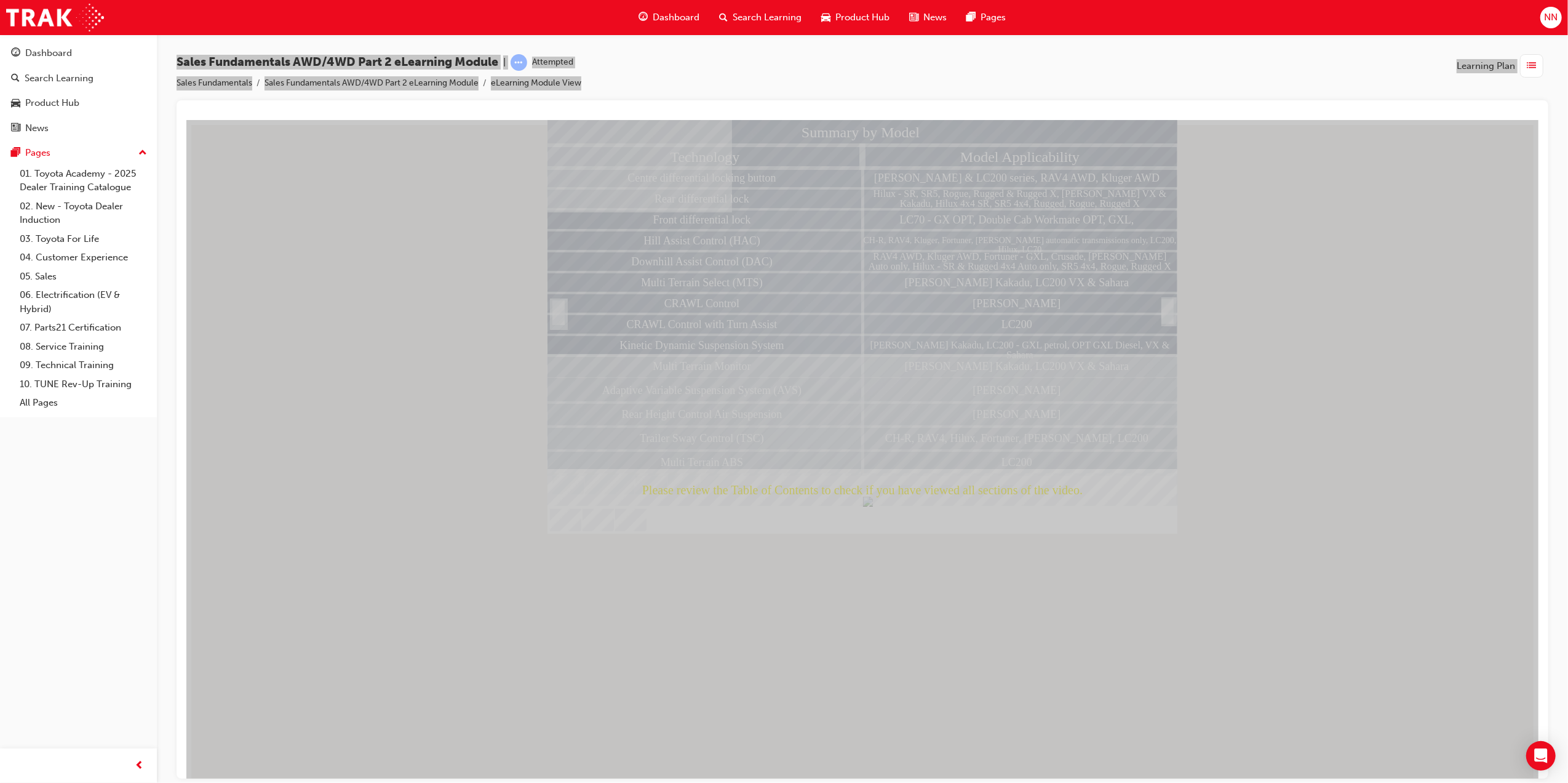
click at [1169, 311] on div at bounding box center [1167, 325] width 12 height 26
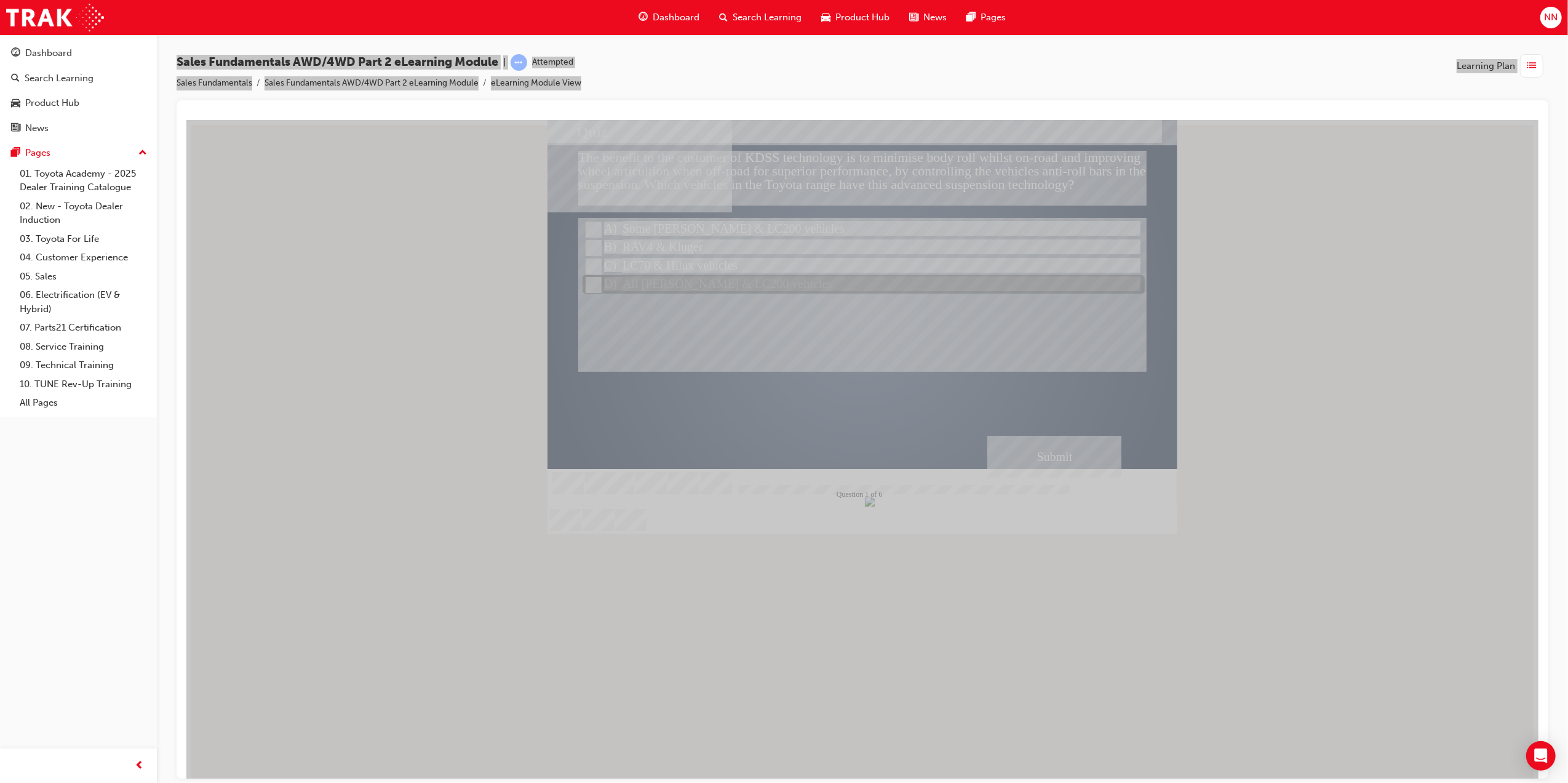
click at [731, 281] on div at bounding box center [863, 285] width 562 height 18
radio input "true"
click at [1035, 446] on div "Submit" at bounding box center [1054, 456] width 134 height 42
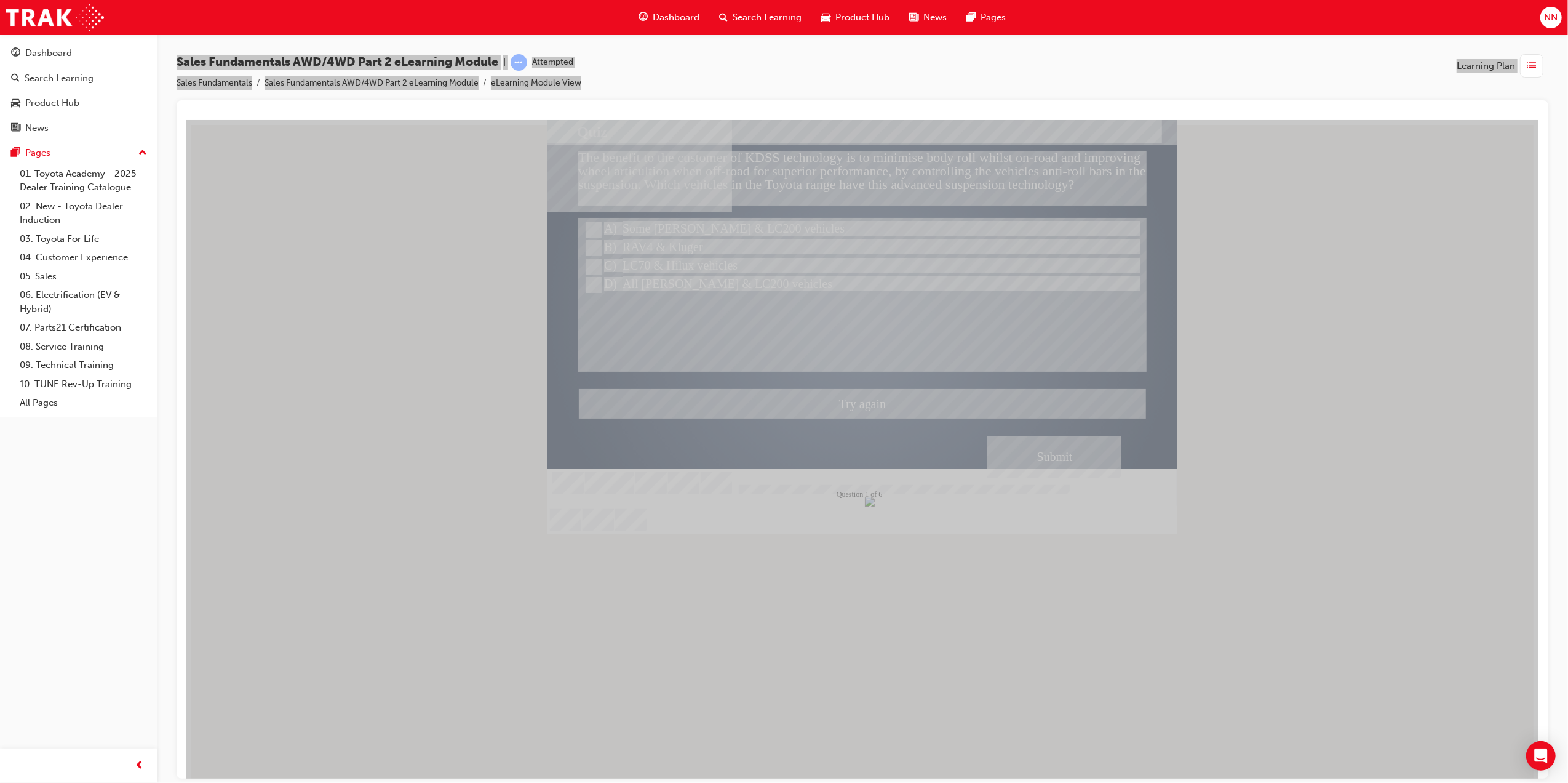
click at [693, 266] on div at bounding box center [862, 326] width 630 height 413
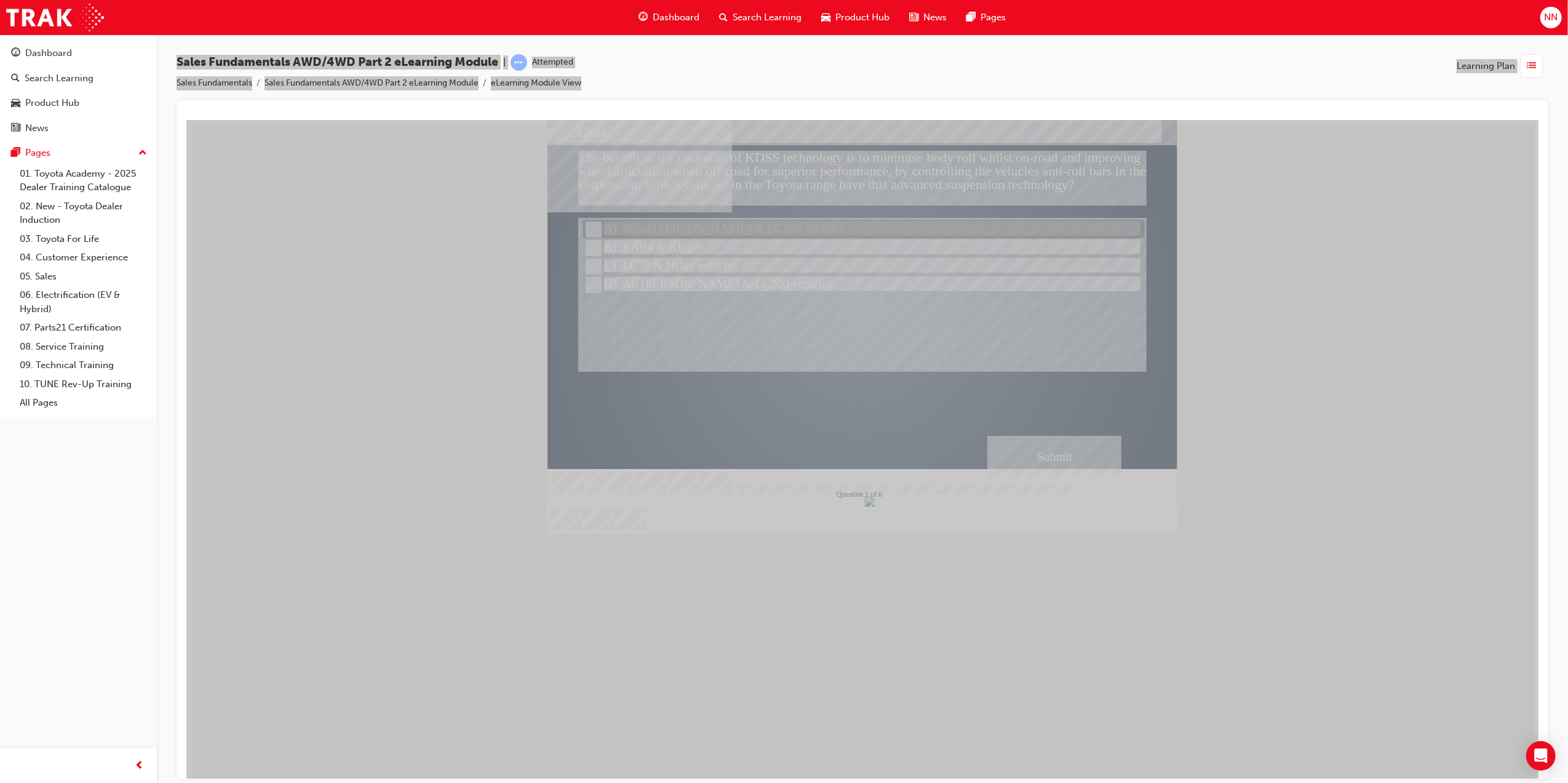
click at [589, 231] on input "Some Prado & LC200 vehicles" at bounding box center [592, 229] width 14 height 14
radio input "true"
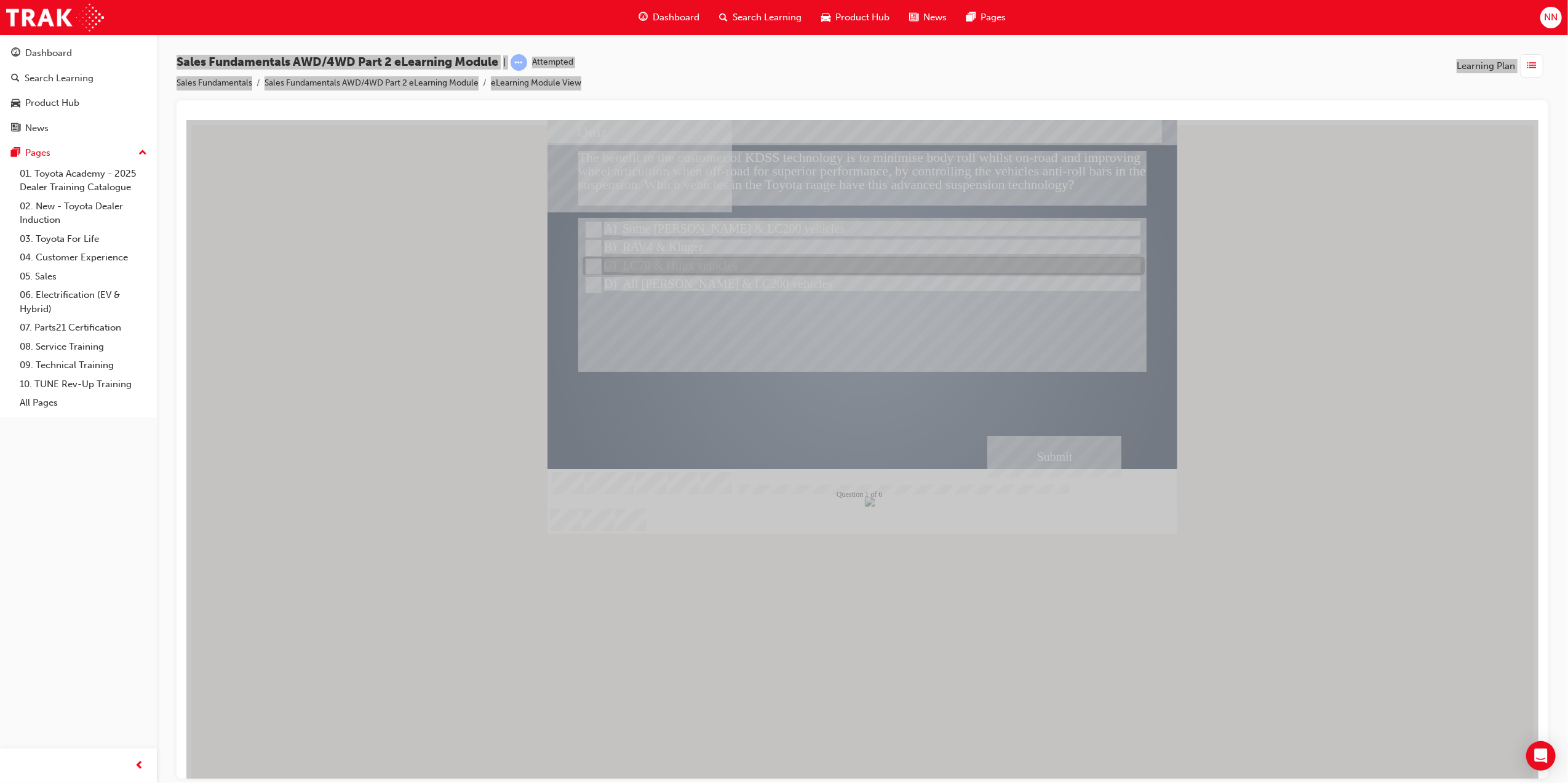
click at [592, 260] on input "LC70 & Hilux vehicles" at bounding box center [592, 266] width 14 height 14
radio input "true"
click at [592, 260] on input "LC70 & Hilux vehicles" at bounding box center [592, 266] width 14 height 14
click at [1058, 456] on div "Submit" at bounding box center [1054, 456] width 134 height 42
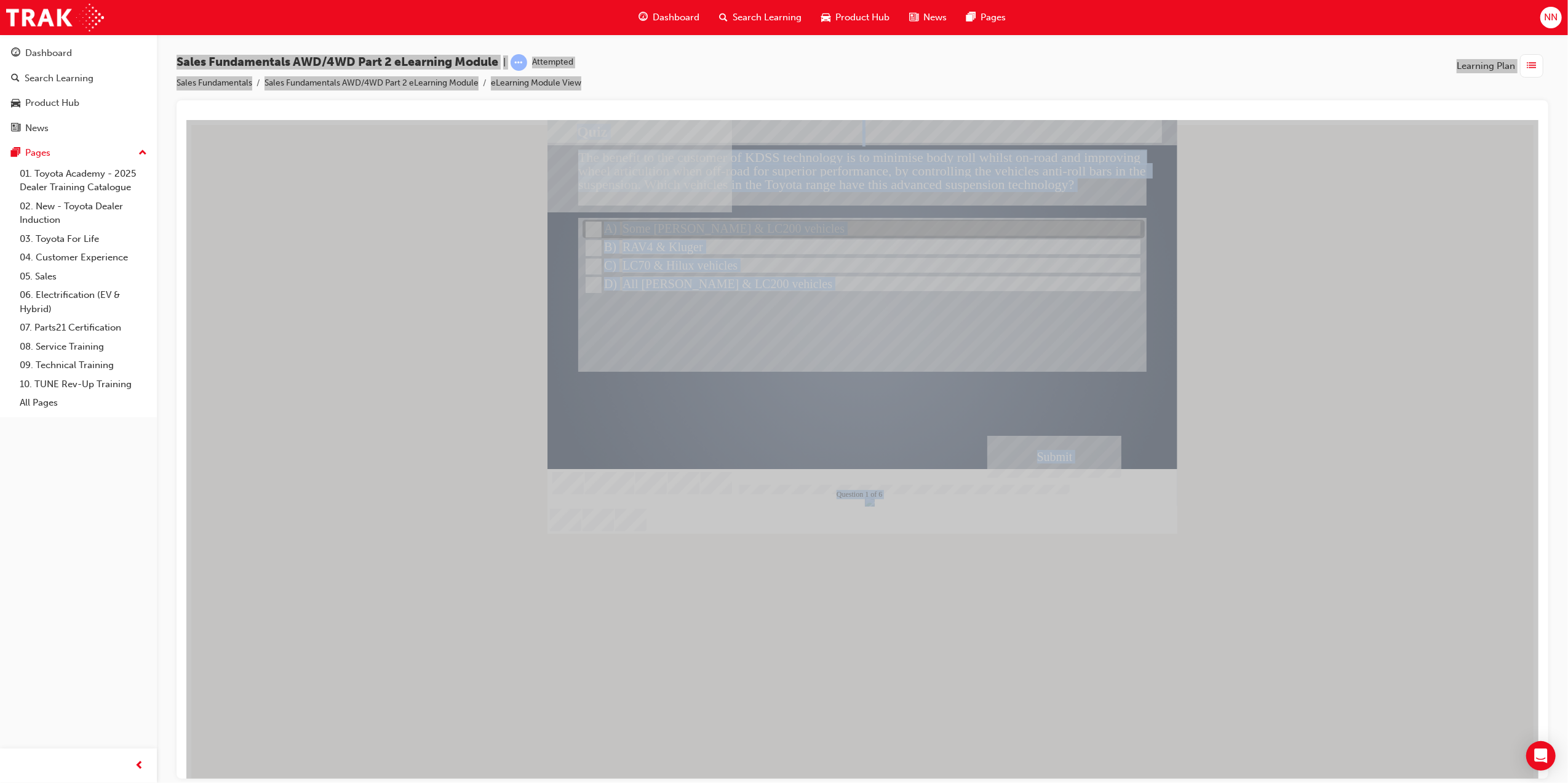
click at [596, 226] on input "Some Prado & LC200 vehicles" at bounding box center [592, 229] width 14 height 14
radio input "true"
click at [1064, 450] on div "Submit" at bounding box center [1054, 456] width 134 height 42
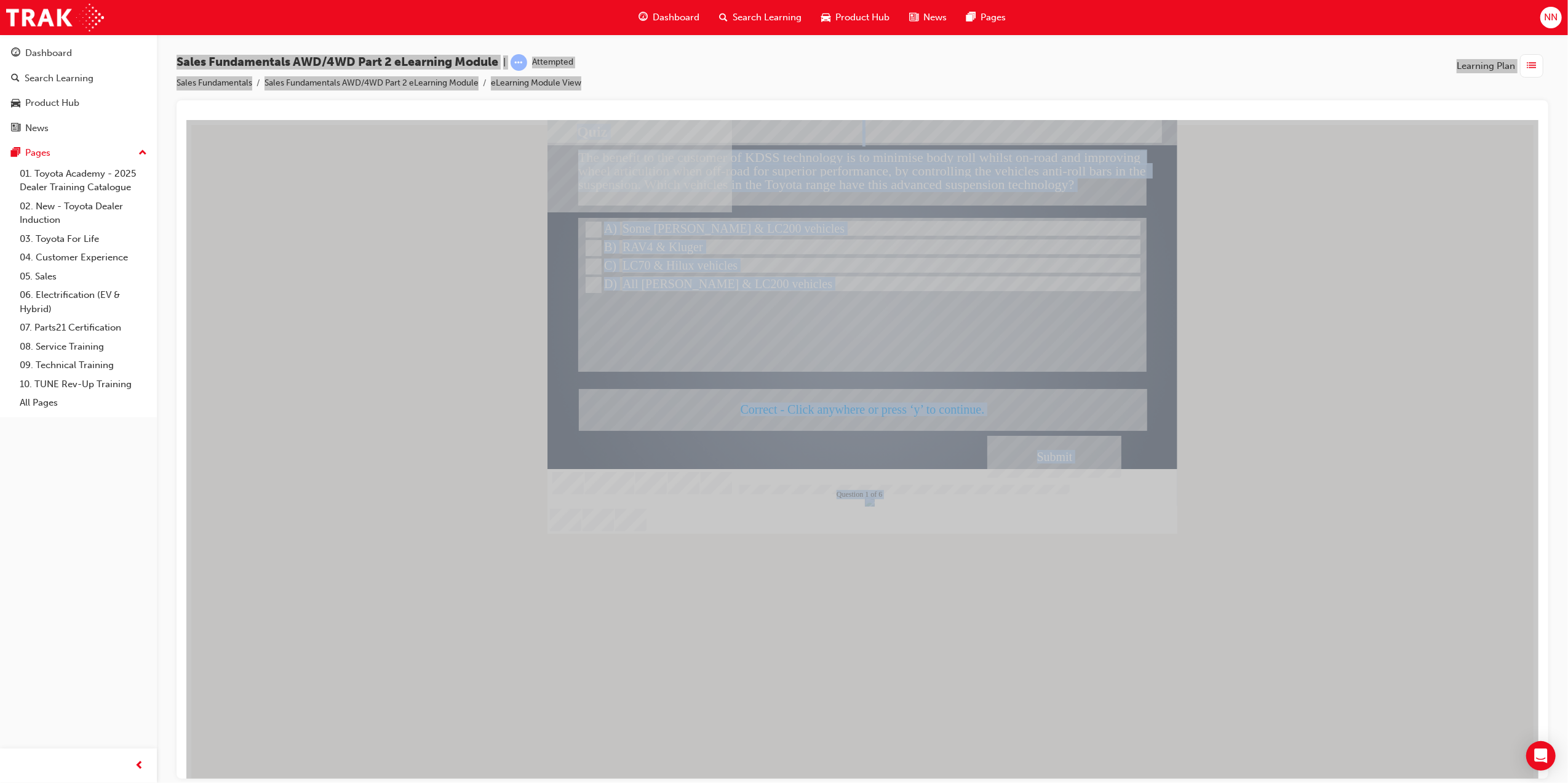
click at [944, 407] on div at bounding box center [862, 326] width 630 height 413
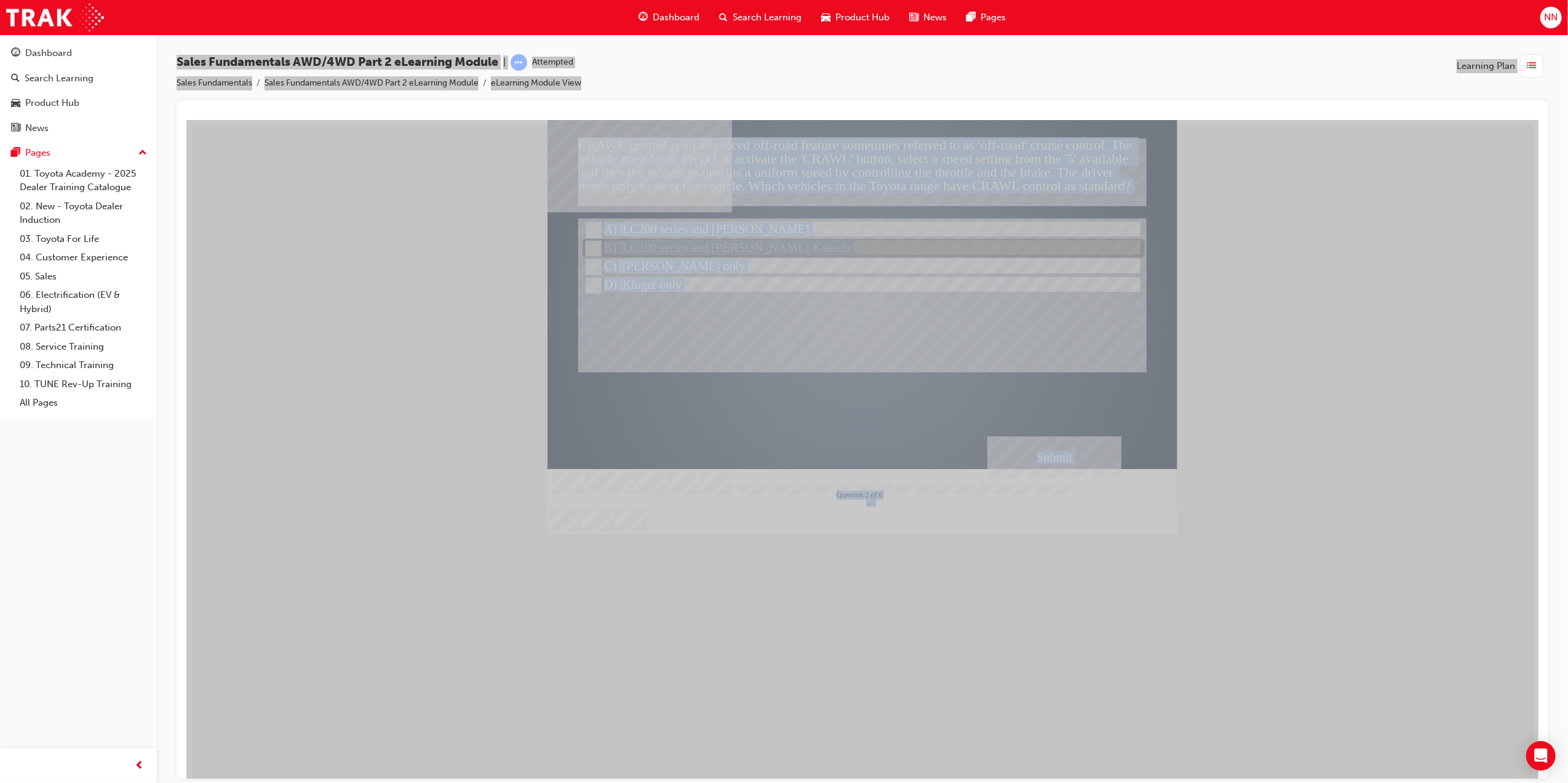
click at [593, 247] on input "LC200 series and Prado Kakadu" at bounding box center [592, 248] width 14 height 14
radio input "true"
click at [1062, 456] on div "Submit" at bounding box center [1054, 457] width 134 height 42
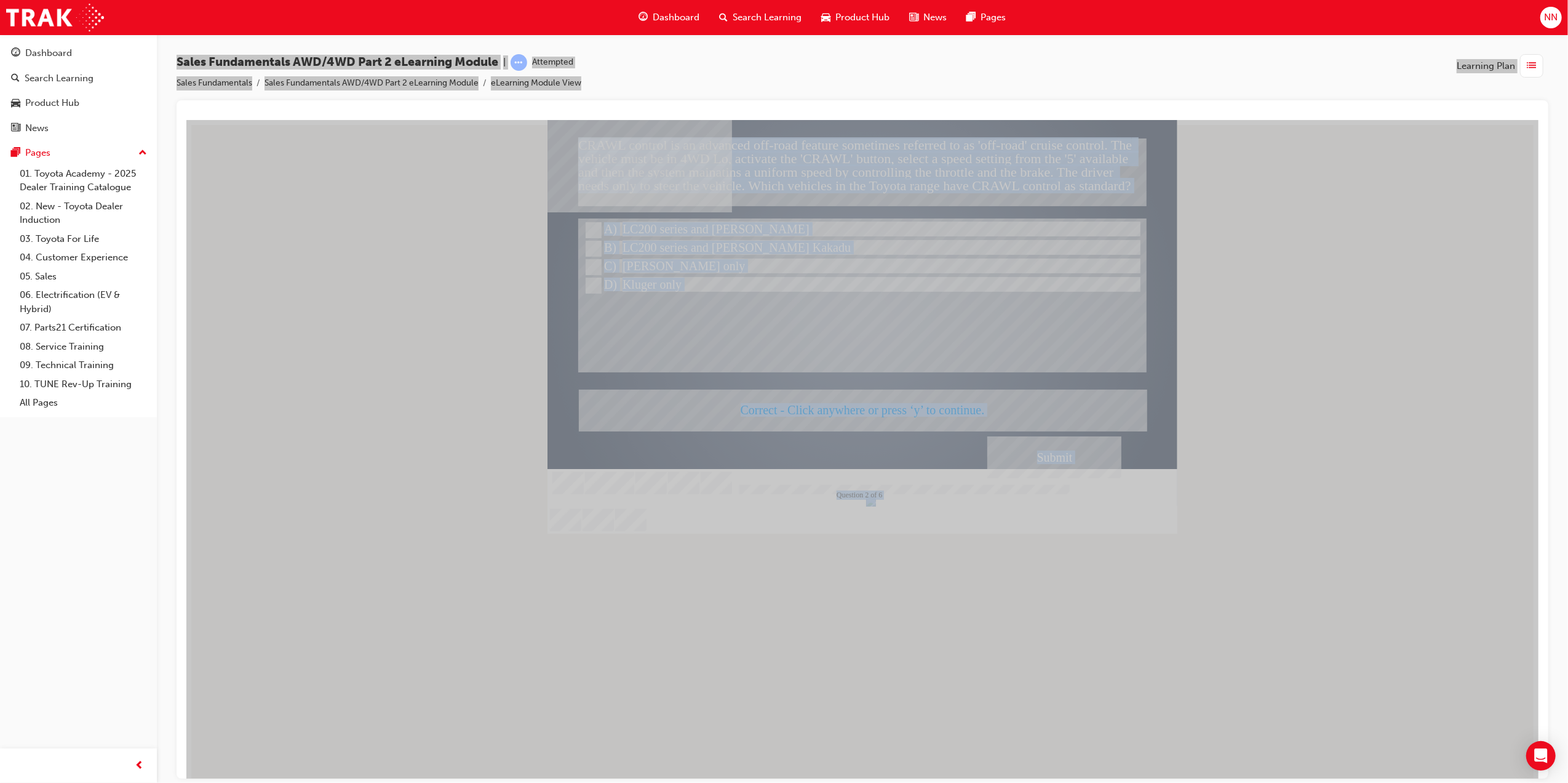
click at [926, 413] on div at bounding box center [862, 326] width 630 height 413
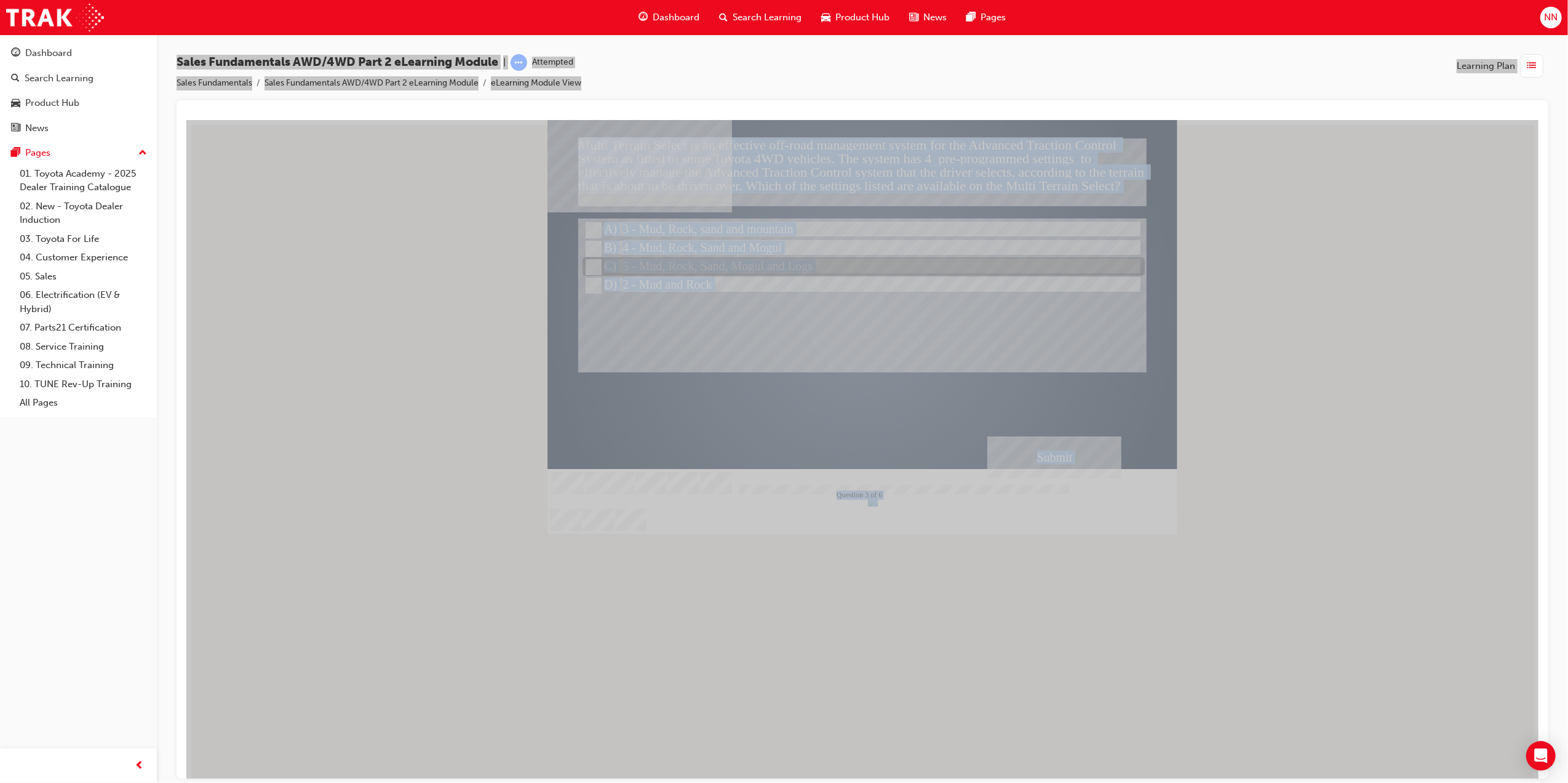
click at [590, 268] on input "5 - Mud, Rock, Sand, Mogul and Logs" at bounding box center [592, 267] width 14 height 14
radio input "true"
click at [1014, 445] on div "Submit" at bounding box center [1054, 457] width 134 height 42
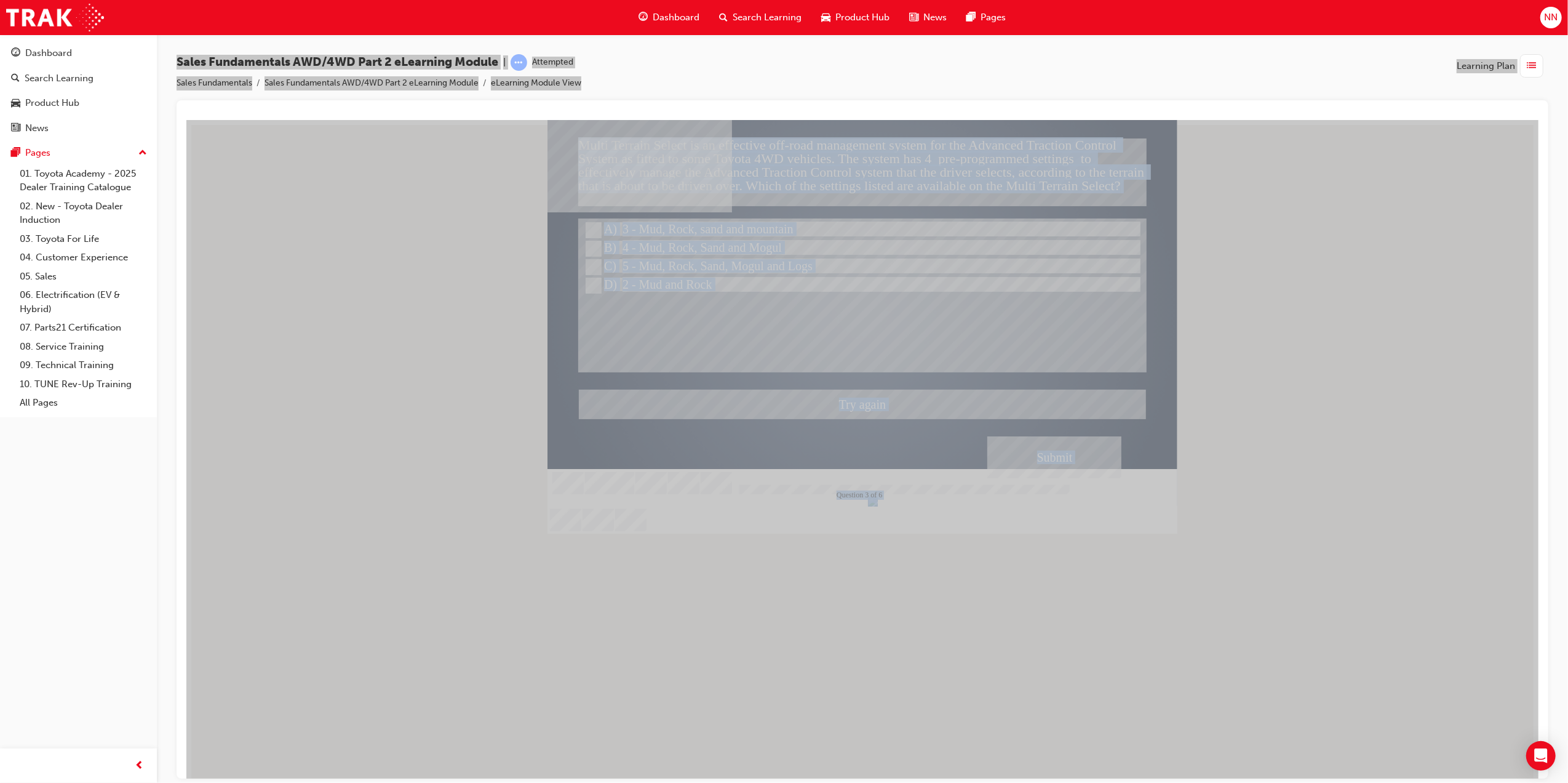
click at [594, 243] on div at bounding box center [862, 326] width 630 height 413
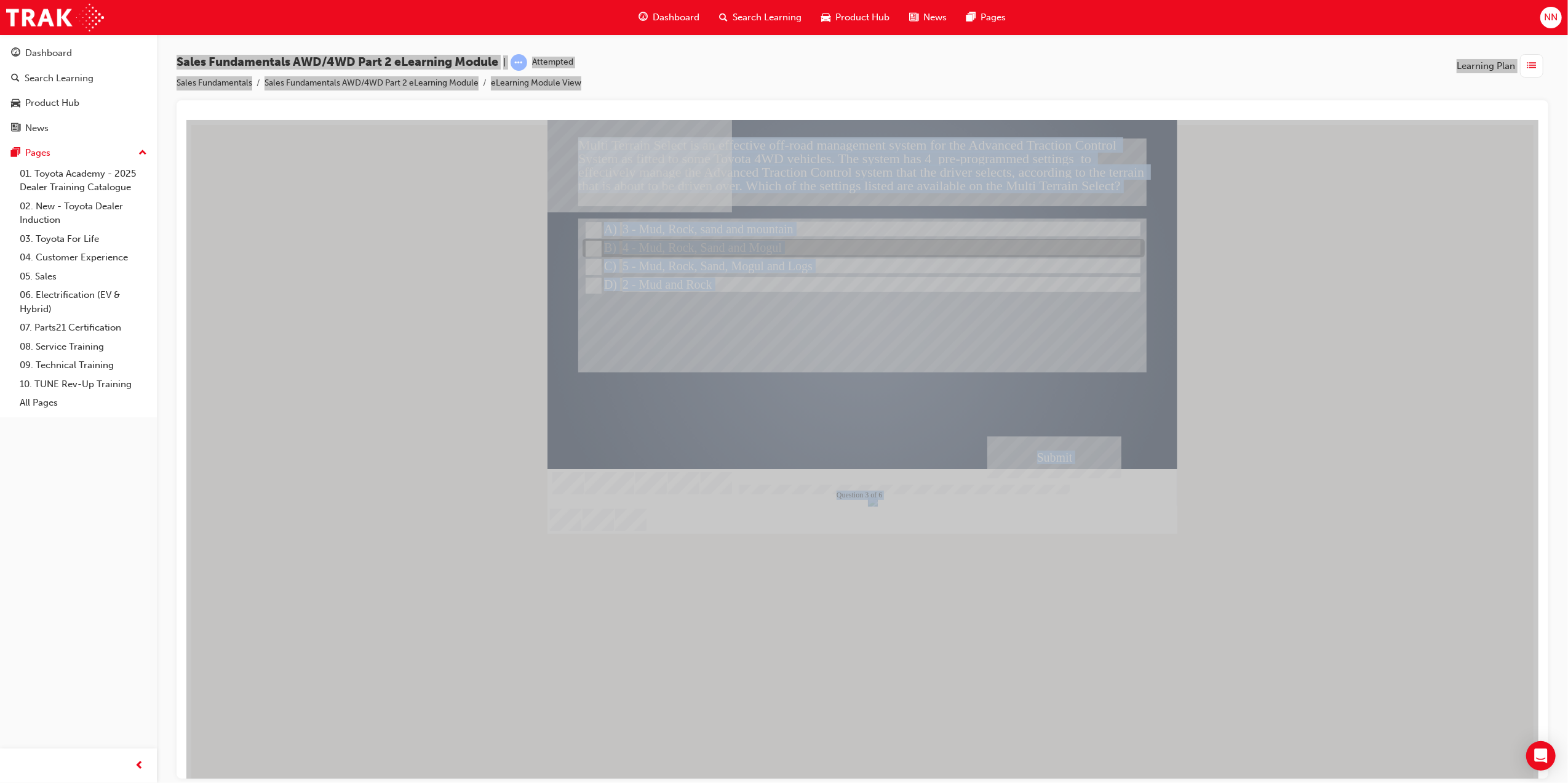
click at [592, 249] on input "4 - Mud, Rock, Sand and Mogul" at bounding box center [592, 248] width 14 height 14
radio input "true"
click at [1070, 472] on div "Submit" at bounding box center [1054, 457] width 134 height 42
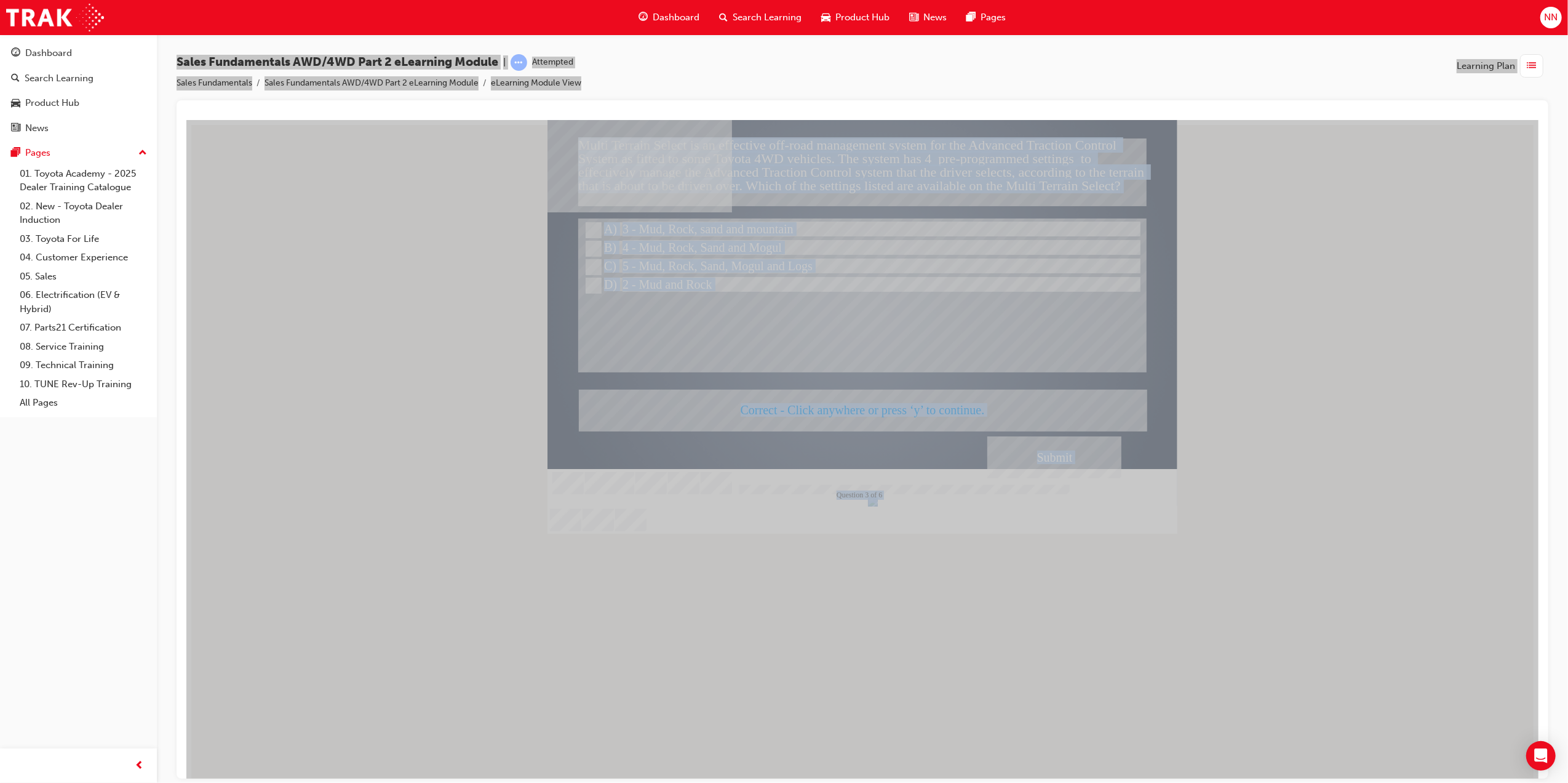
click at [882, 402] on div at bounding box center [862, 326] width 630 height 413
click at [882, 402] on div "Correct - Click anywhere or press ‘y’ to continue." at bounding box center [862, 409] width 568 height 41
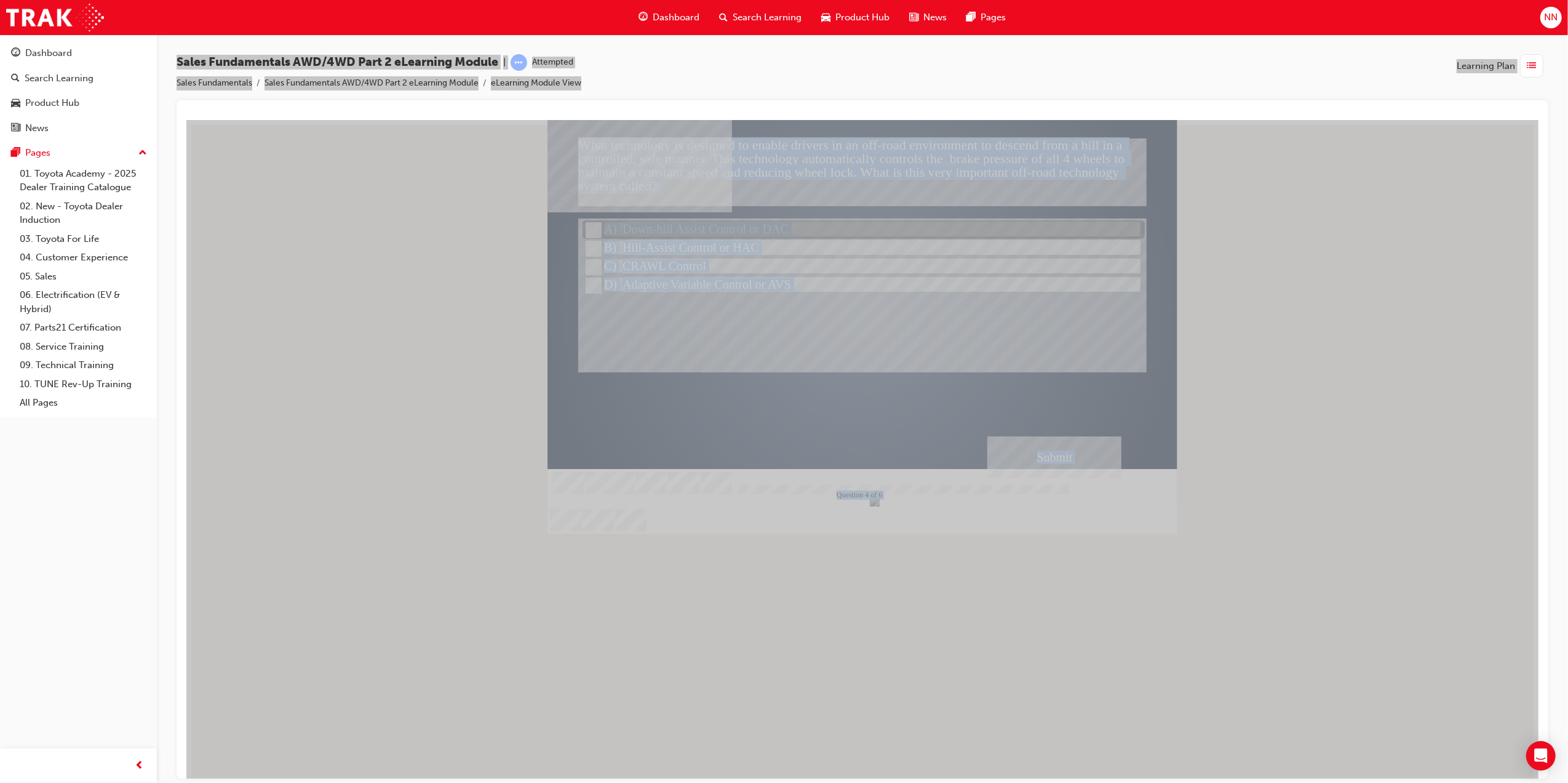
click at [600, 224] on div at bounding box center [863, 230] width 562 height 18
radio input "true"
click at [1000, 450] on div "Submit" at bounding box center [1054, 457] width 134 height 42
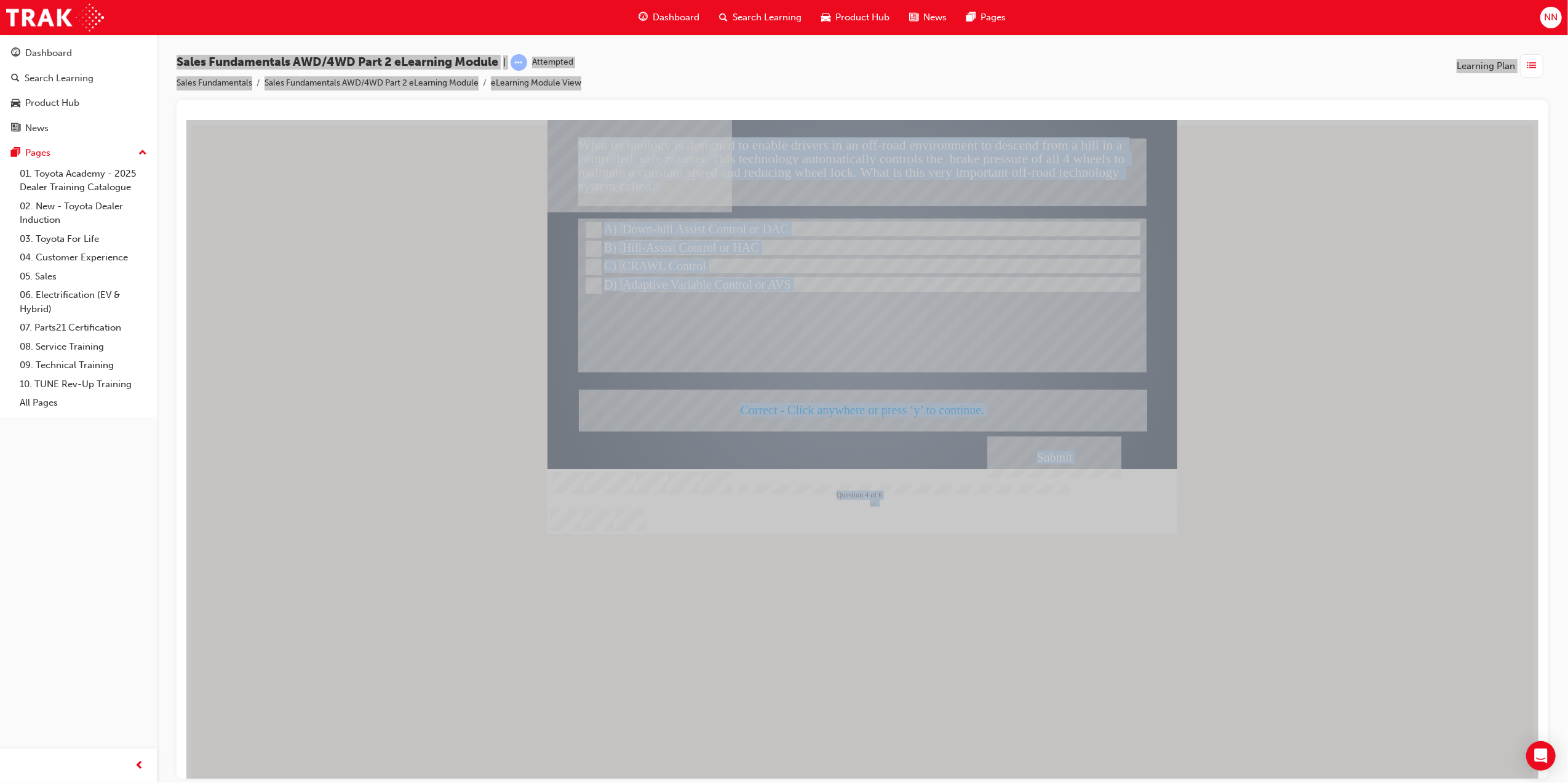
click at [940, 416] on div at bounding box center [862, 326] width 630 height 413
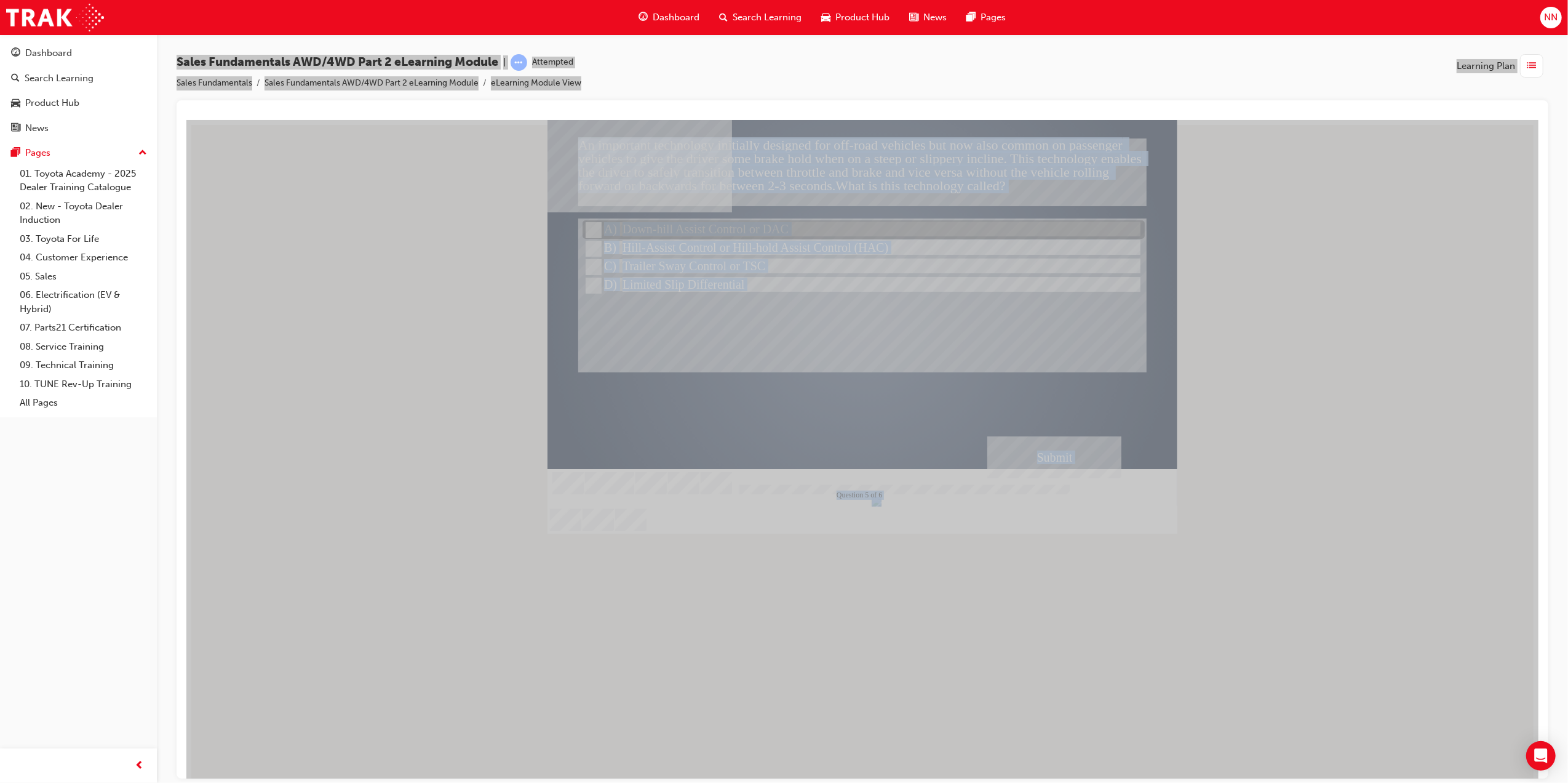
click at [776, 225] on div at bounding box center [863, 230] width 562 height 18
click at [1034, 450] on div "Submit" at bounding box center [1054, 457] width 134 height 42
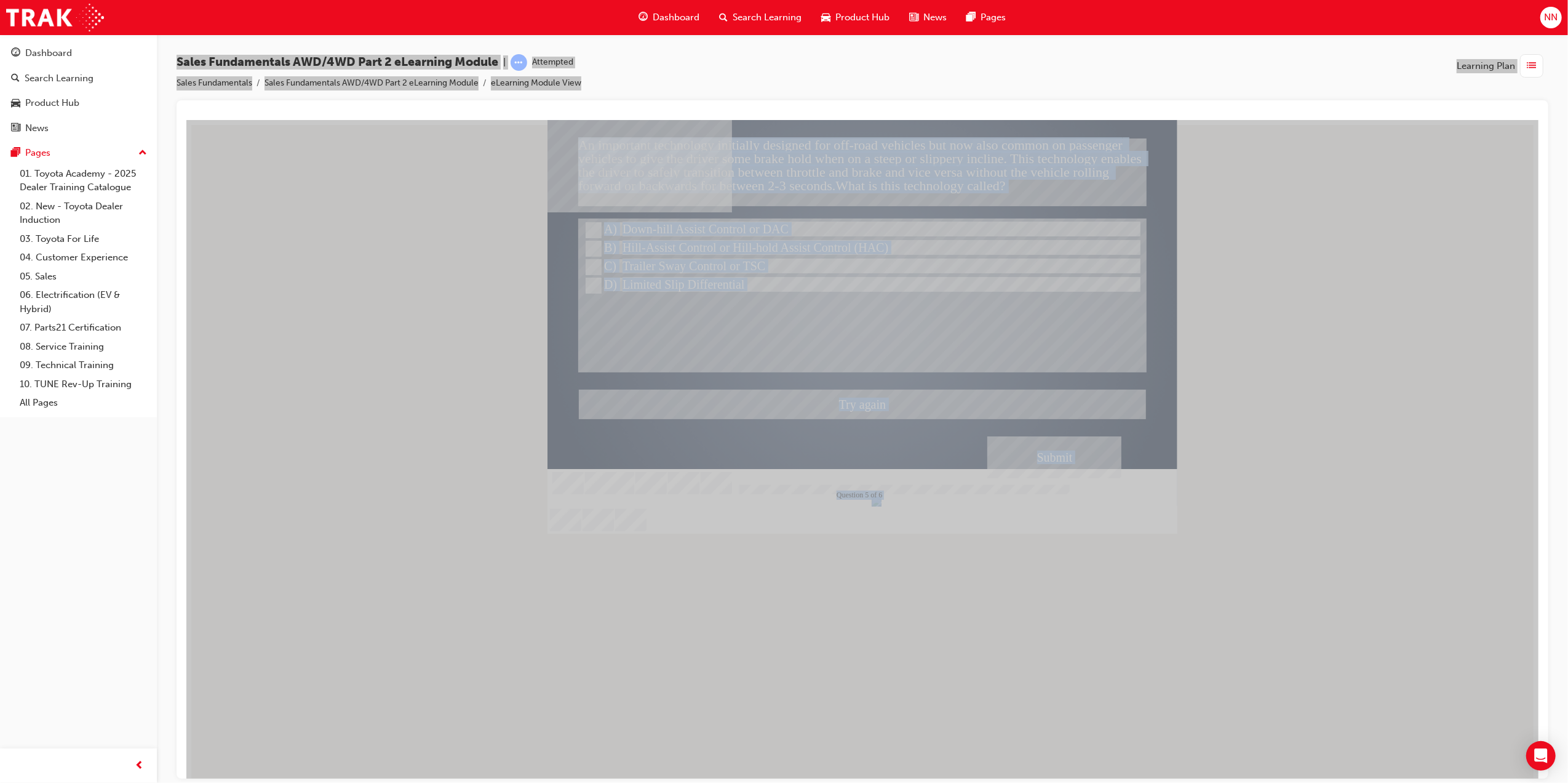
click at [586, 248] on div at bounding box center [862, 326] width 630 height 413
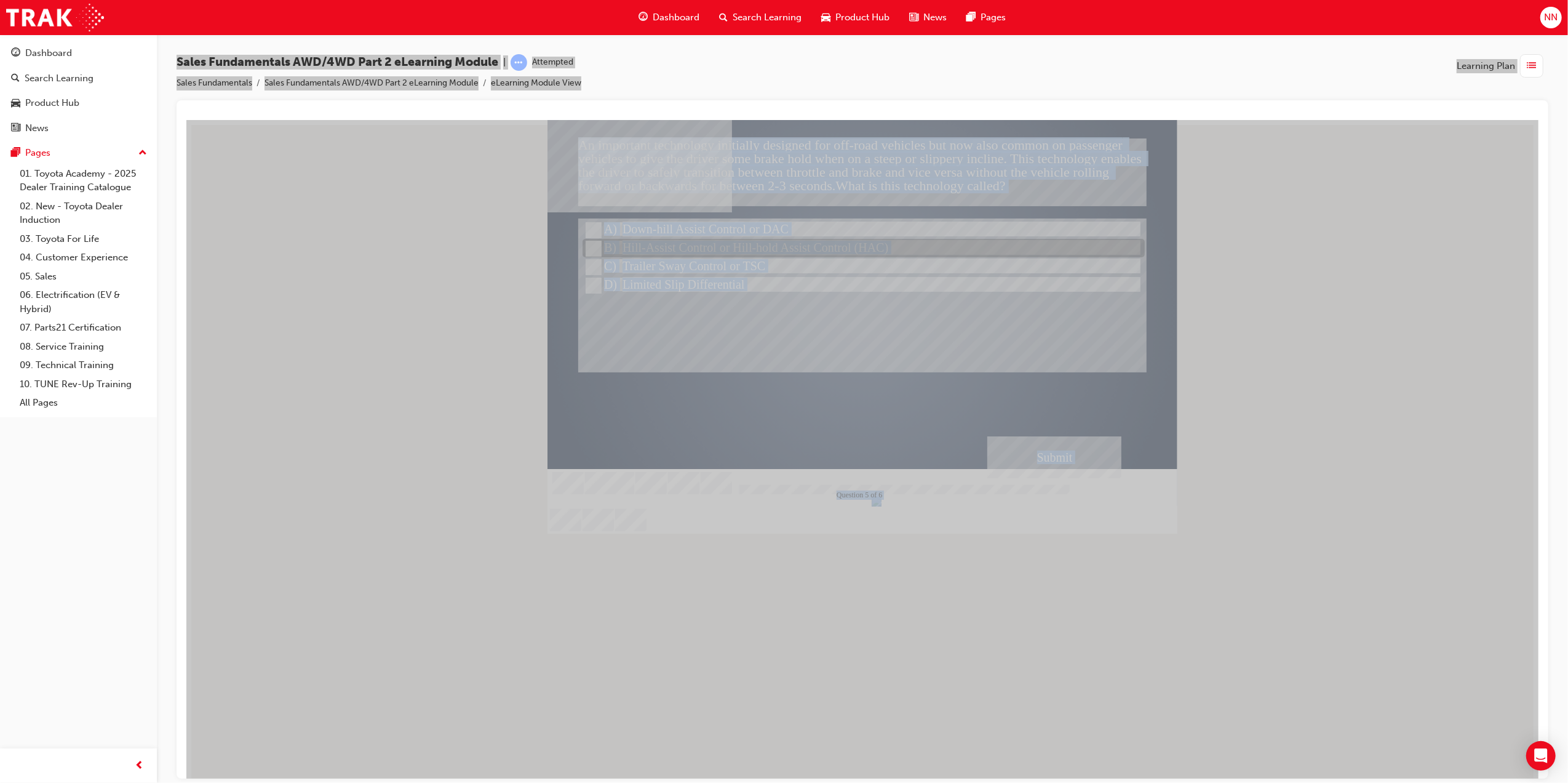
click at [600, 248] on div at bounding box center [863, 248] width 562 height 18
radio input "false"
radio input "true"
click at [1078, 444] on div "Submit" at bounding box center [1054, 457] width 134 height 42
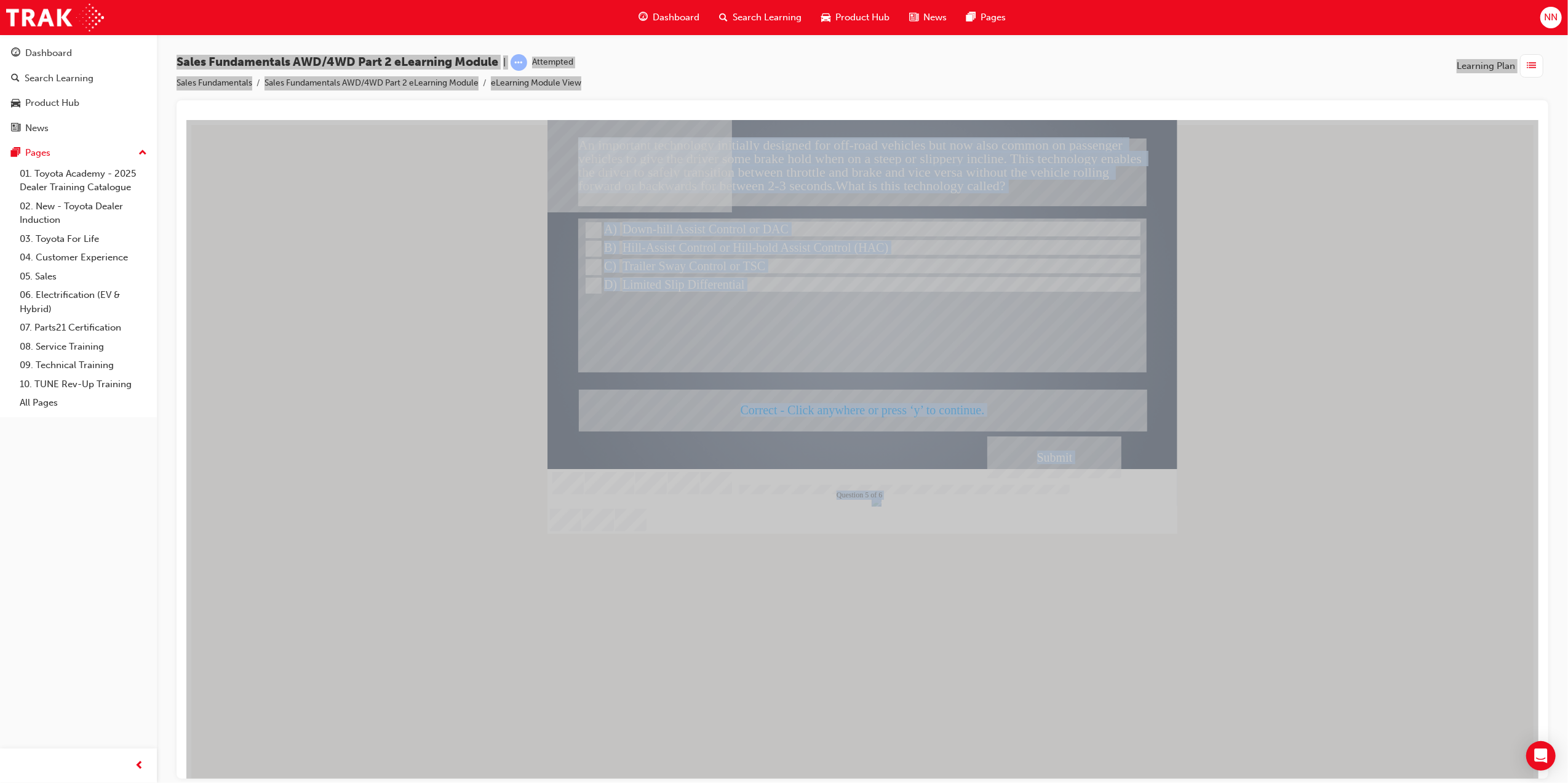
click at [926, 411] on div at bounding box center [862, 326] width 630 height 413
click at [926, 411] on div "Correct - Click anywhere or press ‘y’ to continue." at bounding box center [862, 409] width 568 height 41
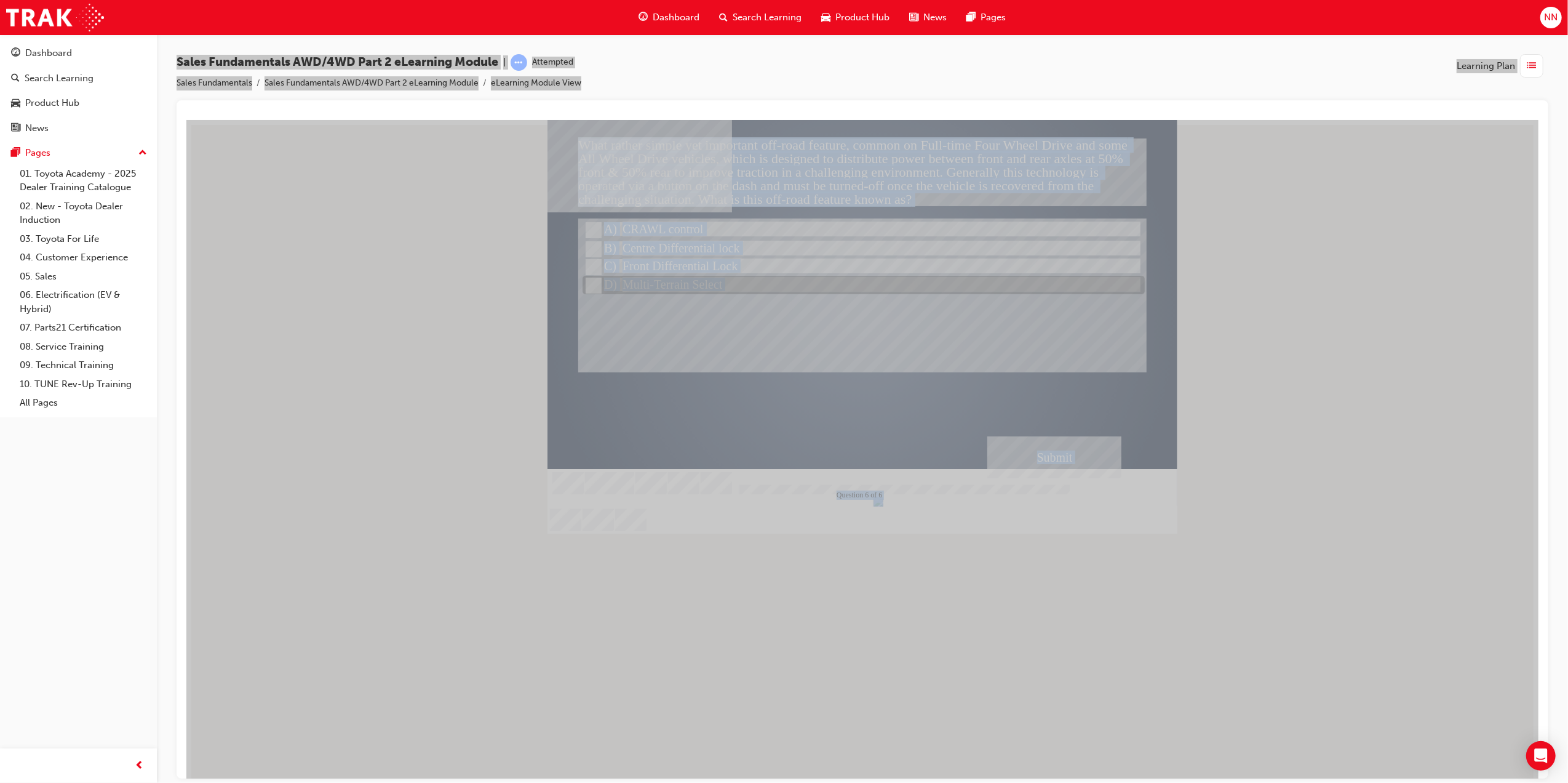
click at [717, 286] on div at bounding box center [863, 285] width 562 height 18
radio input "true"
click at [1102, 470] on div "Submit" at bounding box center [1054, 457] width 134 height 42
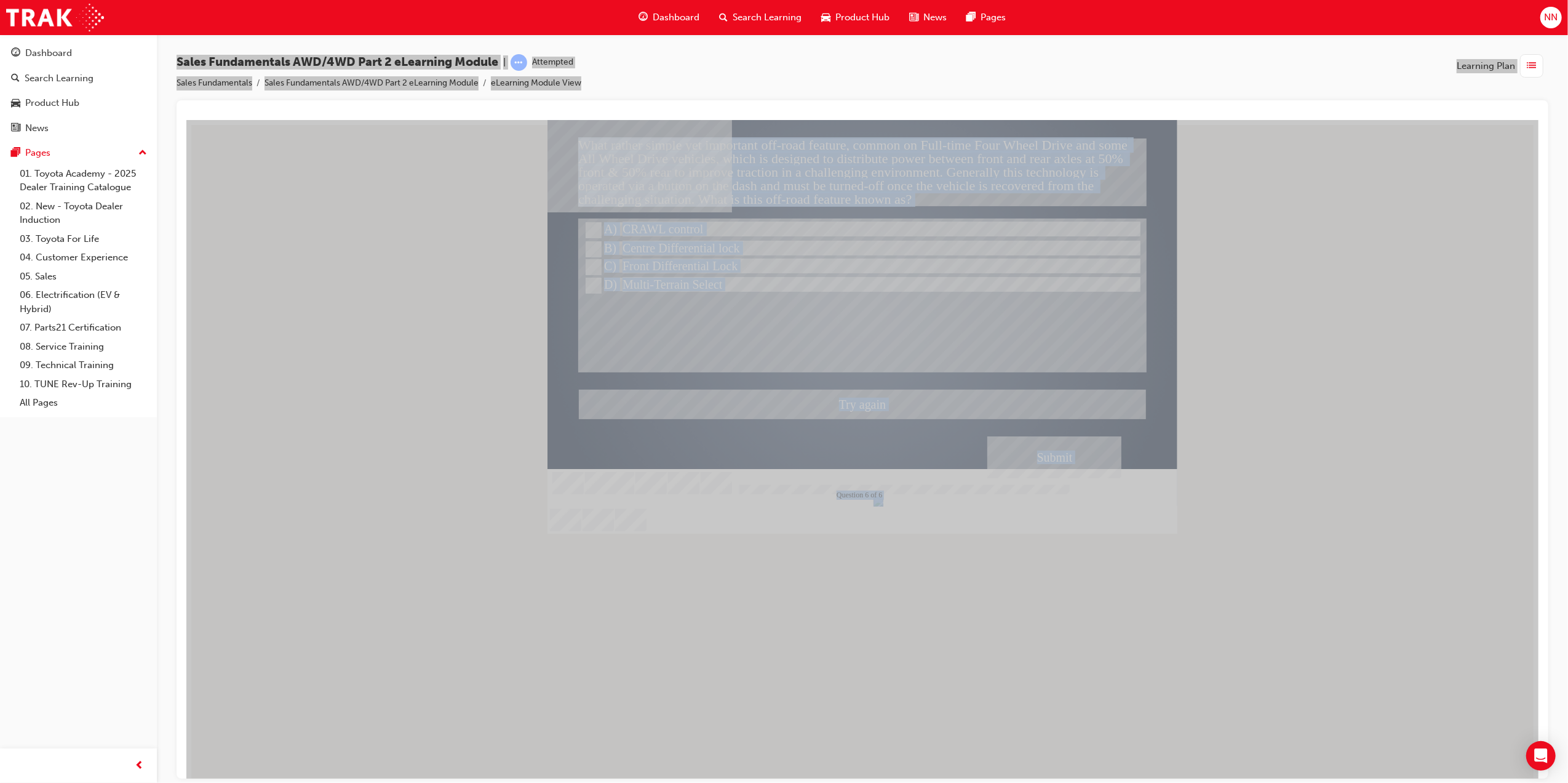
click at [592, 250] on div at bounding box center [862, 326] width 630 height 413
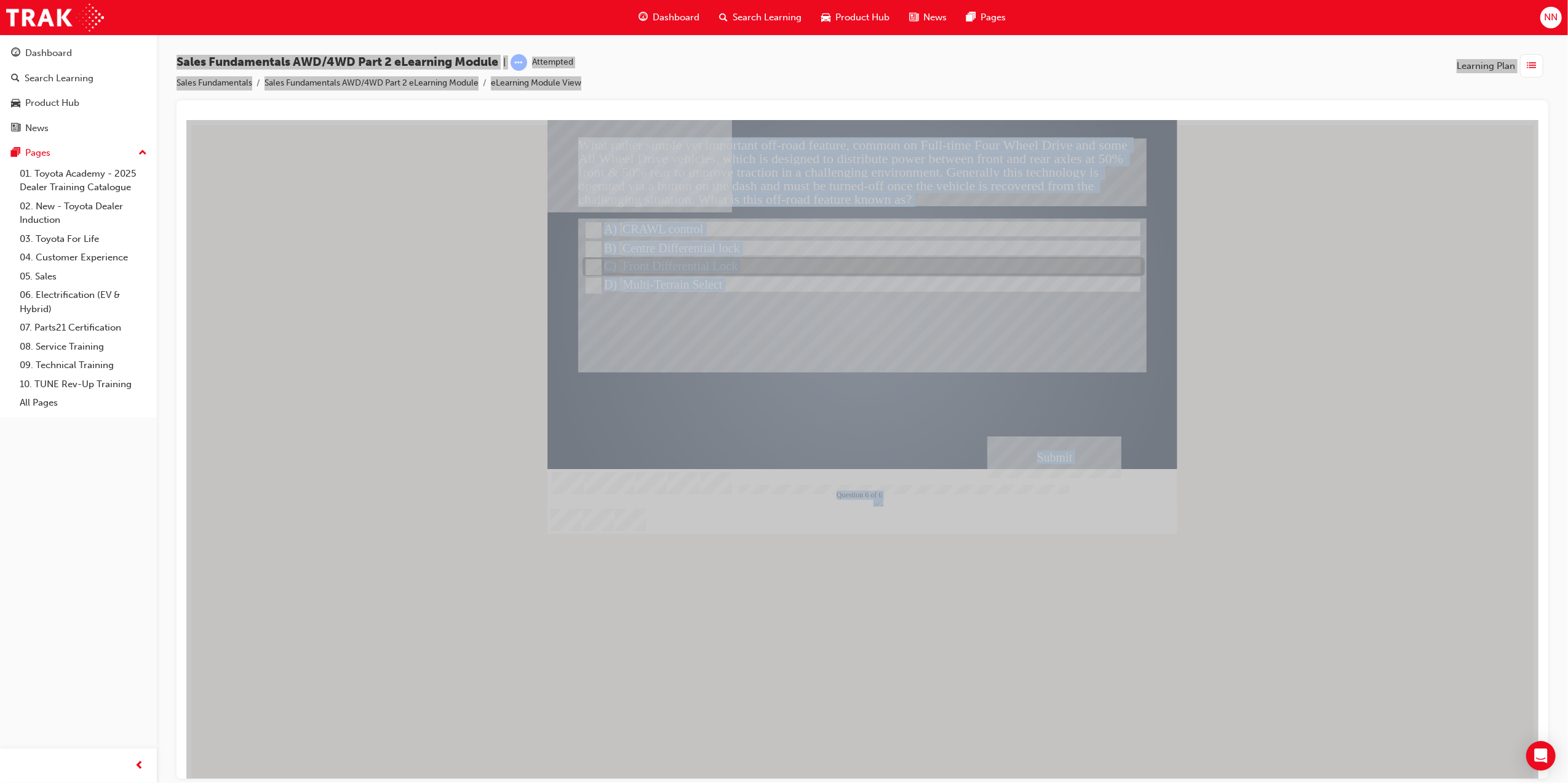
click at [594, 264] on input "Front Differential Lock" at bounding box center [592, 267] width 14 height 14
radio input "true"
click at [1042, 465] on div "Submit" at bounding box center [1054, 457] width 134 height 42
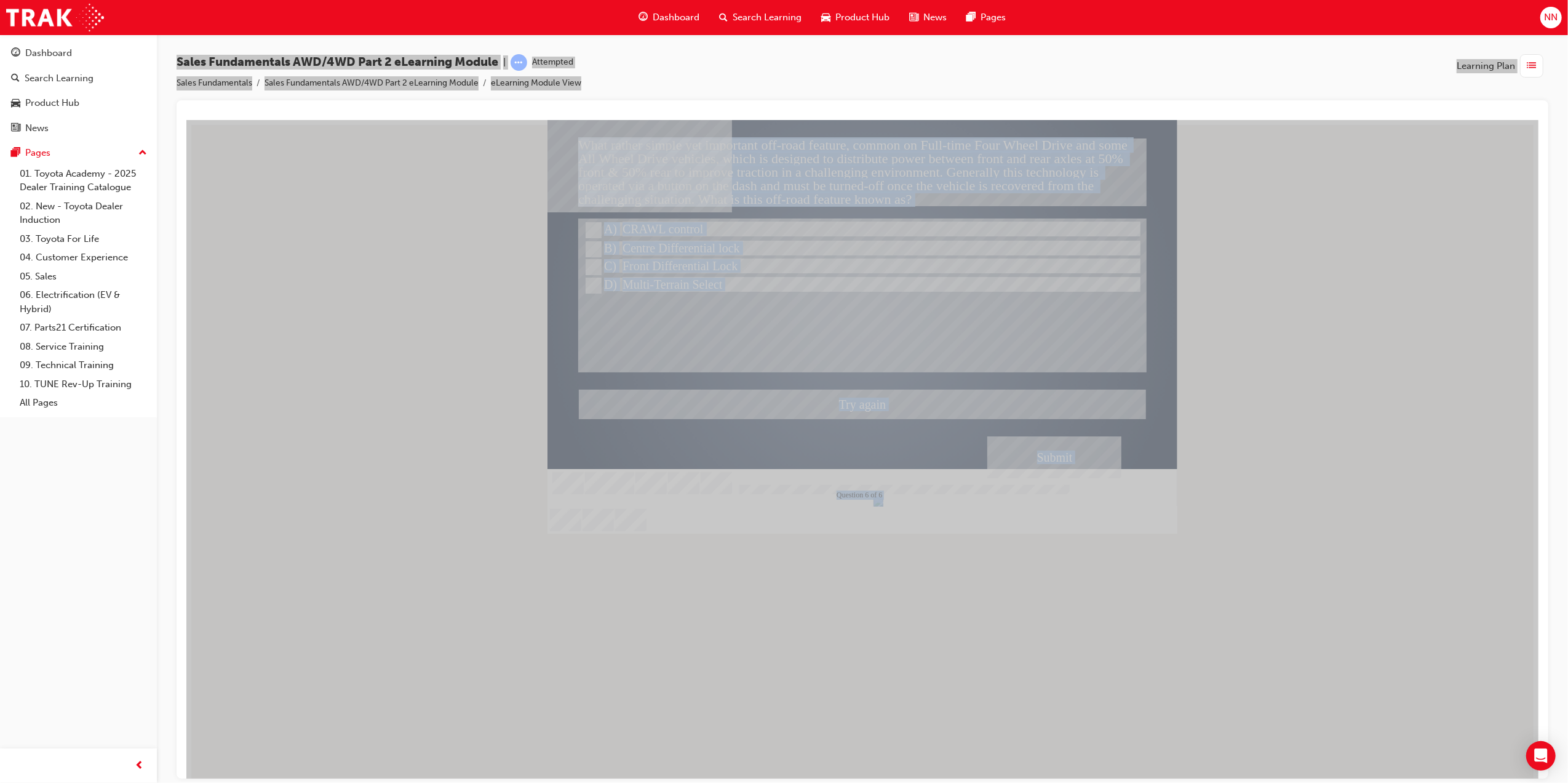
click at [592, 246] on div at bounding box center [862, 326] width 630 height 413
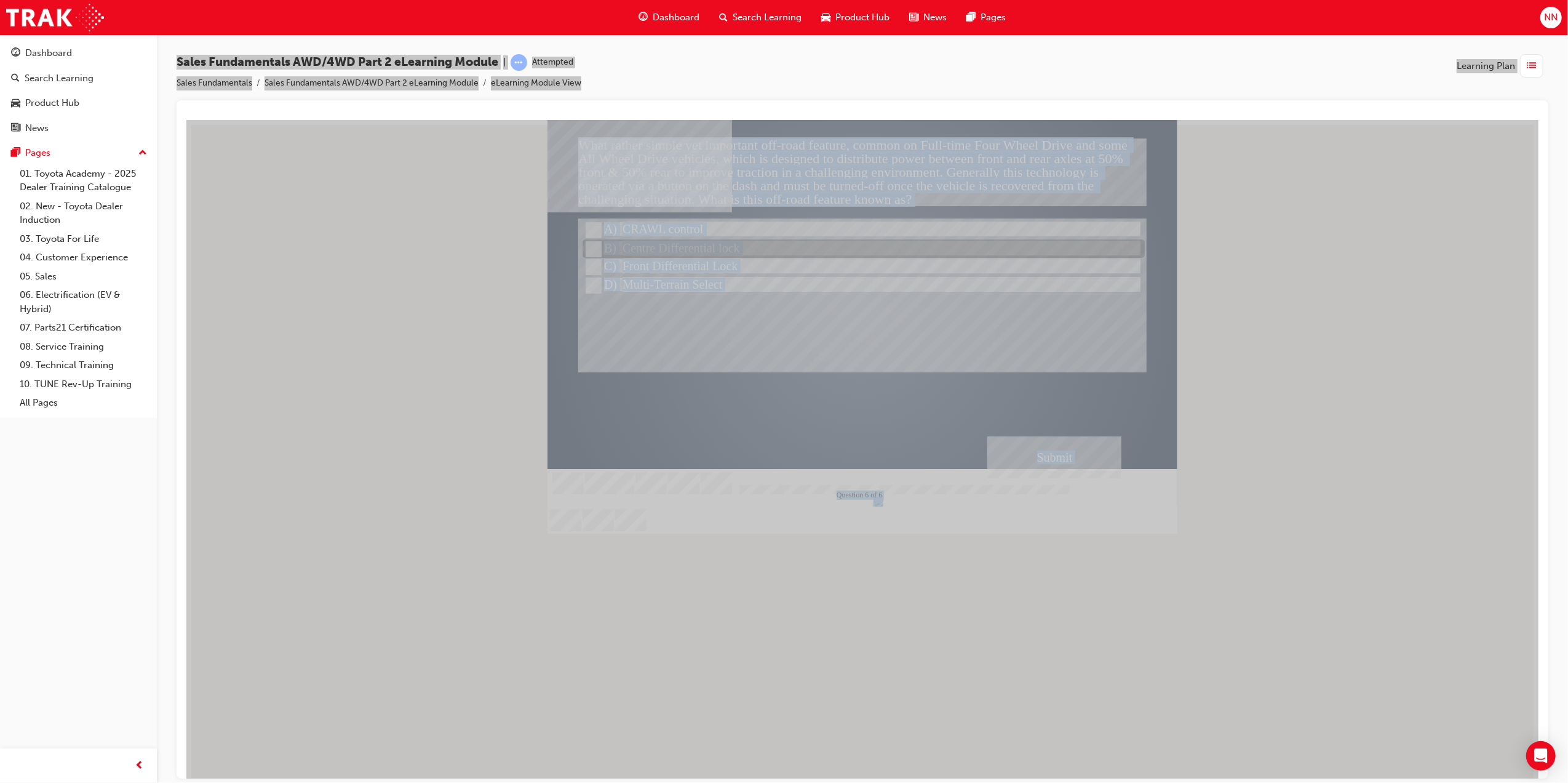
click at [596, 247] on input "Centre Differential lock" at bounding box center [592, 249] width 14 height 14
radio input "true"
click at [1033, 461] on div "Submit" at bounding box center [1054, 457] width 134 height 42
